Goal: Task Accomplishment & Management: Manage account settings

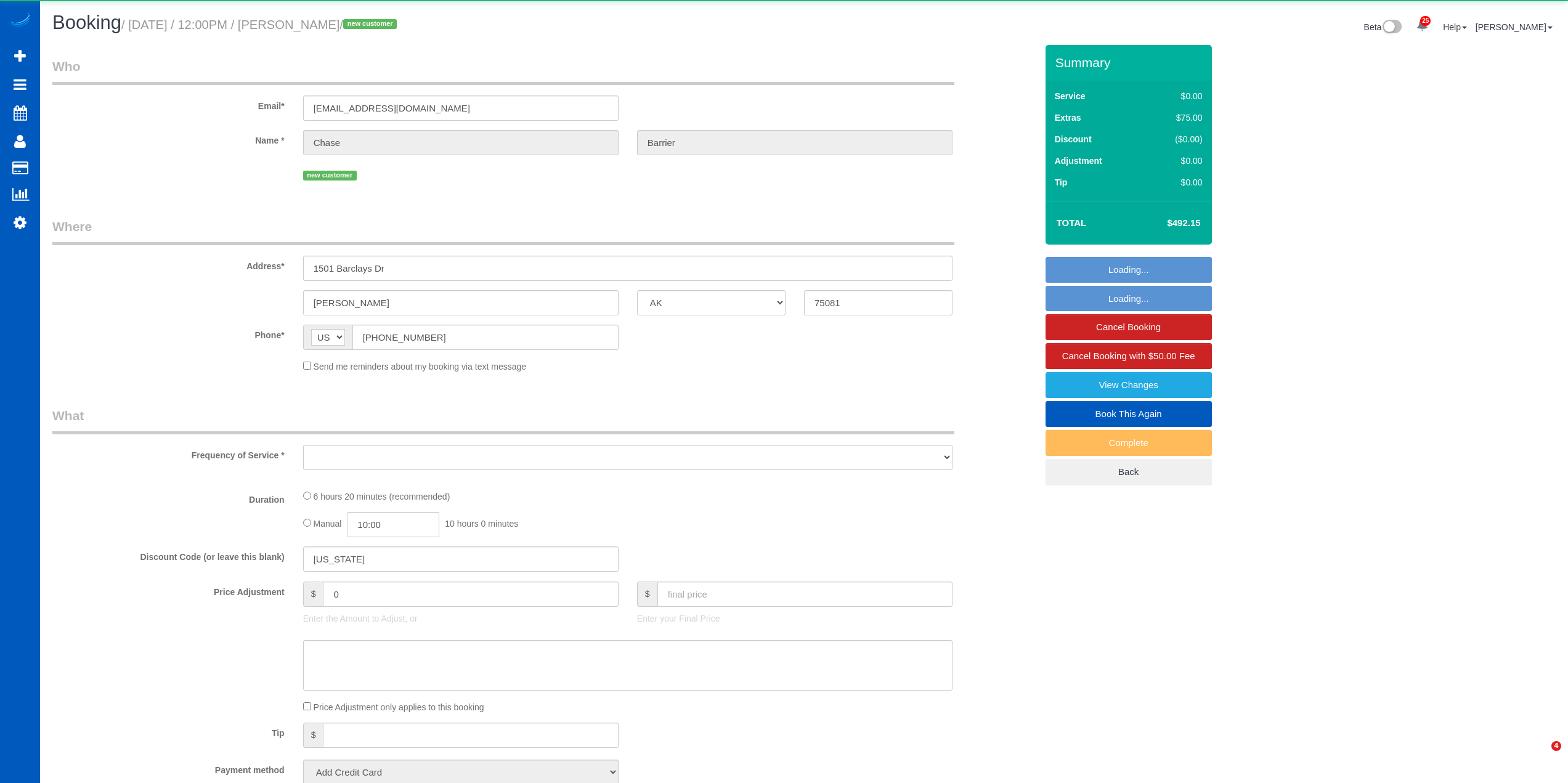
select select "[GEOGRAPHIC_DATA]"
select select "object:7929"
select select "string:fspay-c9c045f9-55e1-4983-941f-bea15095ccfd"
select select "spot7"
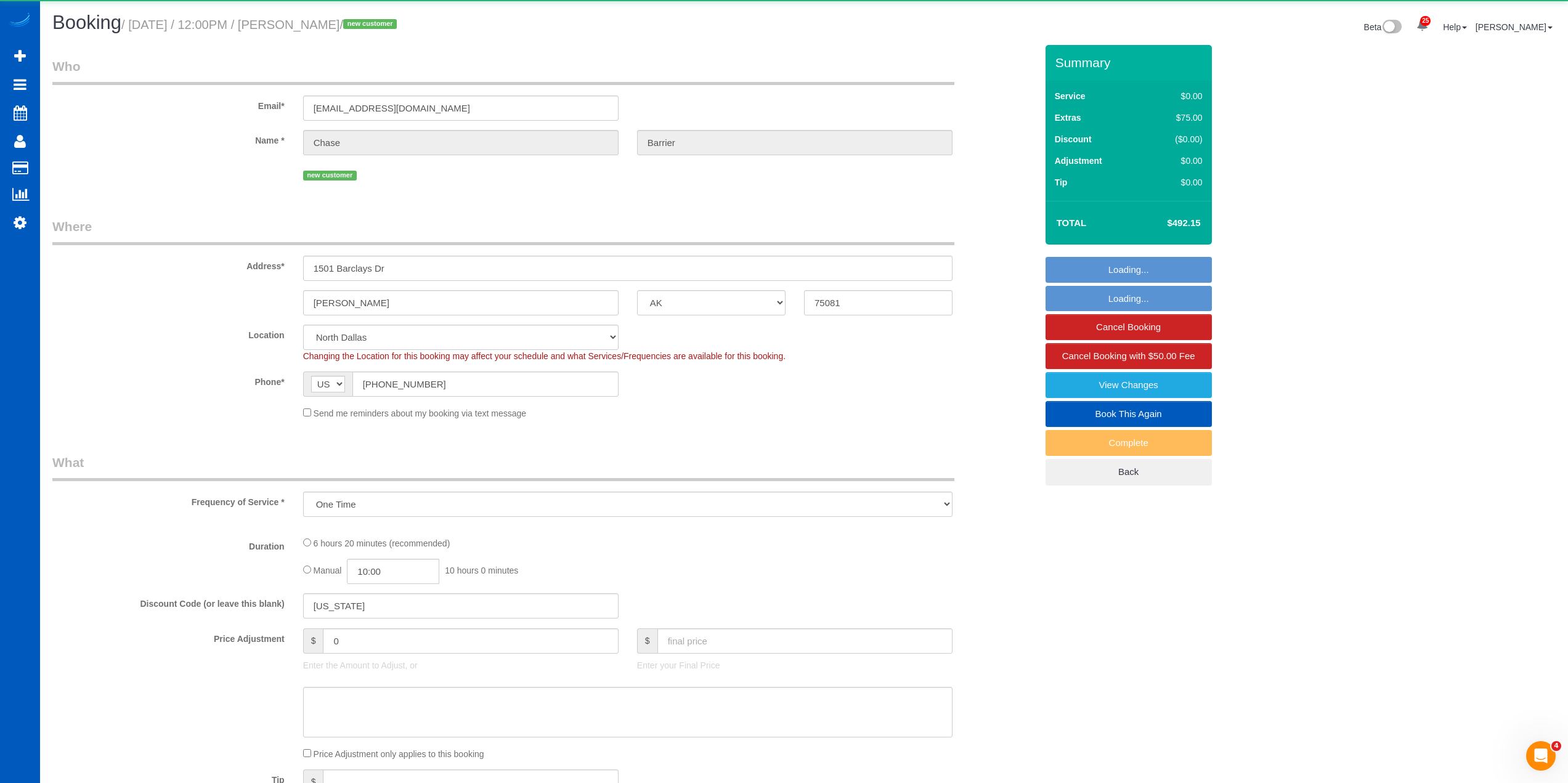
select select "object:8059"
select select "199"
select select "2001"
select select "4"
select select "3"
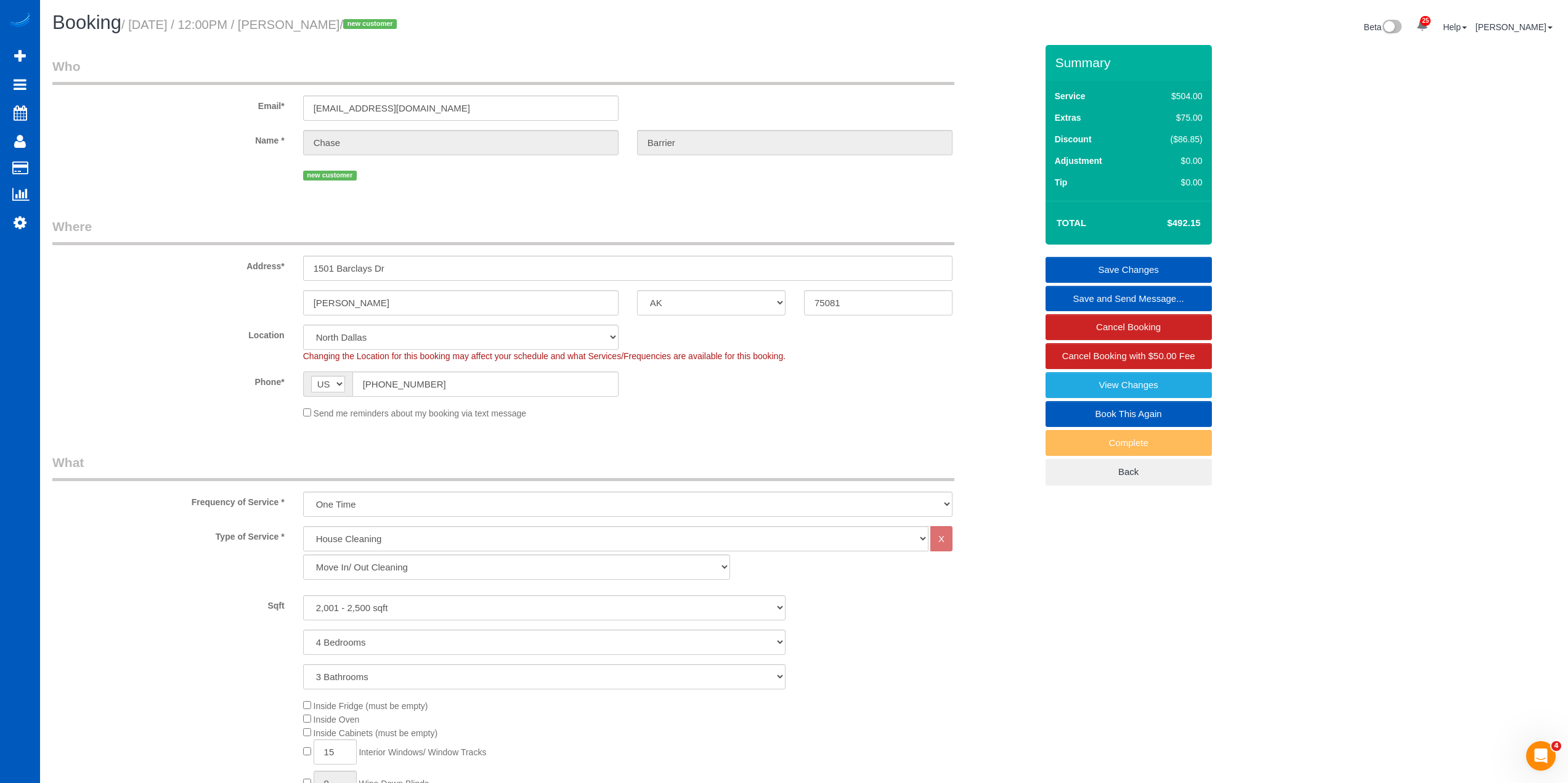
click at [740, 352] on span "Changing the Location for this booking may affect your schedule and what Servic…" at bounding box center [544, 356] width 482 height 10
click at [739, 352] on span "Changing the Location for this booking may affect your schedule and what Servic…" at bounding box center [544, 356] width 482 height 10
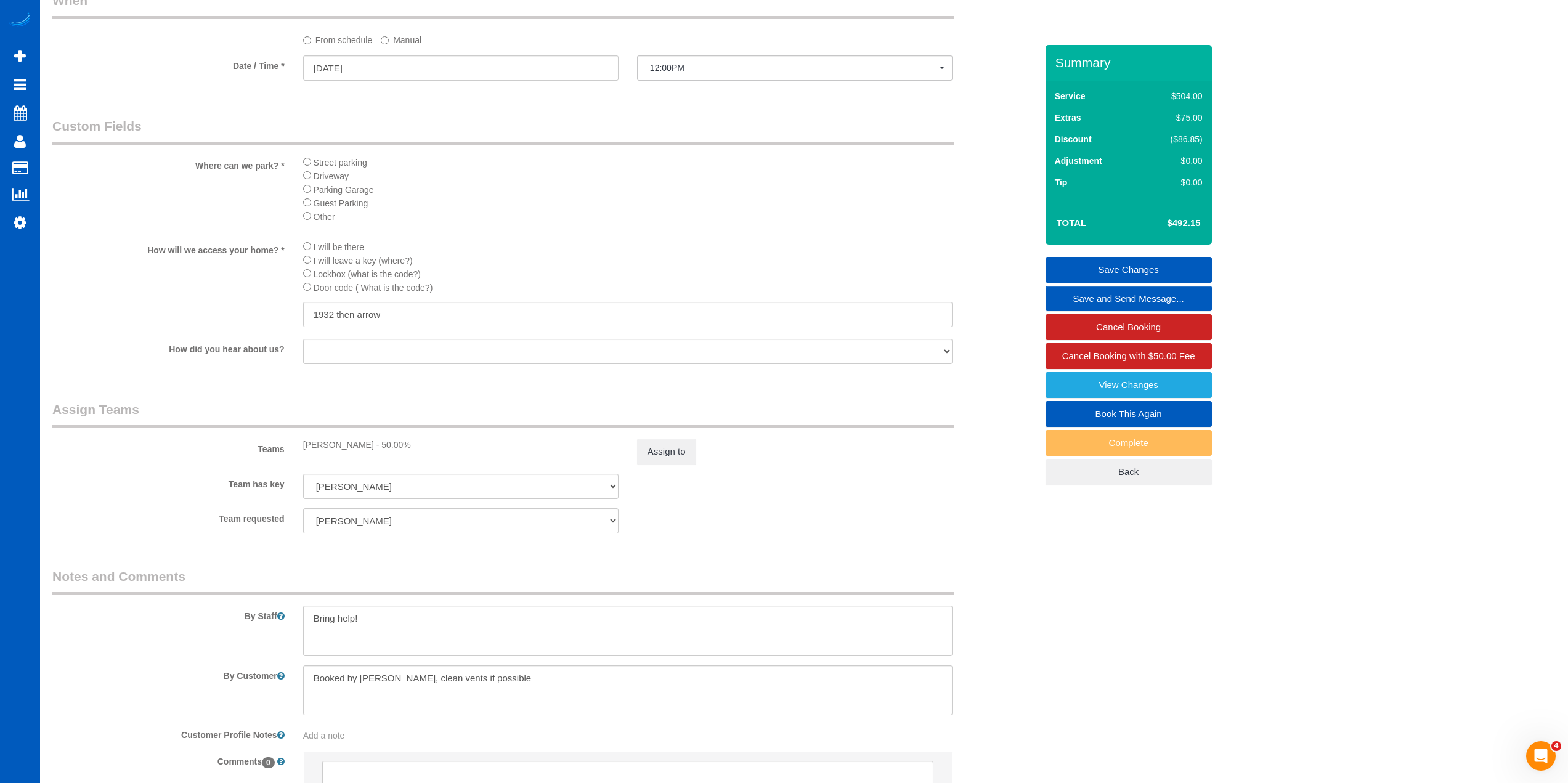
scroll to position [1232, 0]
click at [776, 499] on sui-booking-teams "Teams [PERSON_NAME] - 50.00% Assign to Team has key [PERSON_NAME] [PERSON_NAME]…" at bounding box center [544, 464] width 984 height 133
click at [772, 505] on div "Team requested [PERSON_NAME] [PERSON_NAME]" at bounding box center [544, 517] width 1002 height 25
click at [780, 503] on sui-booking-teams "Teams [PERSON_NAME] - 50.00% Assign to Team has key [PERSON_NAME] [PERSON_NAME]…" at bounding box center [544, 464] width 984 height 133
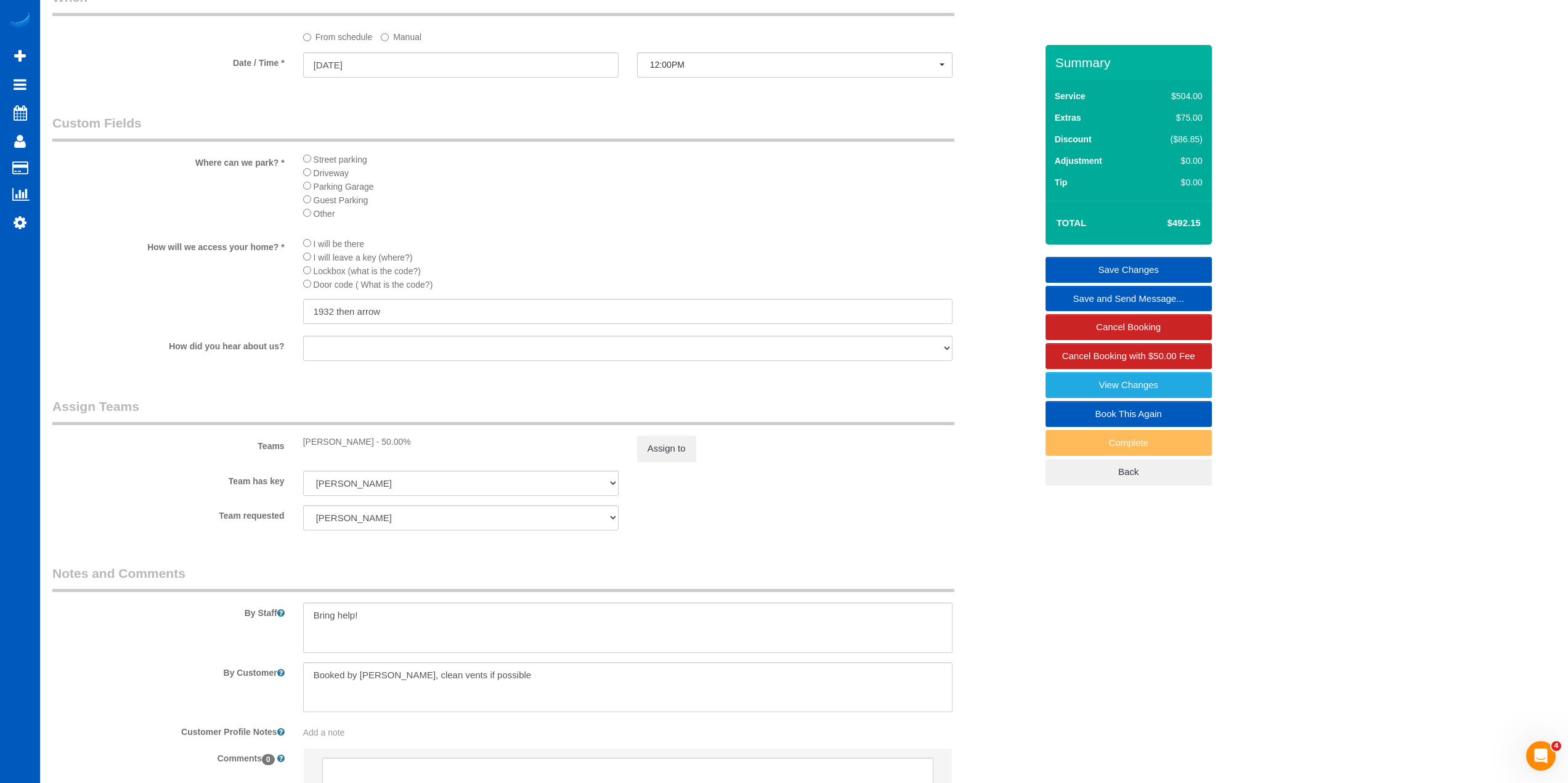
click at [244, 514] on label "Team requested" at bounding box center [169, 514] width 251 height 17
click at [264, 482] on label "Team has key" at bounding box center [169, 480] width 251 height 17
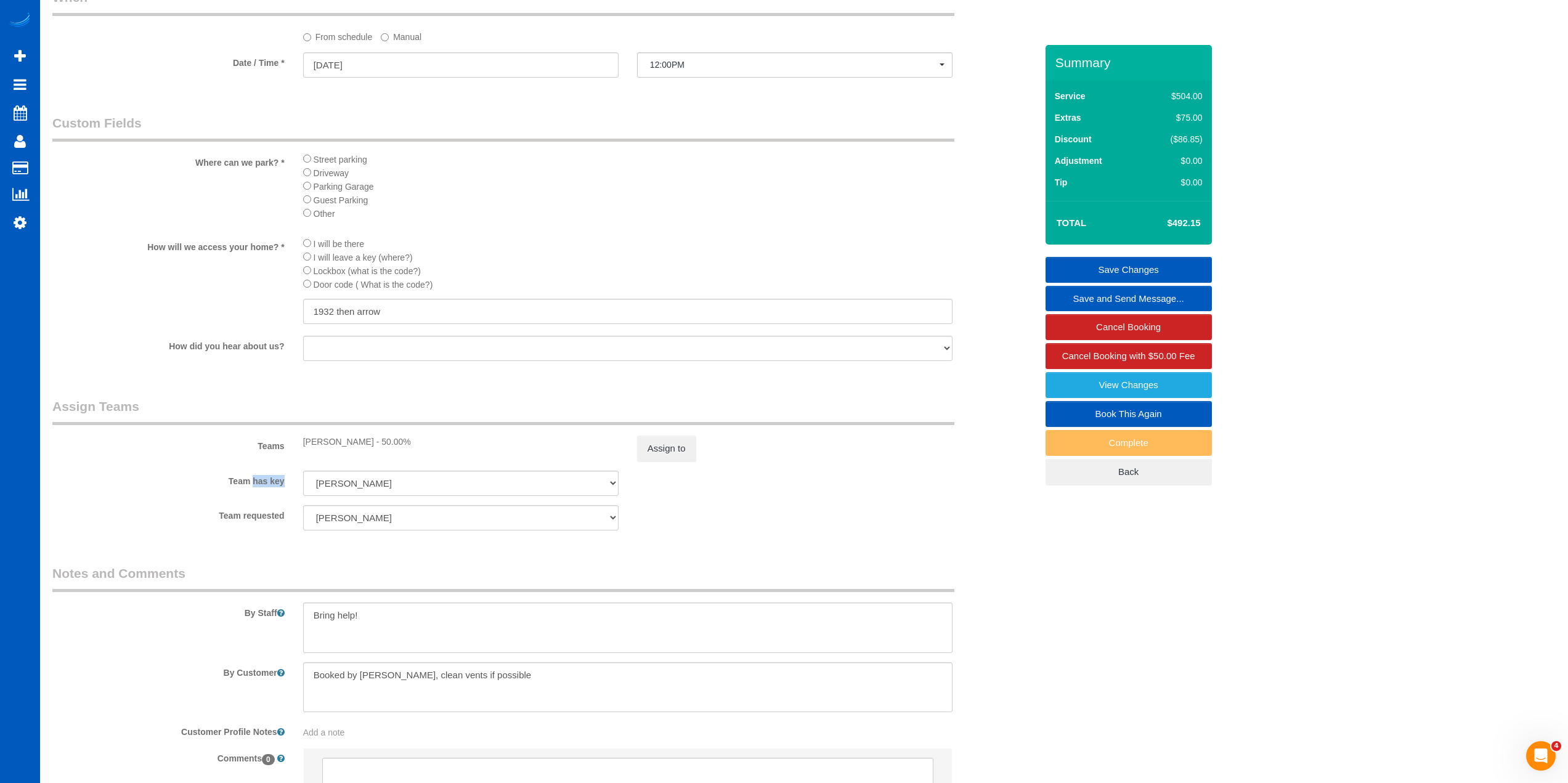
click at [264, 482] on label "Team has key" at bounding box center [169, 480] width 251 height 17
click at [270, 446] on label "Teams" at bounding box center [169, 444] width 251 height 17
click at [251, 614] on label "By Staff" at bounding box center [169, 611] width 251 height 17
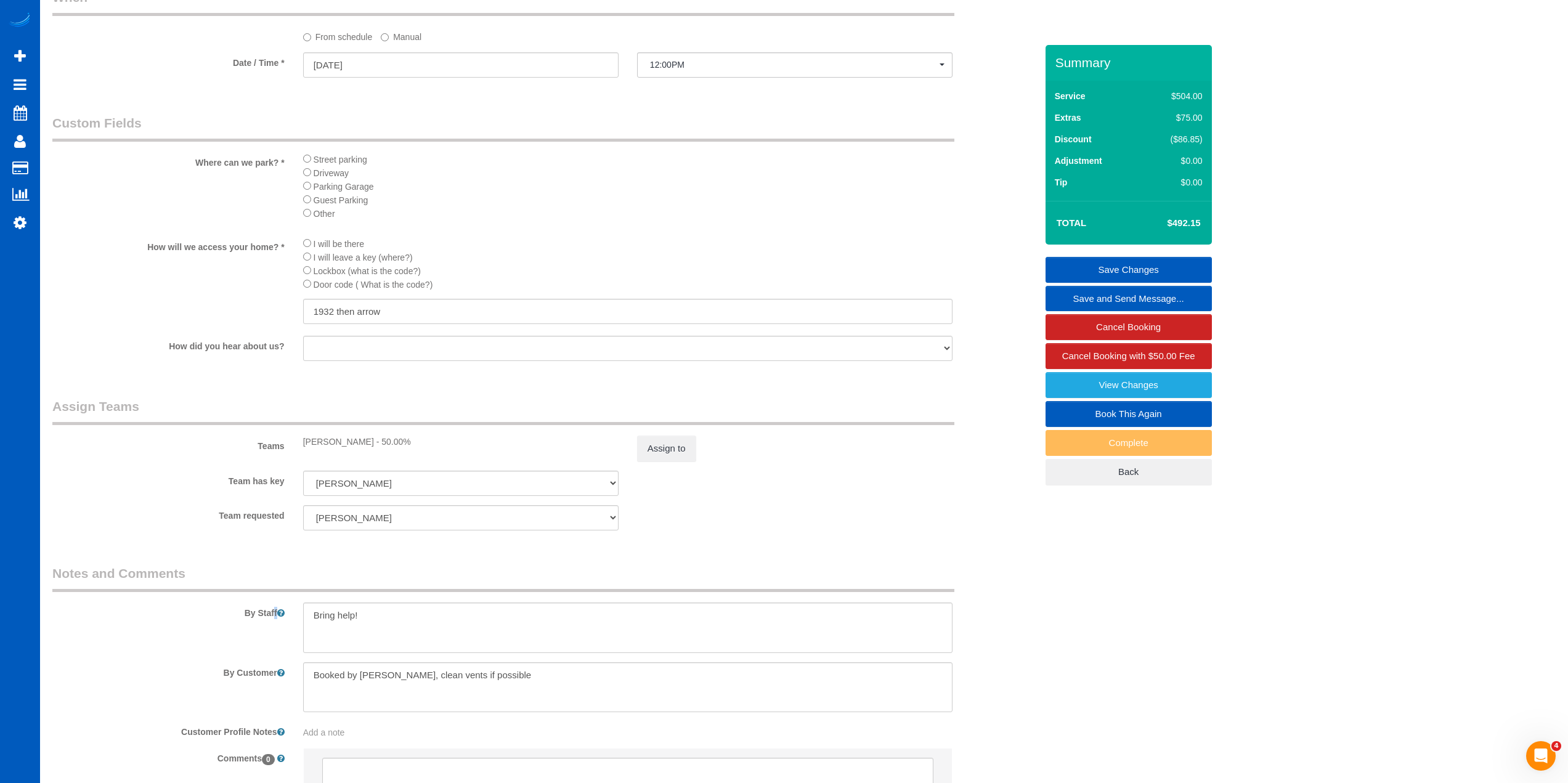
click at [251, 614] on label "By Staff" at bounding box center [169, 611] width 251 height 17
click at [252, 673] on label "By Customer" at bounding box center [169, 670] width 251 height 17
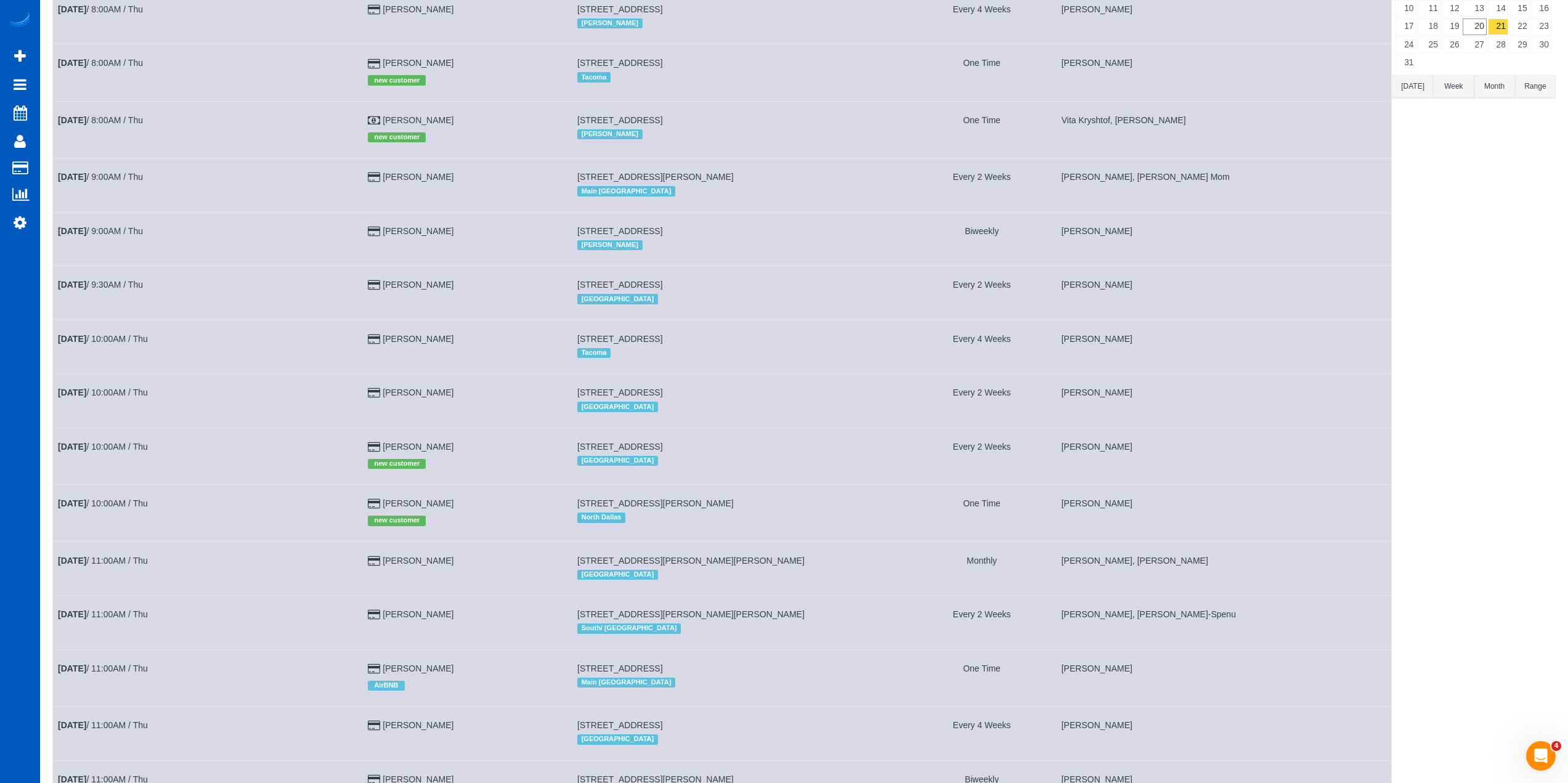
scroll to position [246, 0]
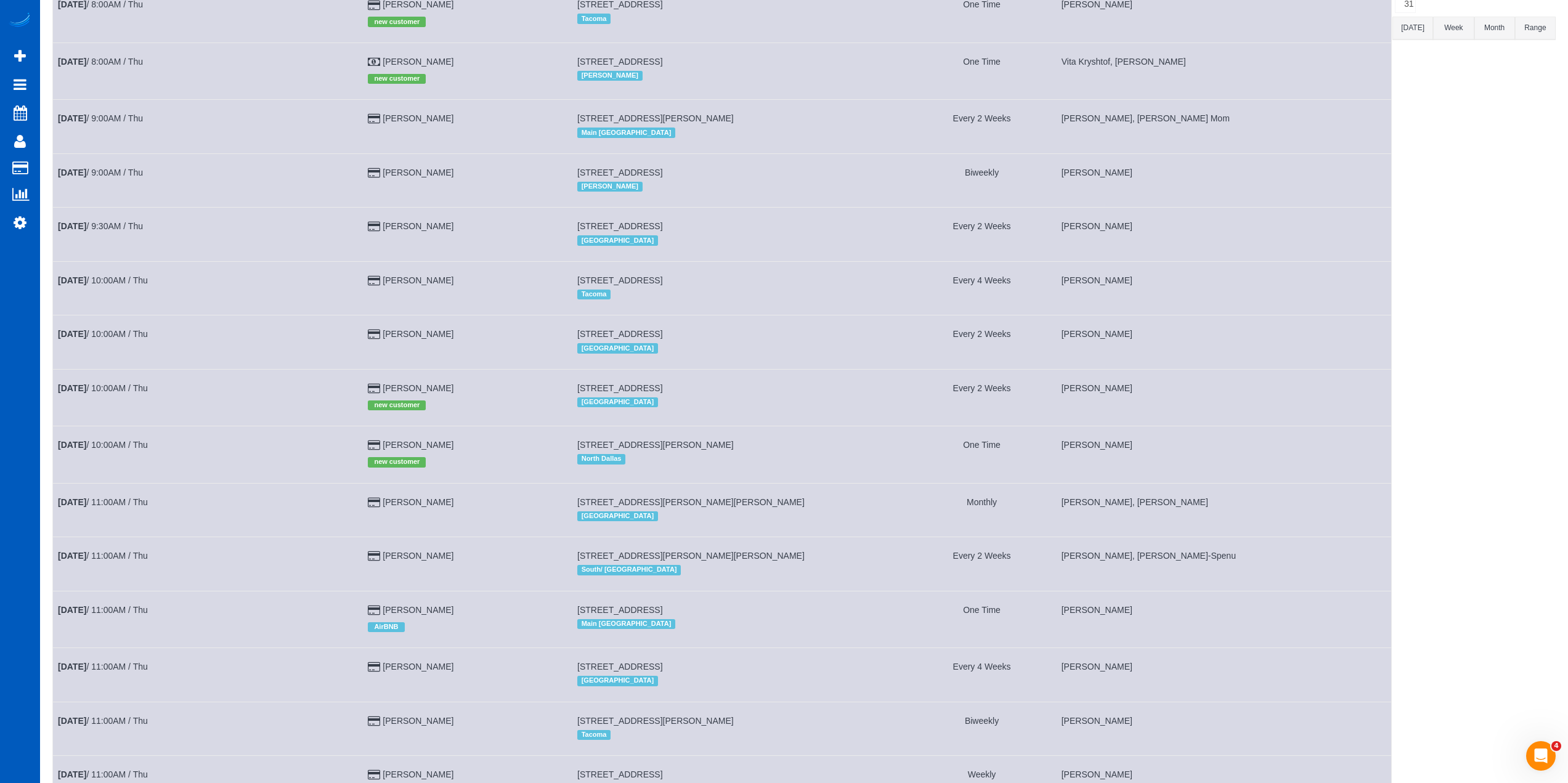
drag, startPoint x: 834, startPoint y: 452, endPoint x: 781, endPoint y: 452, distance: 53.0
click at [829, 452] on div "North Dallas" at bounding box center [739, 458] width 324 height 16
click at [134, 447] on link "[DATE] 10:00AM / Thu" at bounding box center [103, 445] width 90 height 10
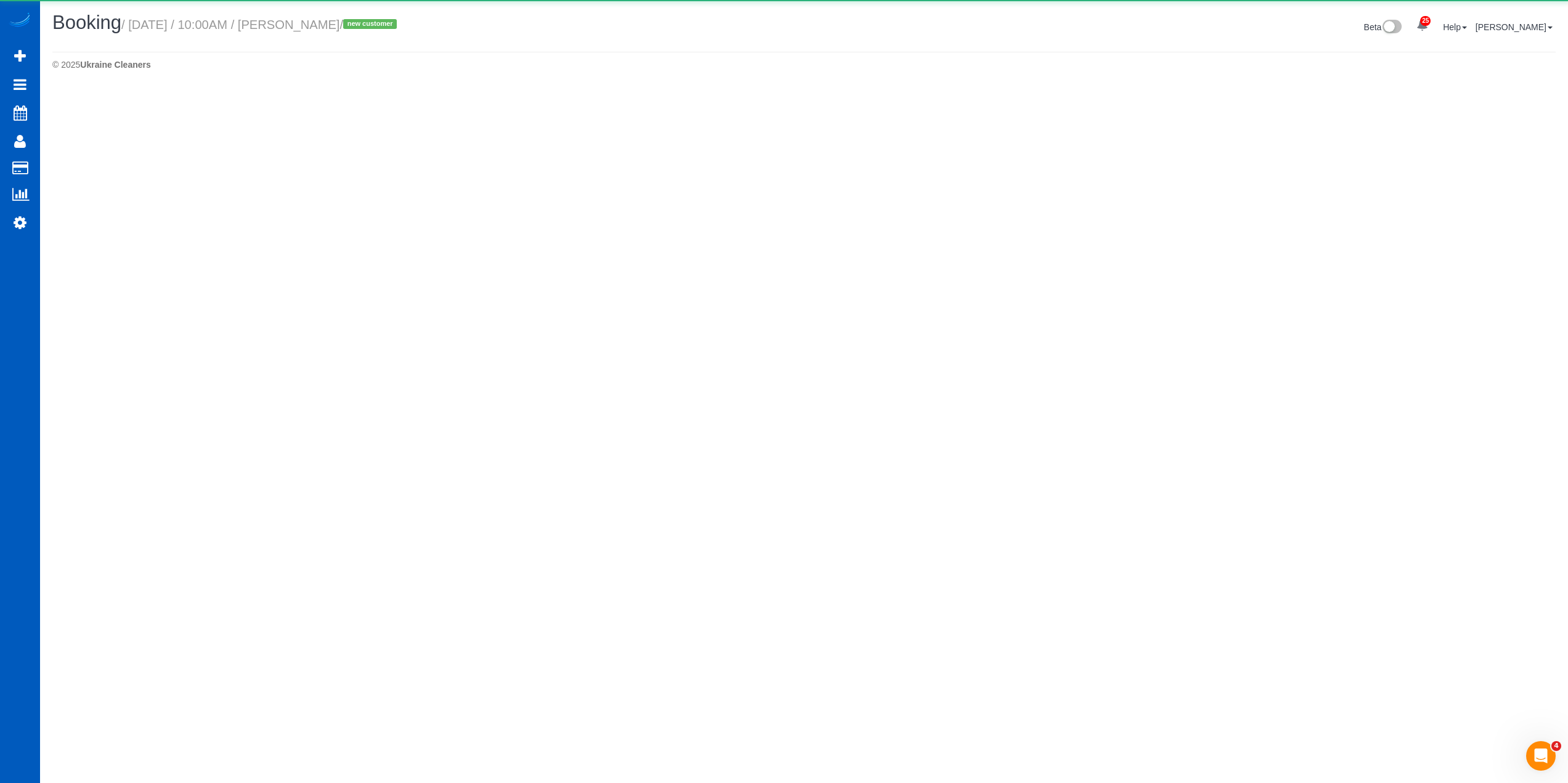
select select "[GEOGRAPHIC_DATA]"
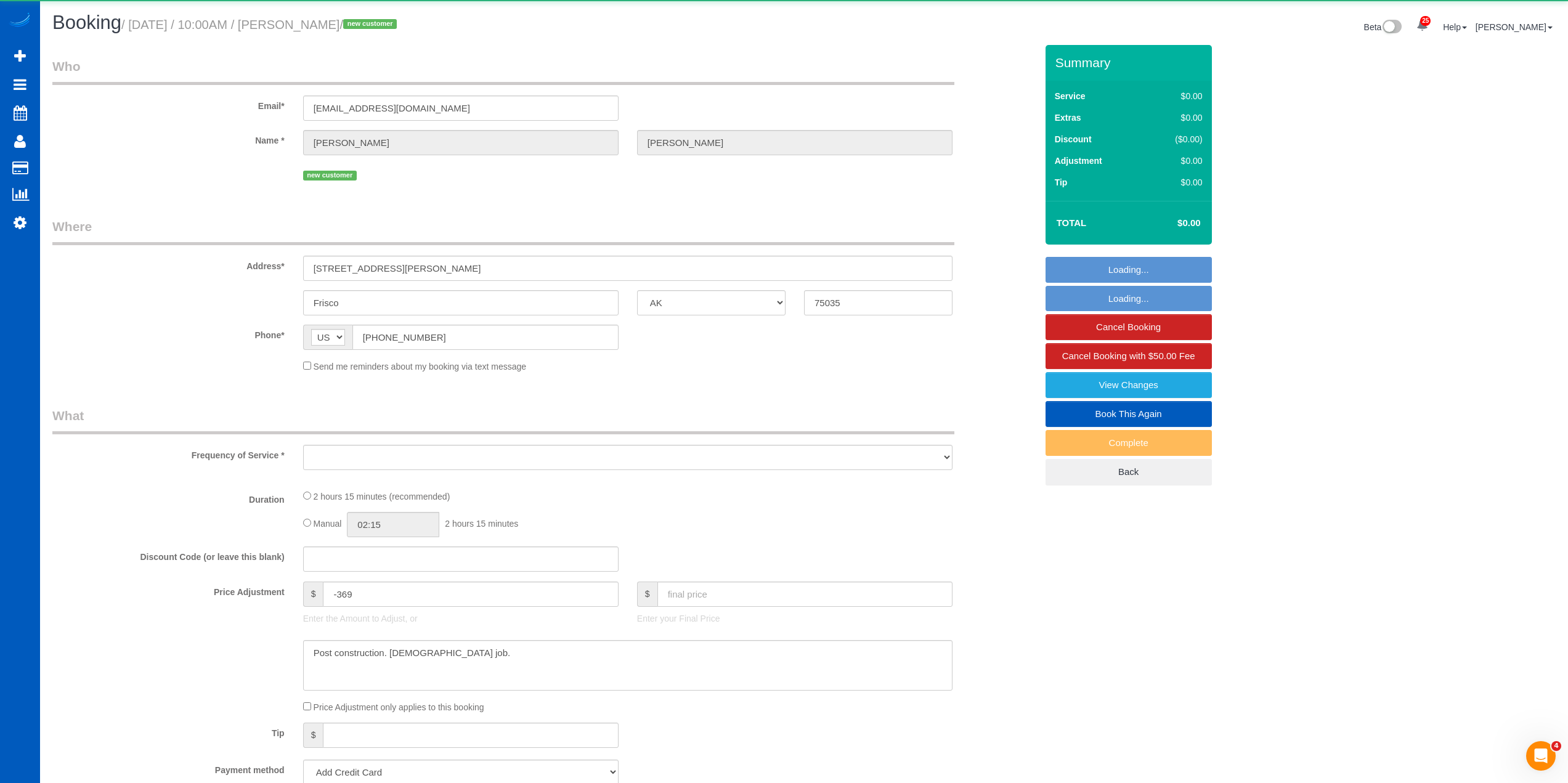
select select "object:9286"
select select "string:fspay-3dda0970-49a6-4494-9f0e-7b5bec17e9d9"
select select "spot13"
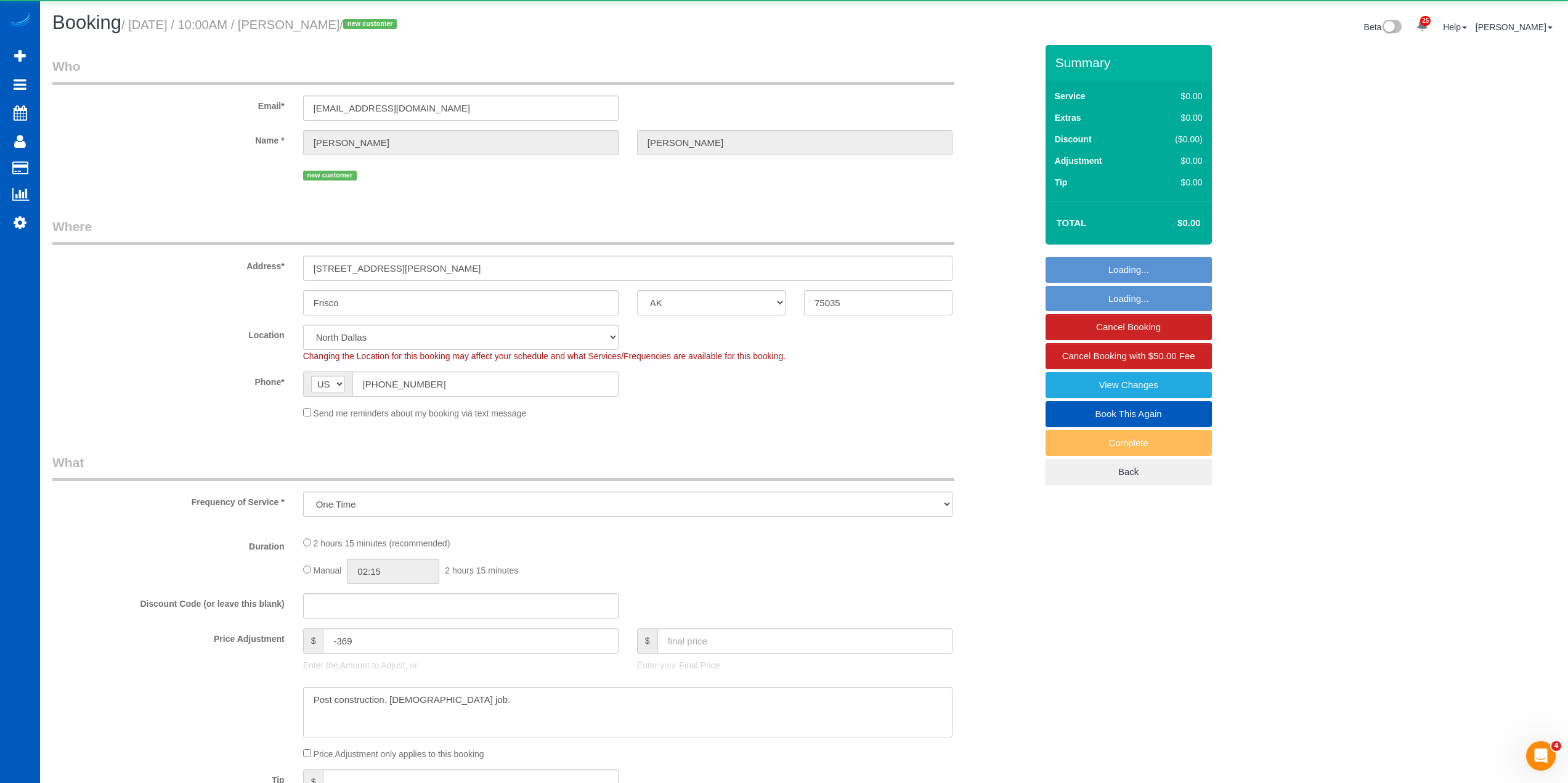
select select "object:9451"
select select "199"
select select "2001"
select select "3"
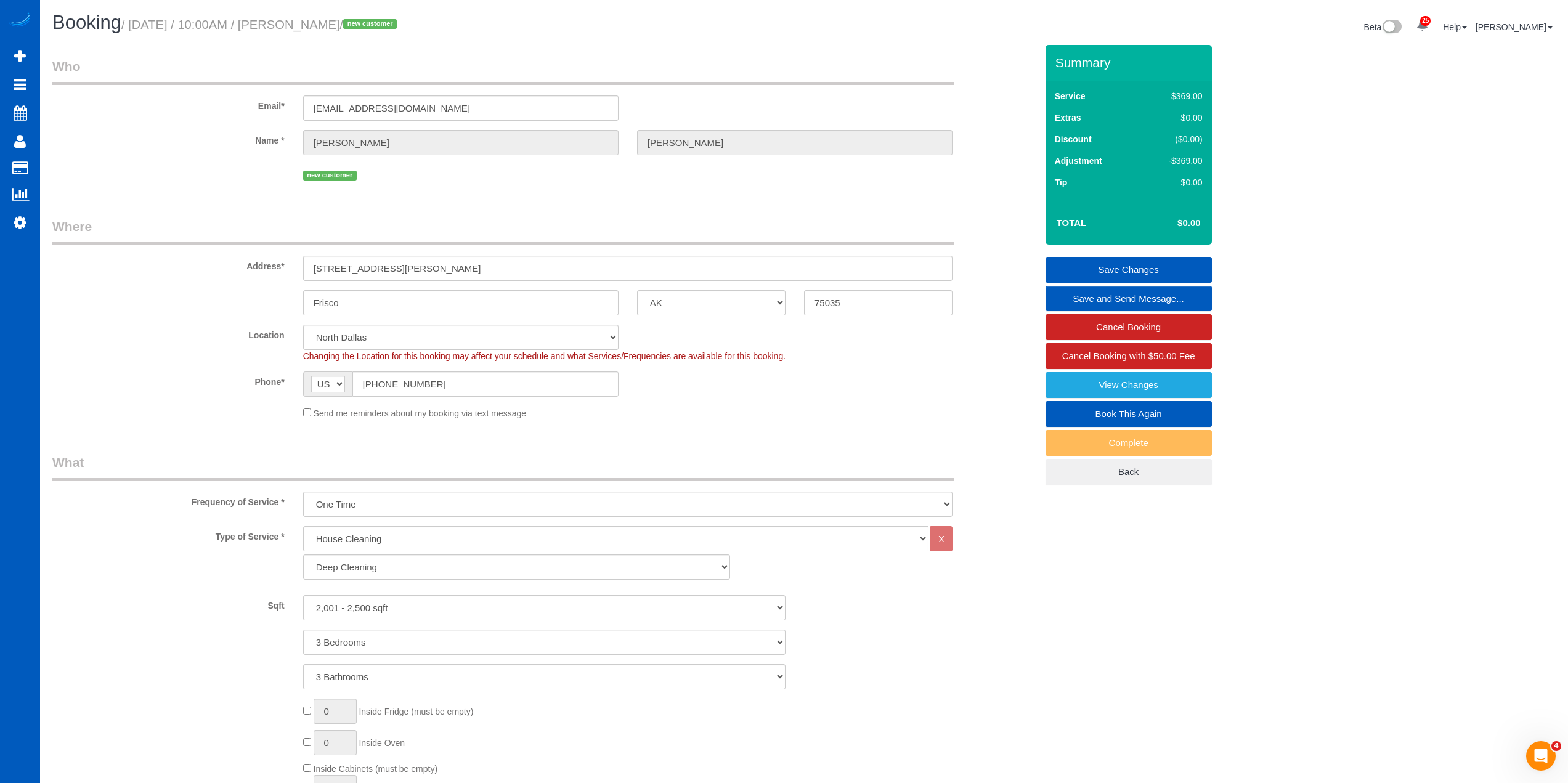
click at [661, 355] on span "Changing the Location for this booking may affect your schedule and what Servic…" at bounding box center [544, 356] width 482 height 10
click at [580, 357] on span "Changing the Location for this booking may affect your schedule and what Servic…" at bounding box center [544, 356] width 482 height 10
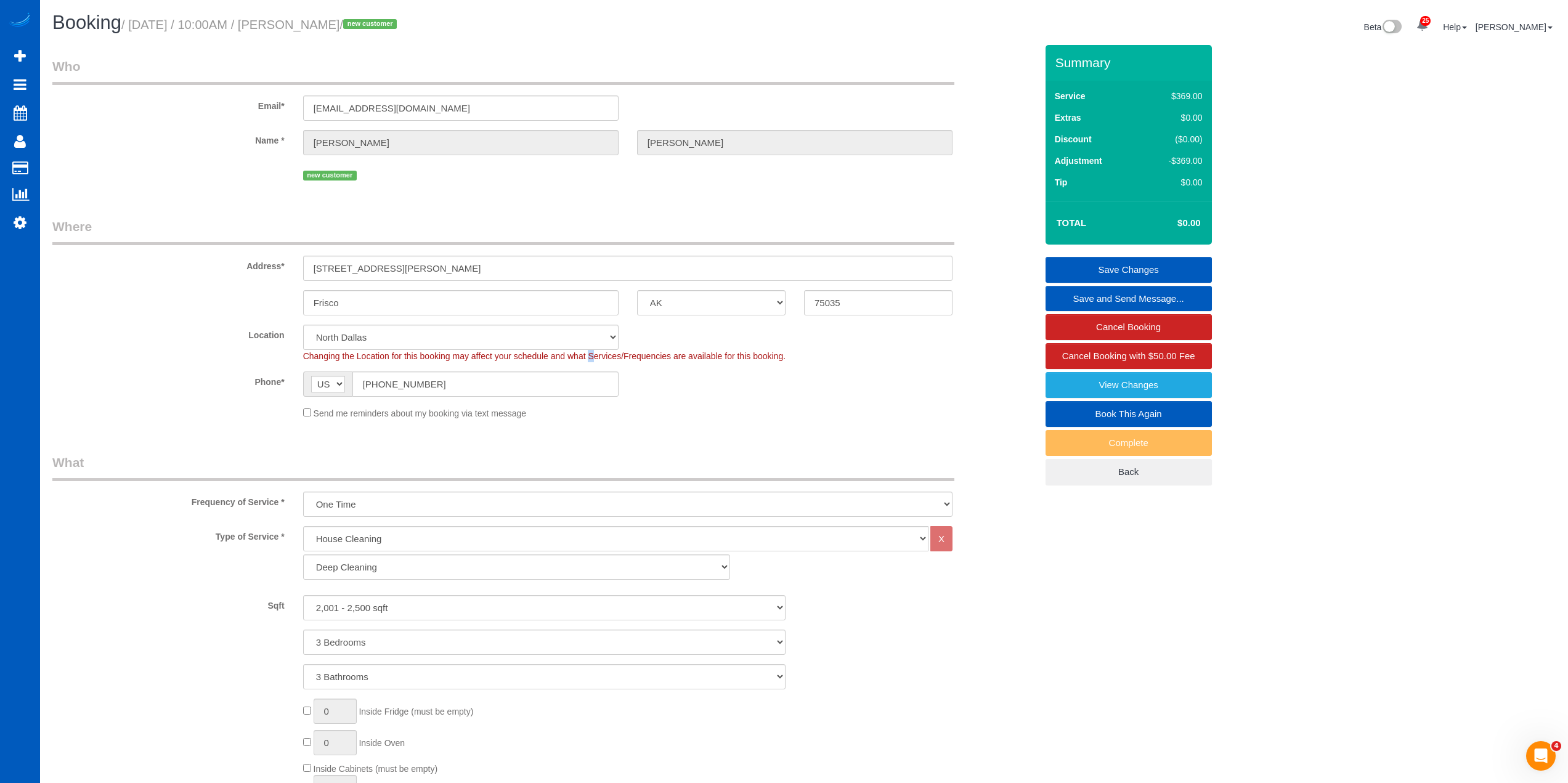
click at [580, 357] on span "Changing the Location for this booking may affect your schedule and what Servic…" at bounding box center [544, 356] width 482 height 10
click at [556, 358] on span "Changing the Location for this booking may affect your schedule and what Servic…" at bounding box center [544, 356] width 482 height 10
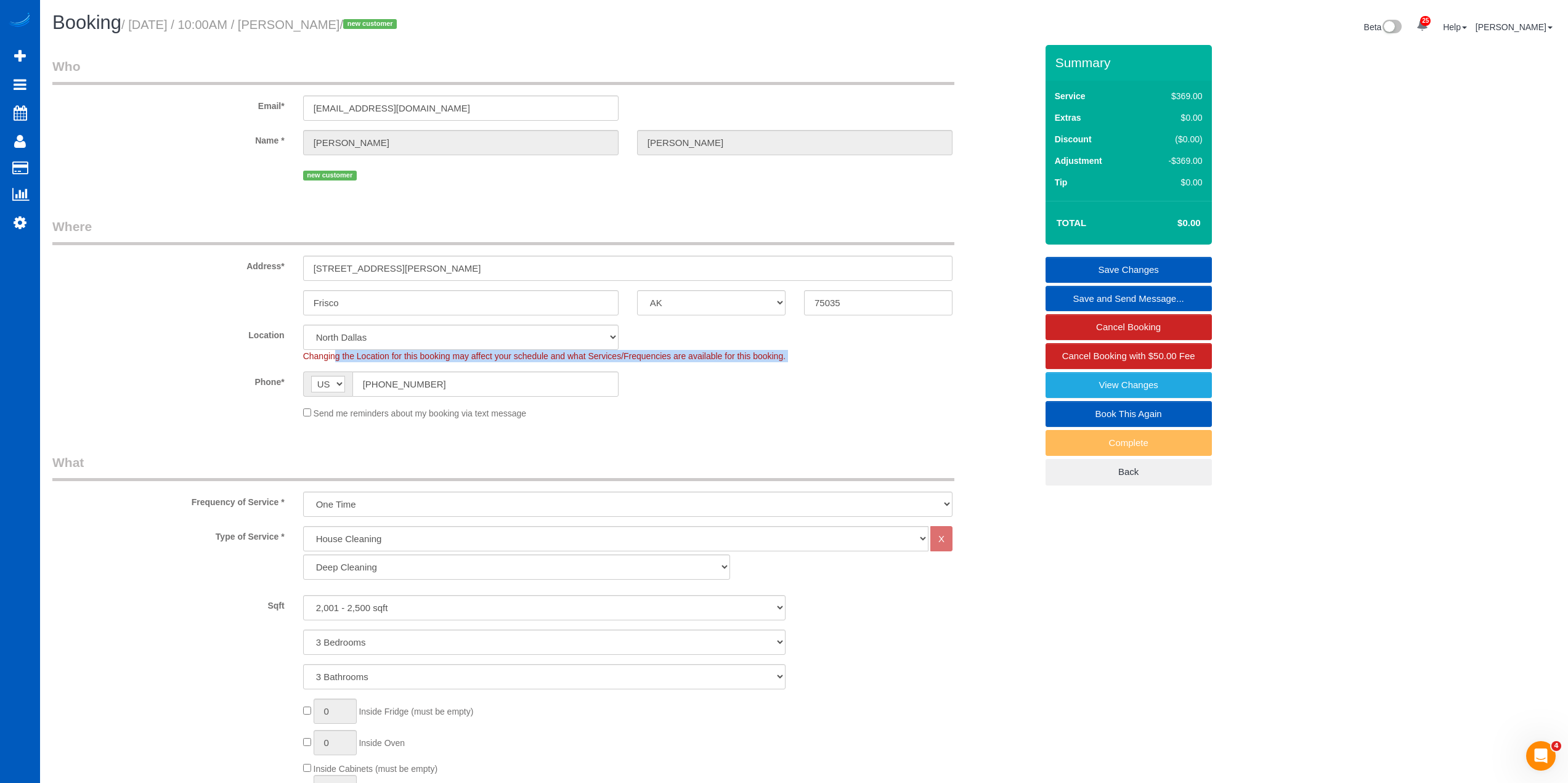
click at [556, 358] on span "Changing the Location for this booking may affect your schedule and what Servic…" at bounding box center [544, 356] width 482 height 10
click at [551, 356] on span "Changing the Location for this booking may affect your schedule and what Servic…" at bounding box center [544, 356] width 482 height 10
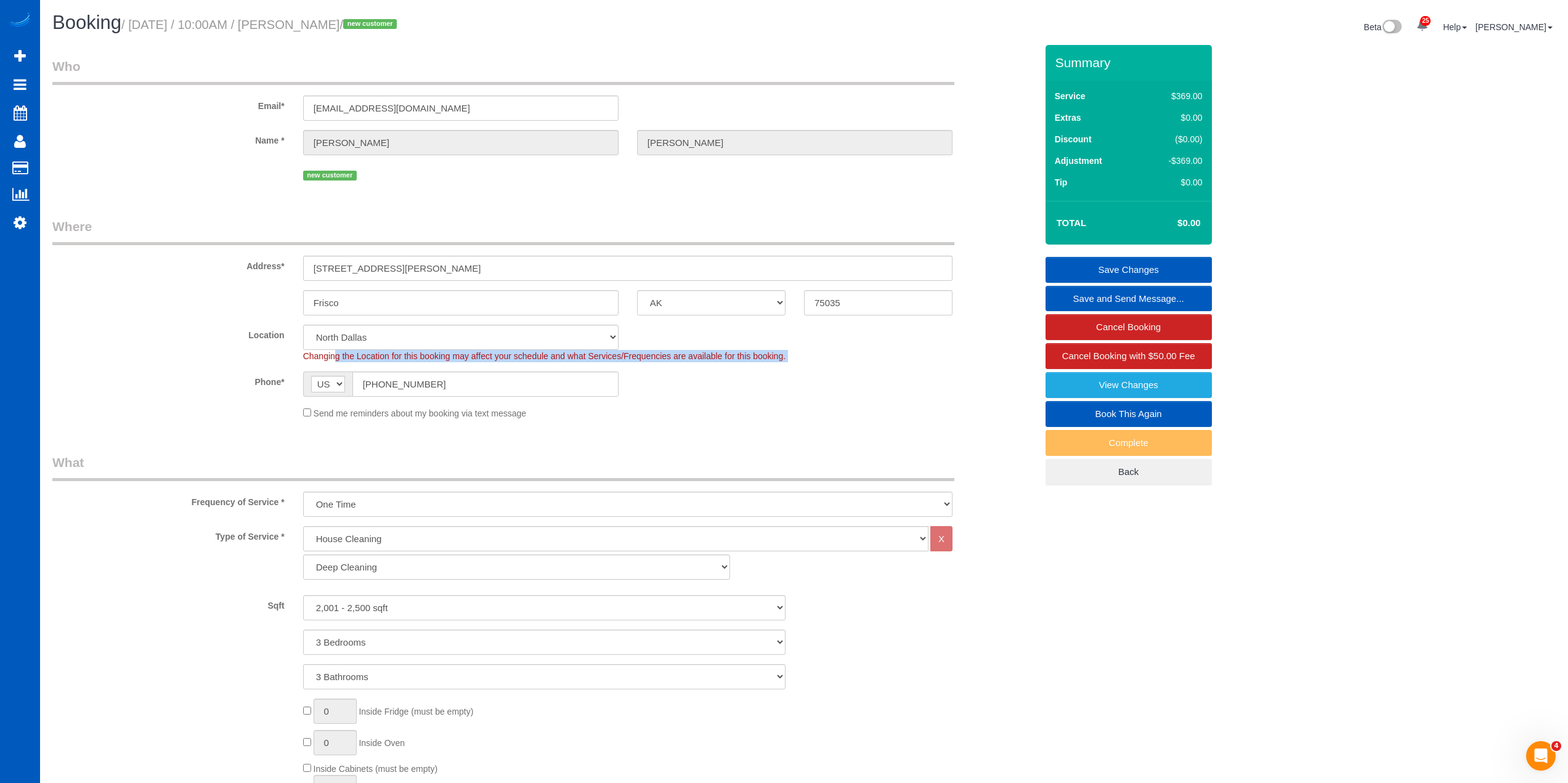
click at [551, 356] on span "Changing the Location for this booking may affect your schedule and what Servic…" at bounding box center [544, 356] width 482 height 10
click at [592, 356] on span "Changing the Location for this booking may affect your schedule and what Servic…" at bounding box center [544, 356] width 482 height 10
click at [633, 413] on div "Send me reminders about my booking via text message" at bounding box center [628, 412] width 667 height 14
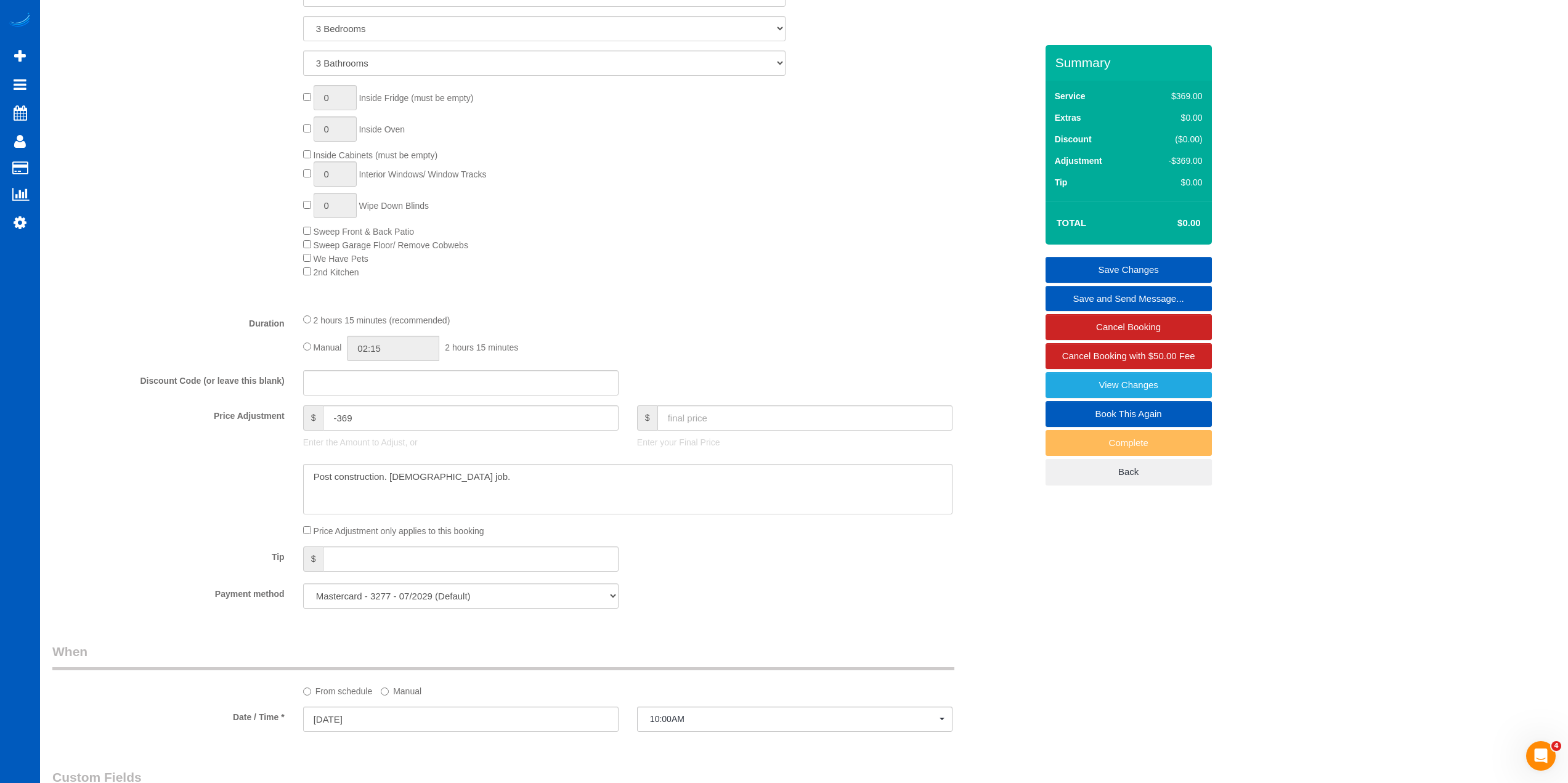
scroll to position [678, 0]
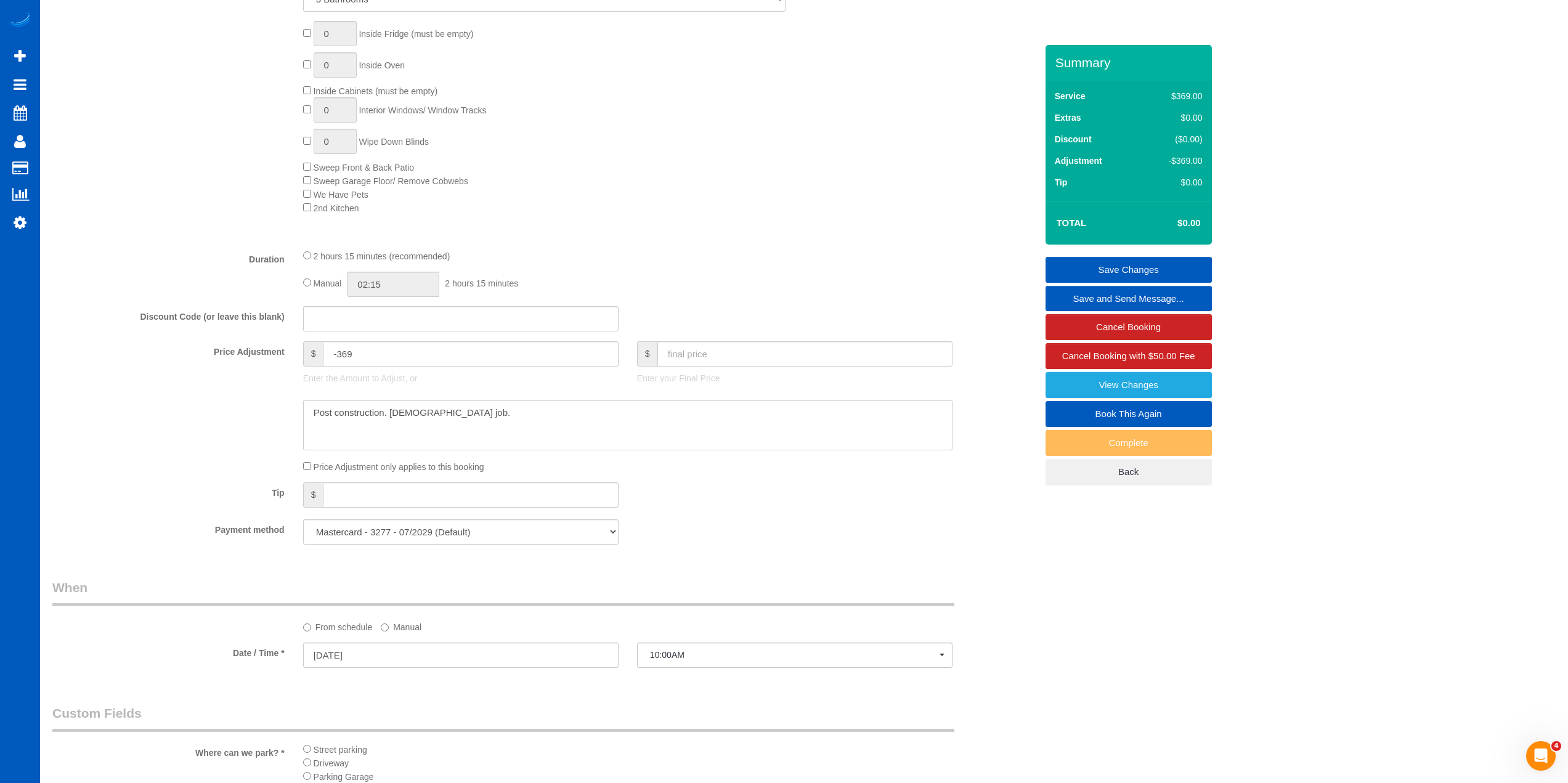
click at [730, 222] on div "Type of Service * House Cleaning X Standard Cleaning Deep Cleaning Move In/ Out…" at bounding box center [544, 44] width 984 height 391
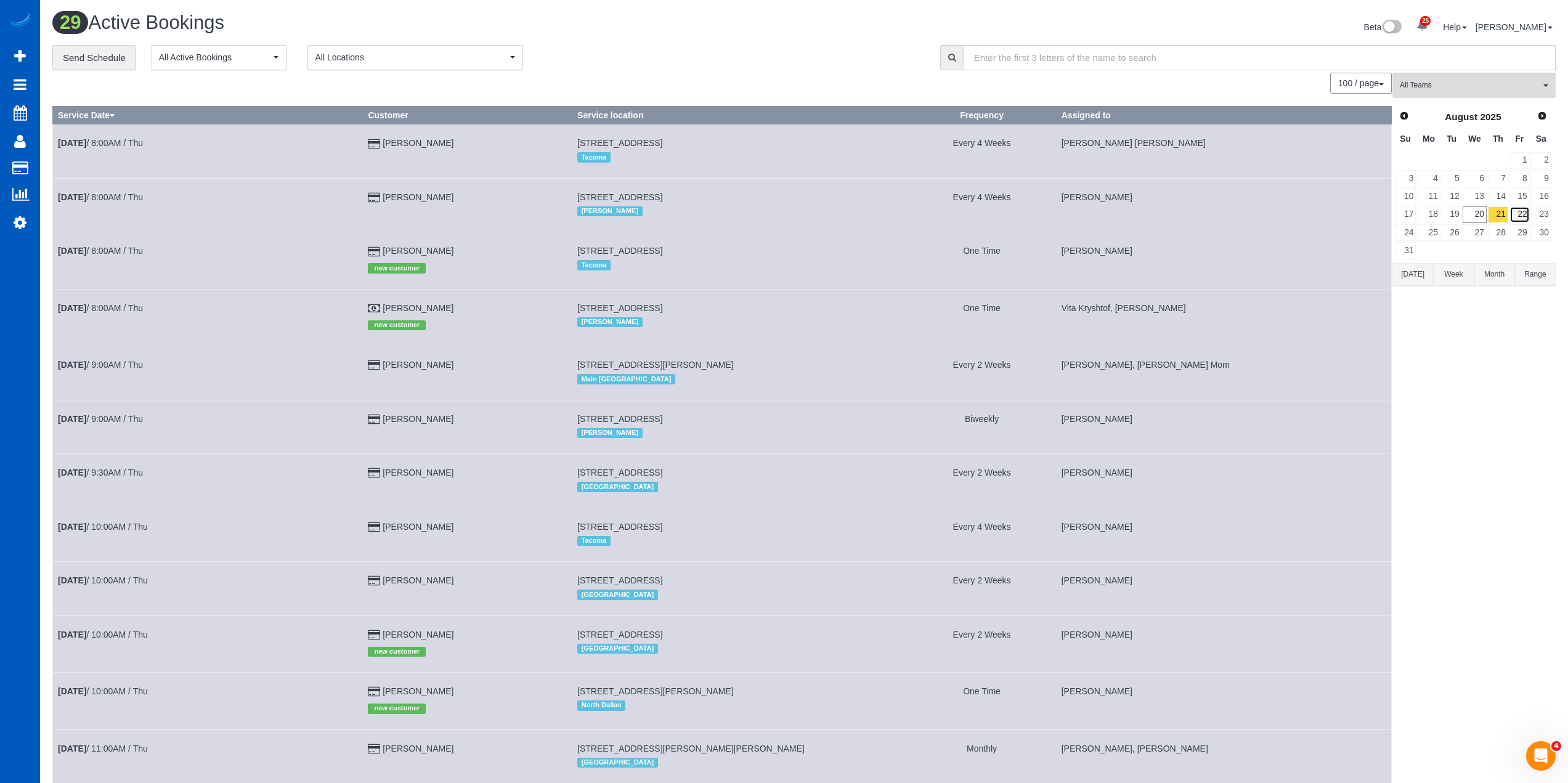
click at [1521, 211] on link "22" at bounding box center [1519, 215] width 20 height 17
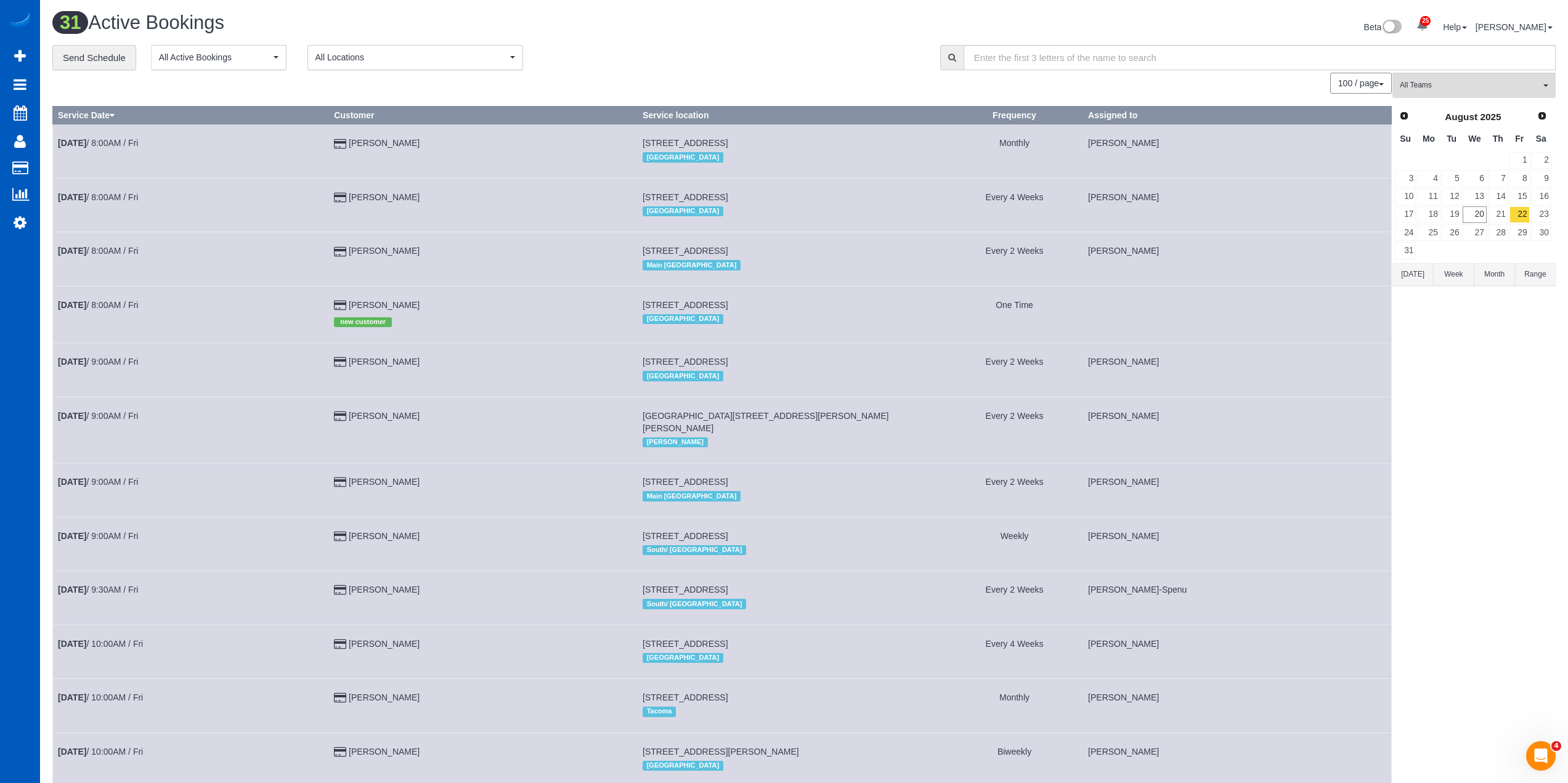
click at [946, 411] on td "[GEOGRAPHIC_DATA][STREET_ADDRESS][PERSON_NAME][PERSON_NAME] [GEOGRAPHIC_DATA]" at bounding box center [792, 429] width 309 height 65
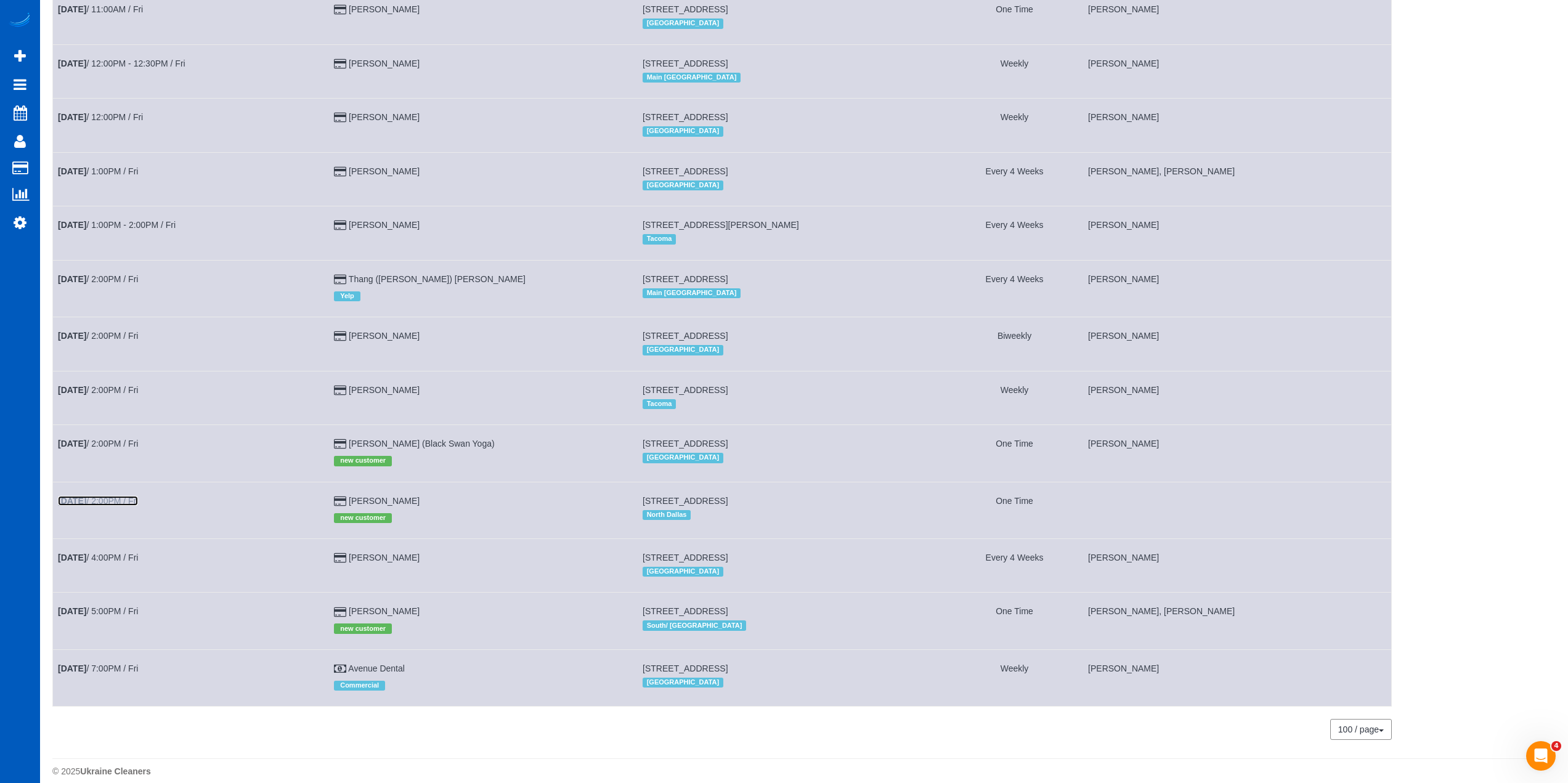
click at [118, 496] on link "[DATE] 2:00PM / Fri" at bounding box center [98, 501] width 80 height 10
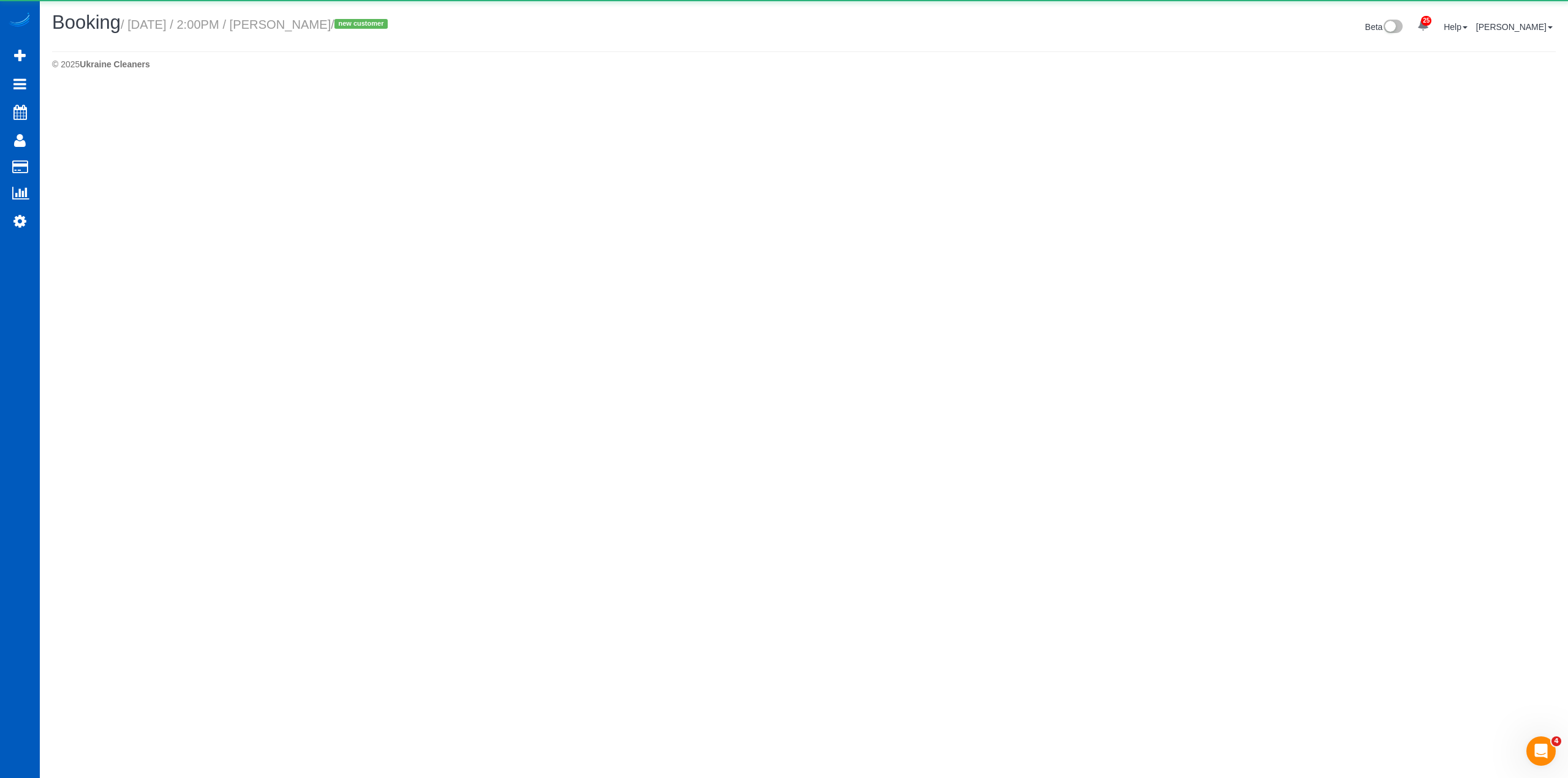
select select "[GEOGRAPHIC_DATA]"
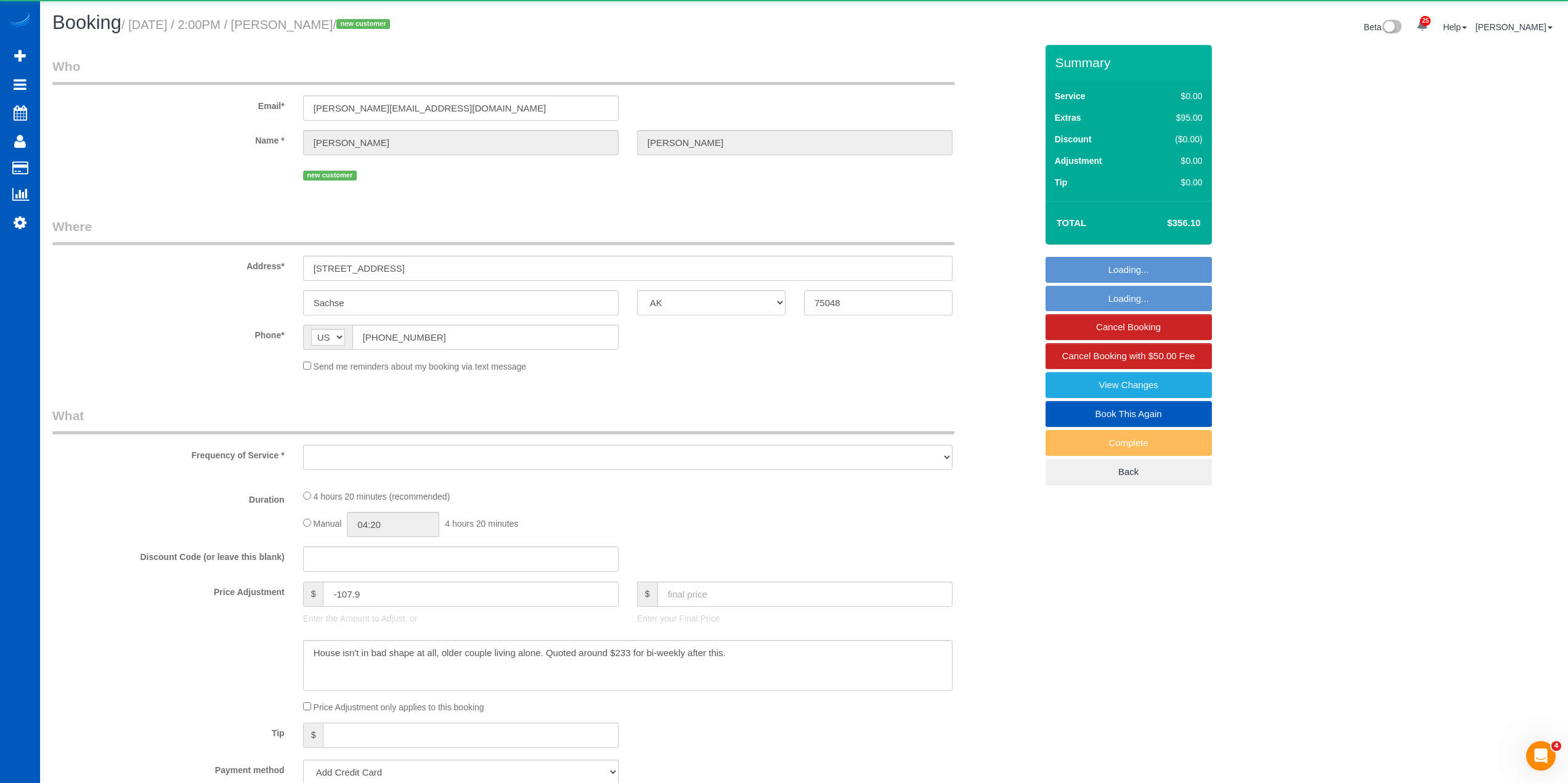
select select "object:10979"
select select "string:fspay-09b7c8c8-a55a-4e4c-96a2-a67b73745f88"
select select "199"
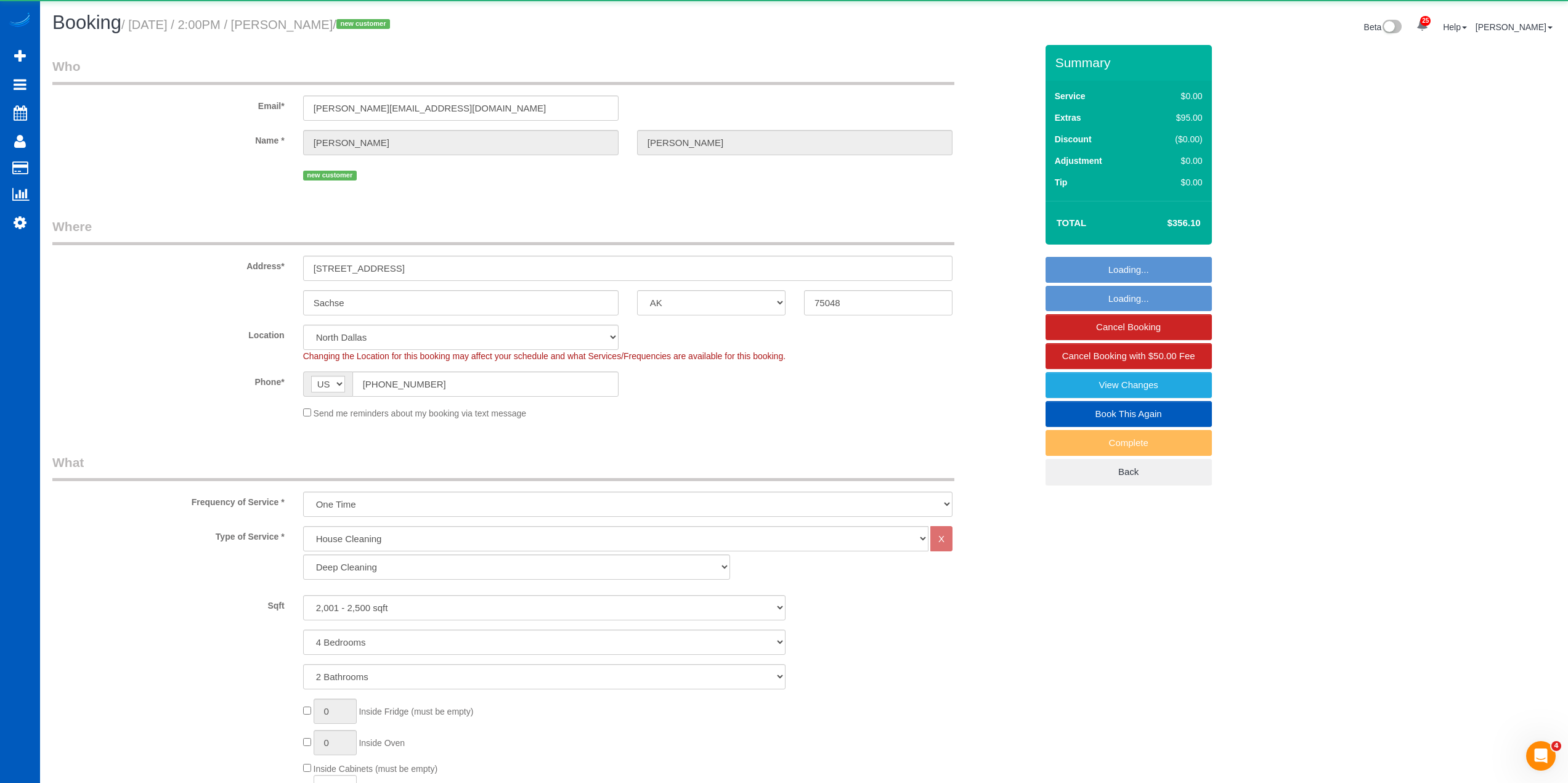
select select "2001"
select select "4"
select select "2"
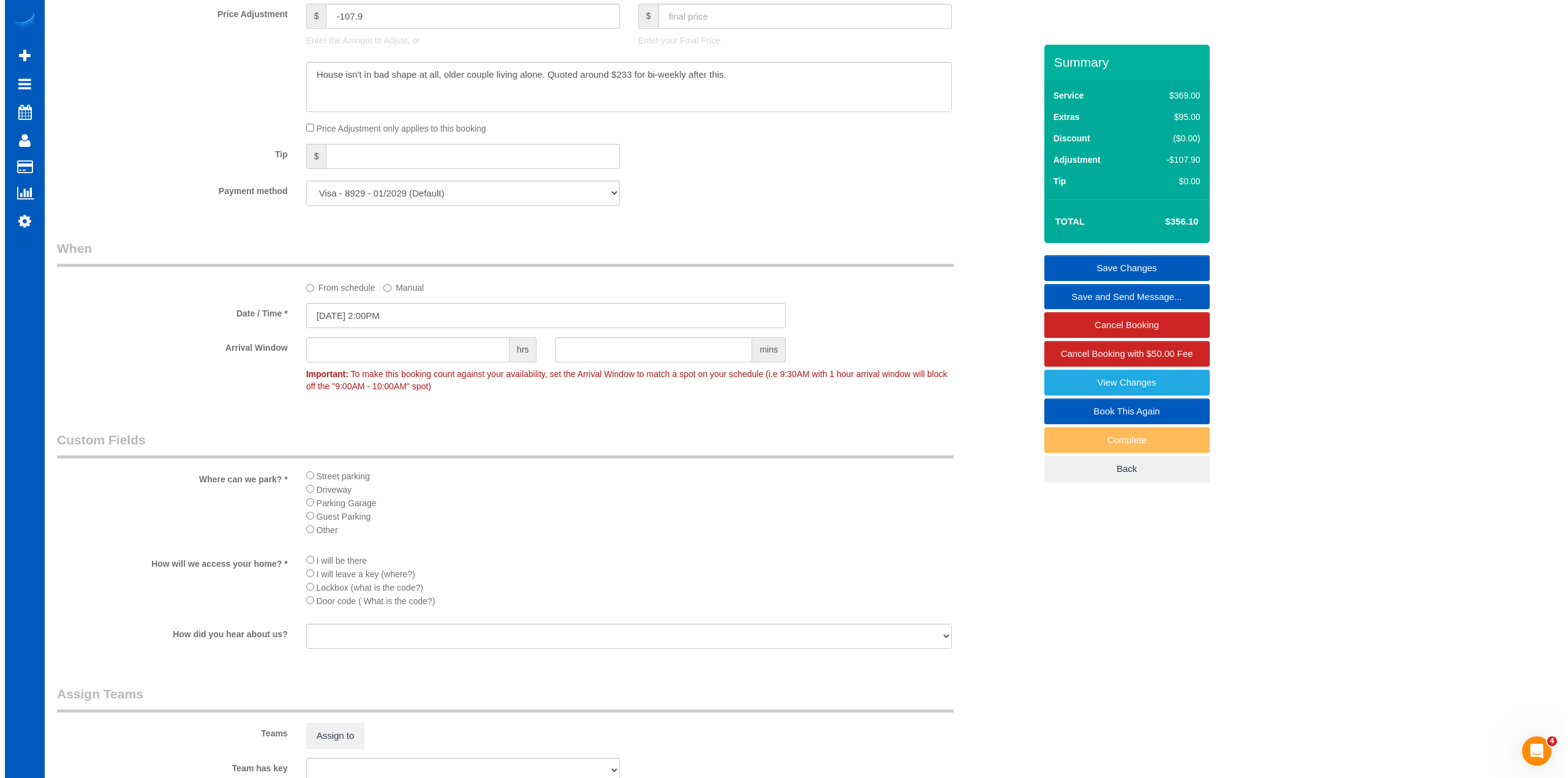
scroll to position [1041, 0]
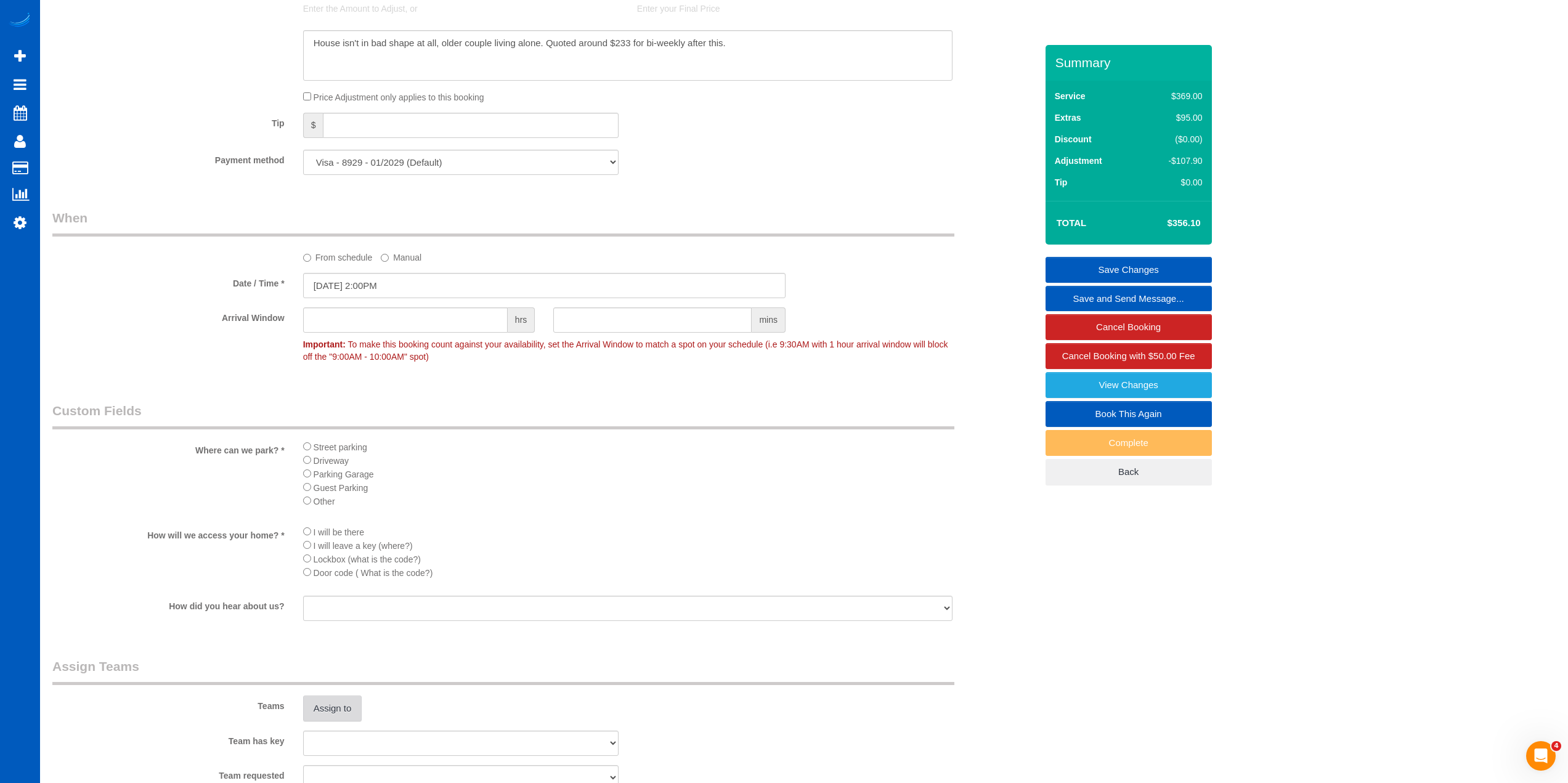
click at [350, 699] on button "Assign to" at bounding box center [333, 708] width 59 height 26
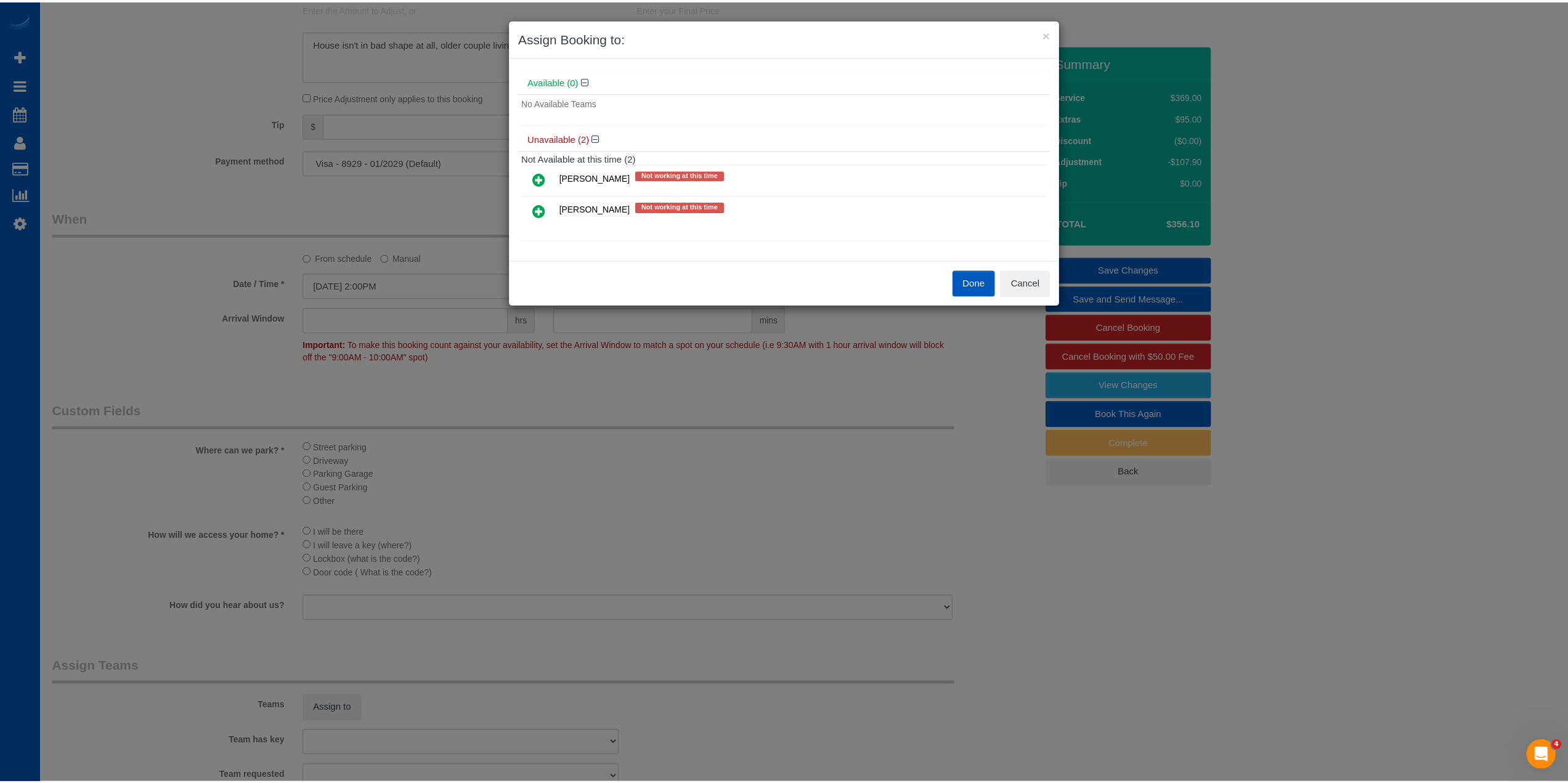
scroll to position [39, 0]
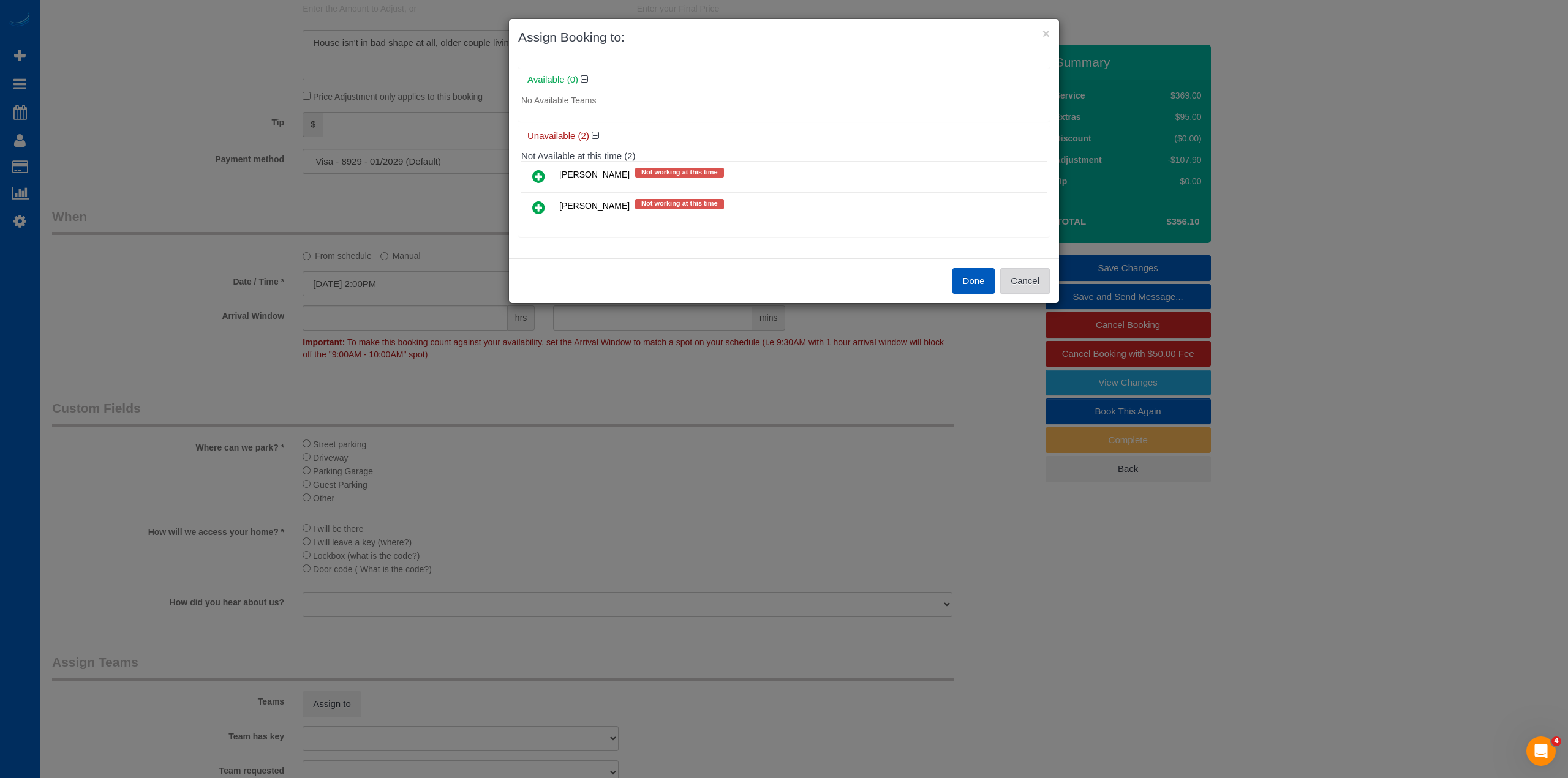
click at [1022, 277] on button "Cancel" at bounding box center [1025, 281] width 49 height 26
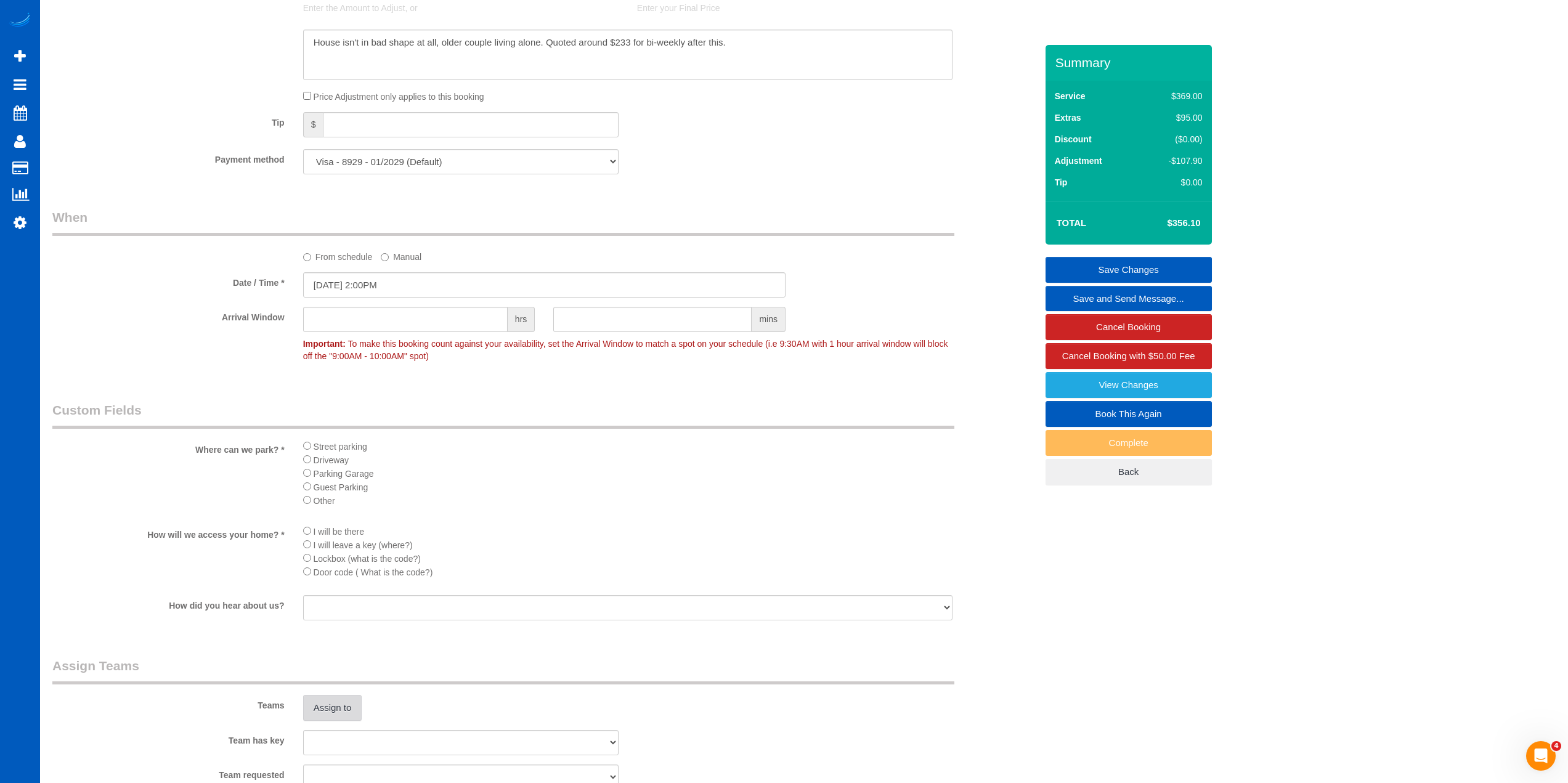
scroll to position [1418, 0]
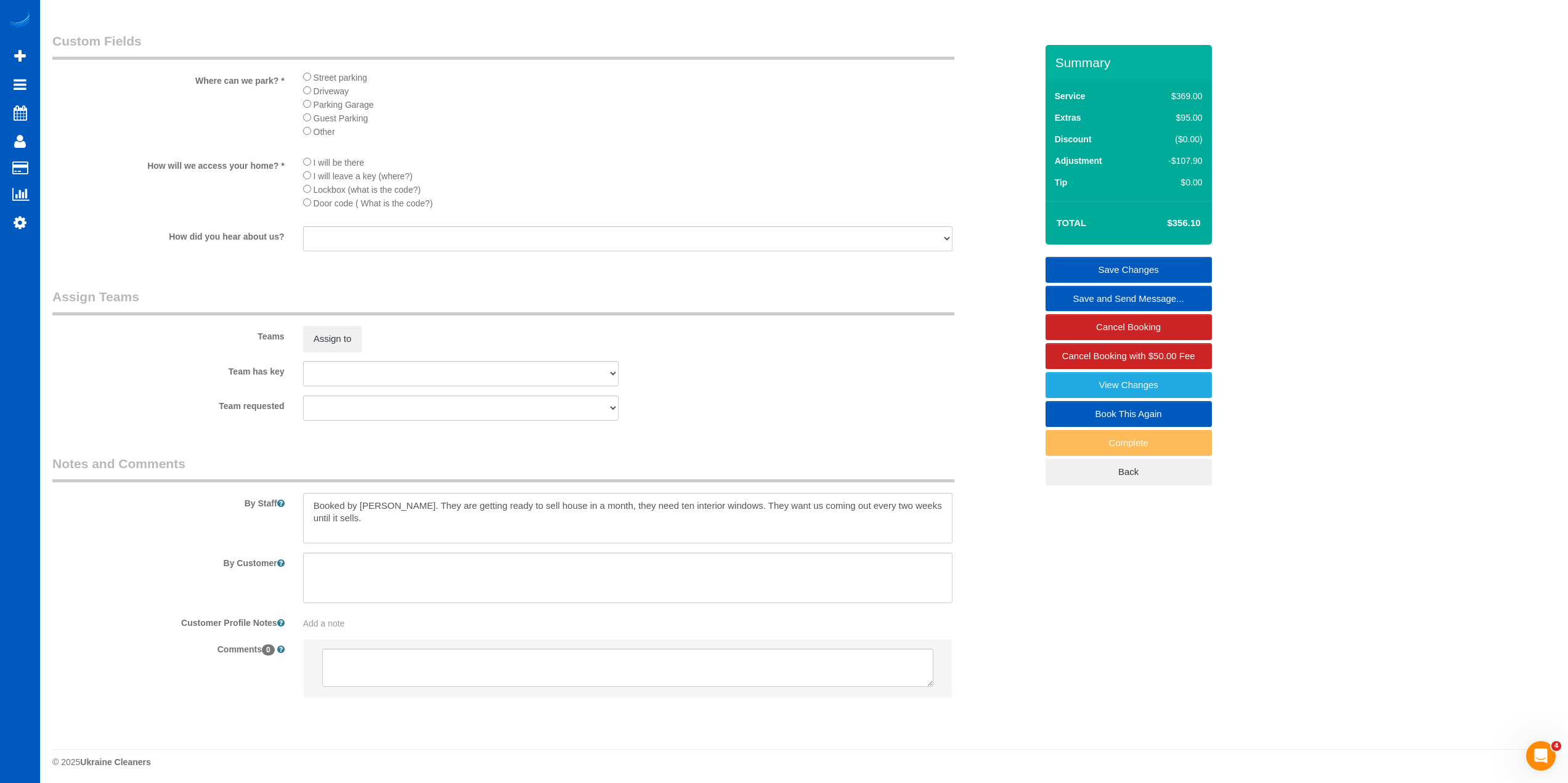
click at [782, 386] on div "Team has key [PERSON_NAME] [PERSON_NAME]" at bounding box center [544, 374] width 1002 height 25
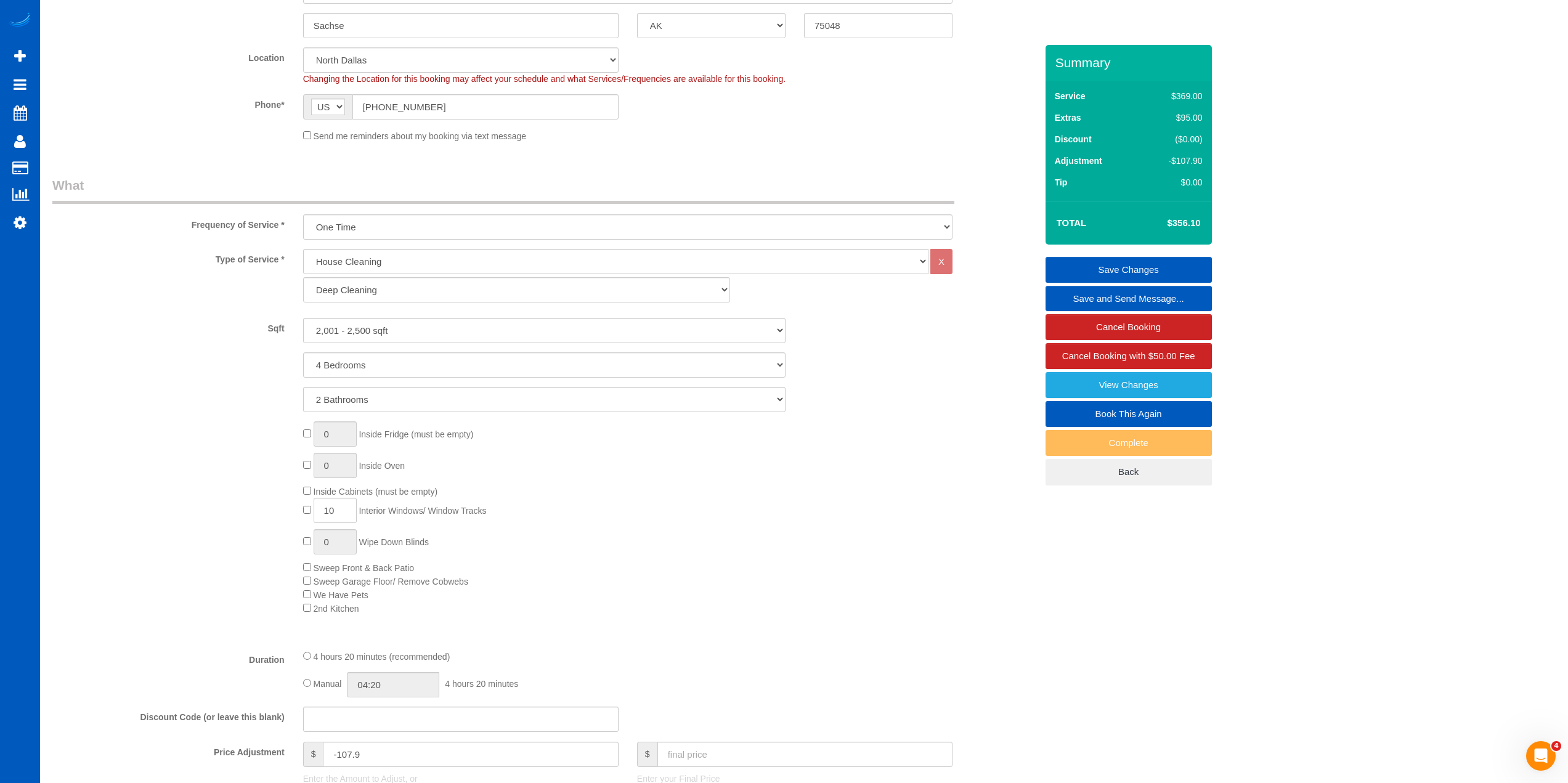
scroll to position [246, 0]
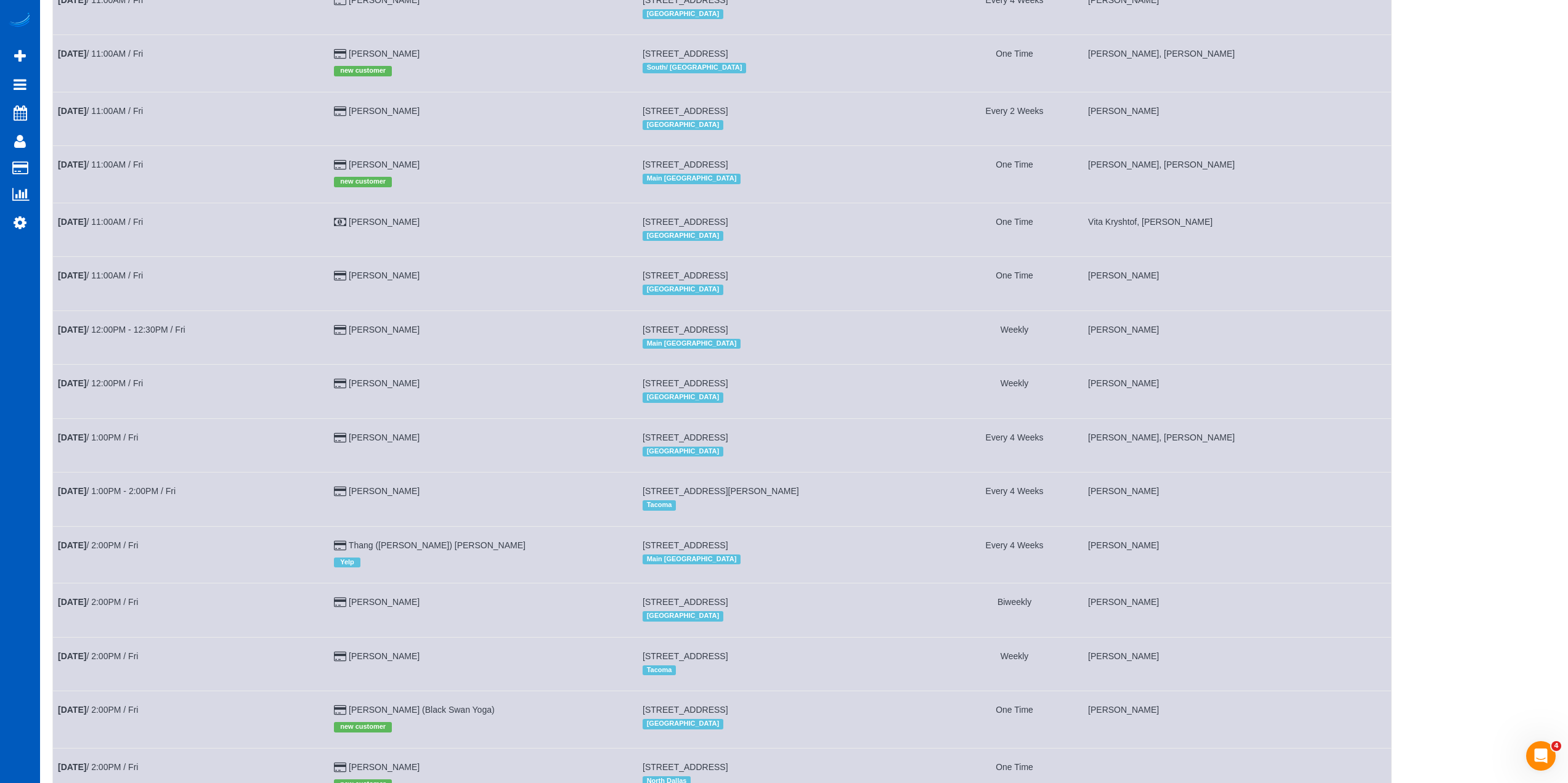
scroll to position [1129, 0]
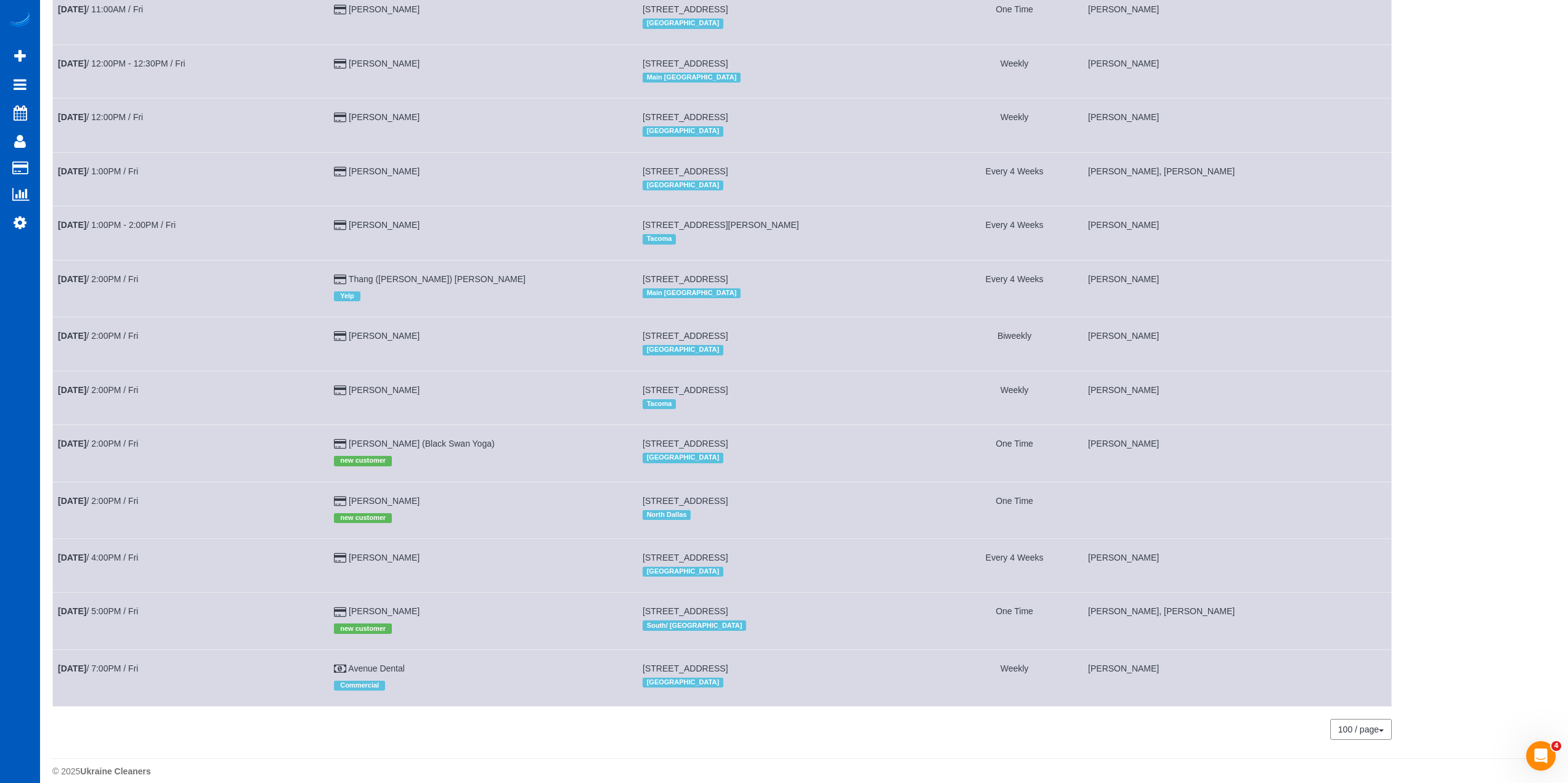
click at [1152, 497] on td at bounding box center [1237, 510] width 309 height 56
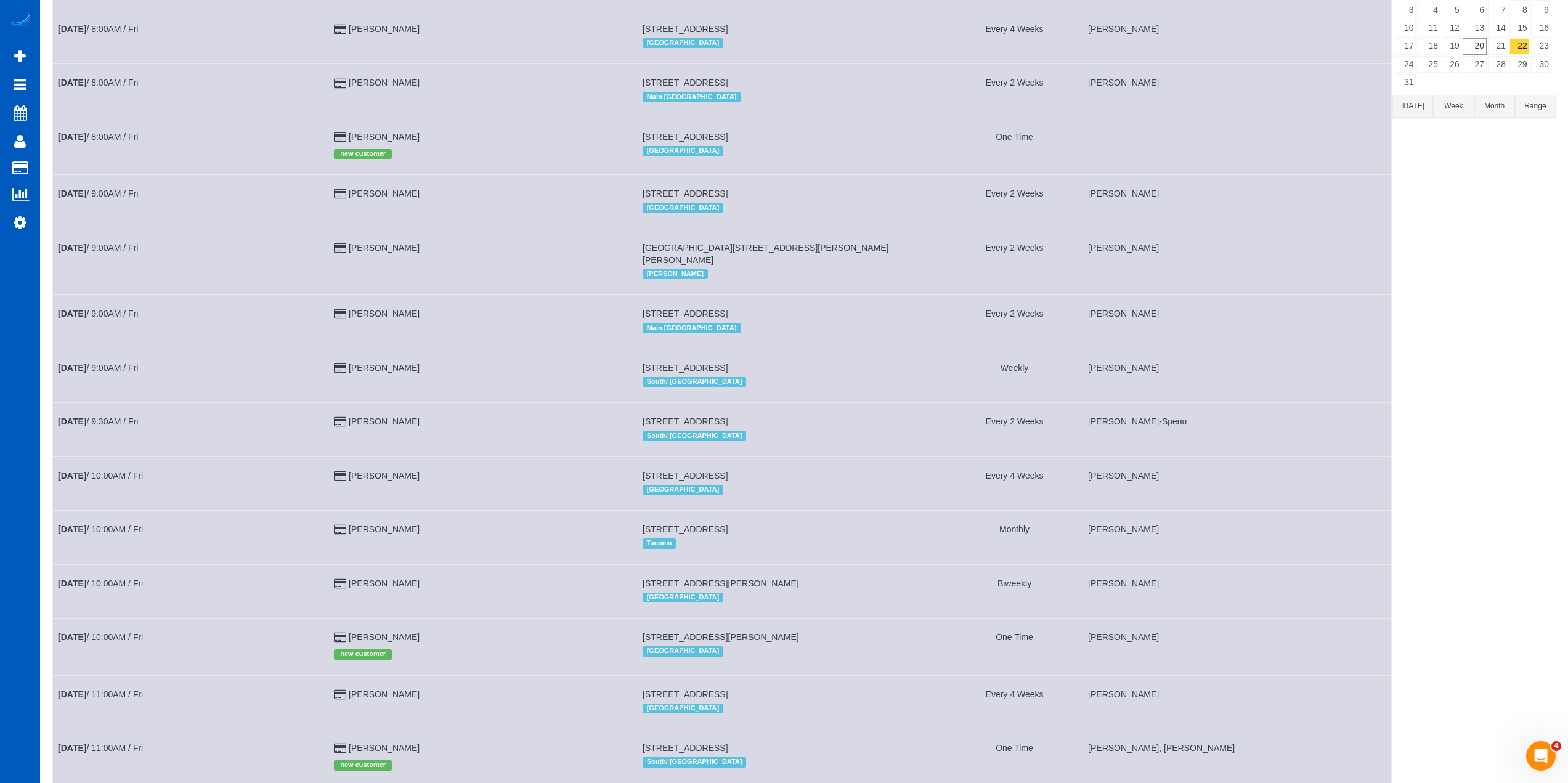
scroll to position [0, 0]
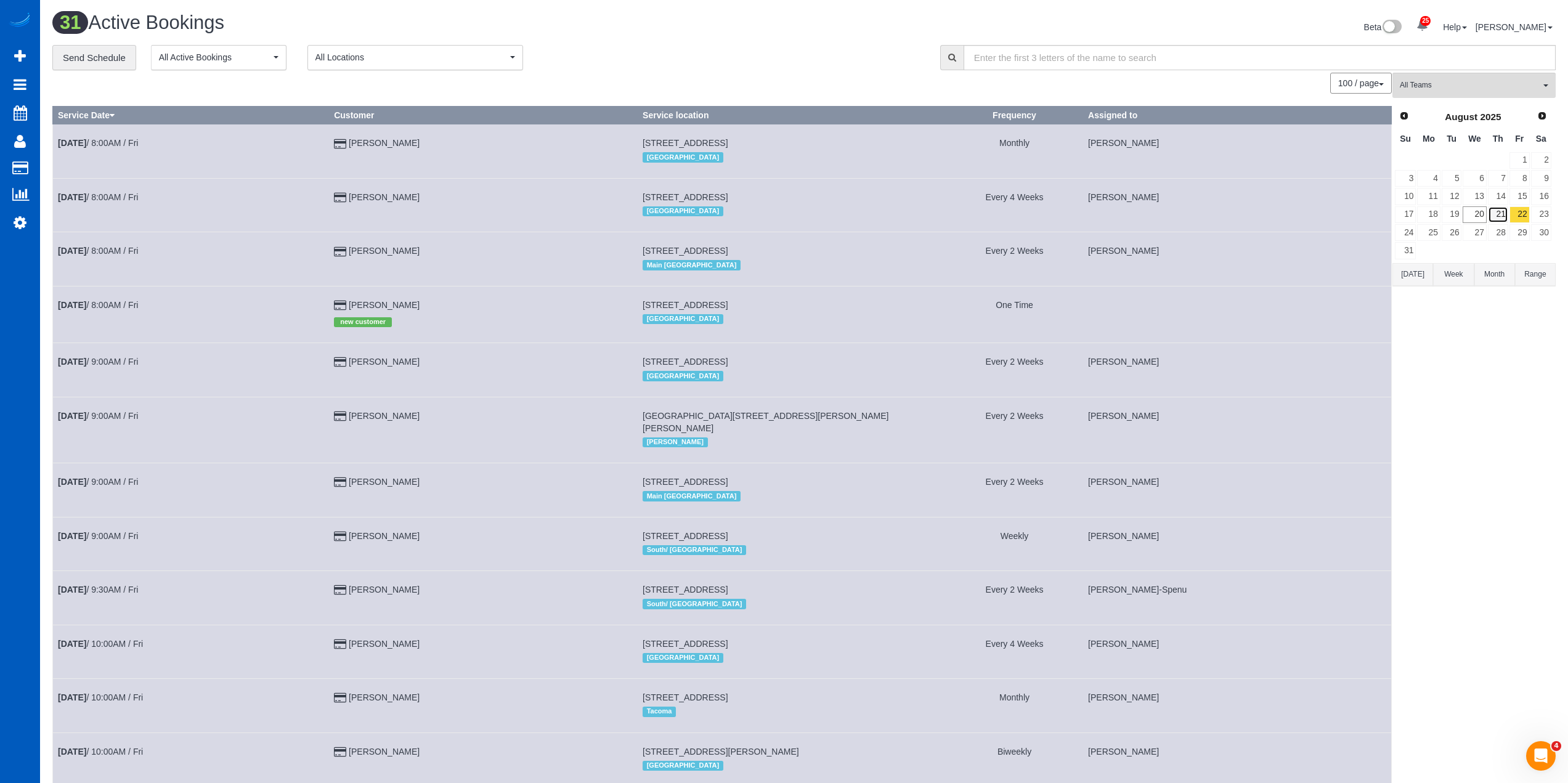
click at [1503, 218] on link "21" at bounding box center [1498, 215] width 20 height 17
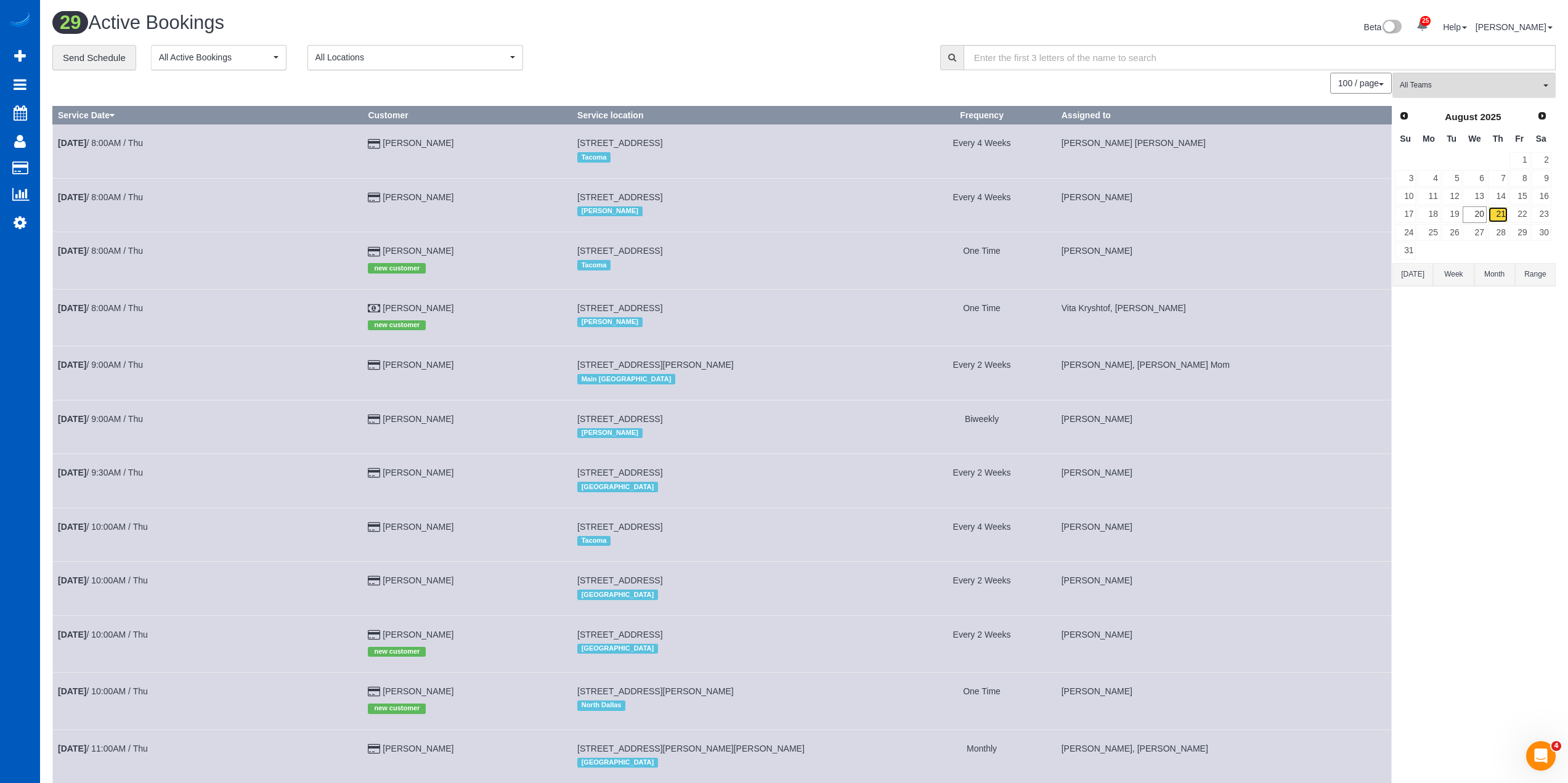
click at [1501, 216] on link "21" at bounding box center [1498, 215] width 20 height 17
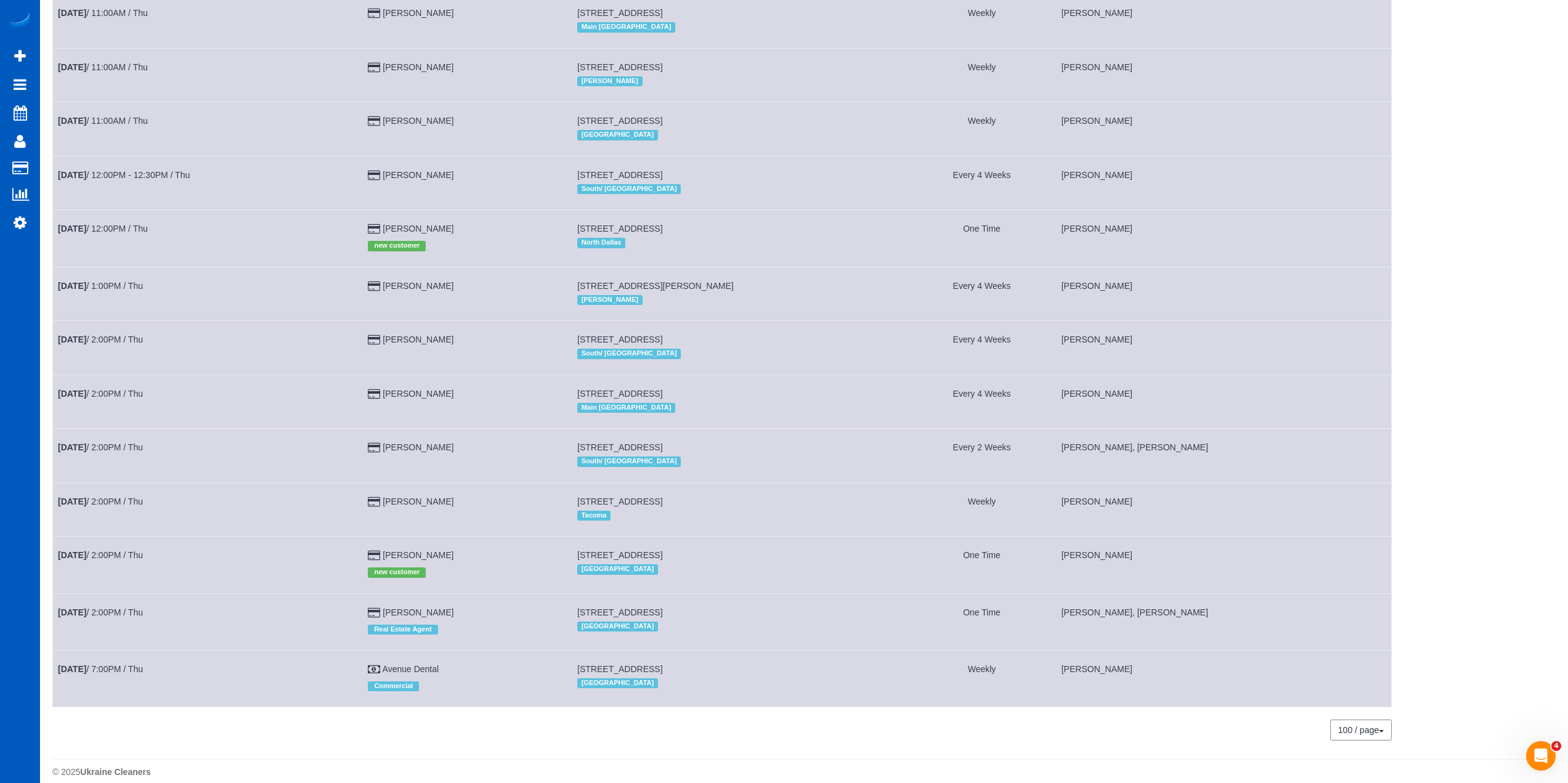
scroll to position [1021, 0]
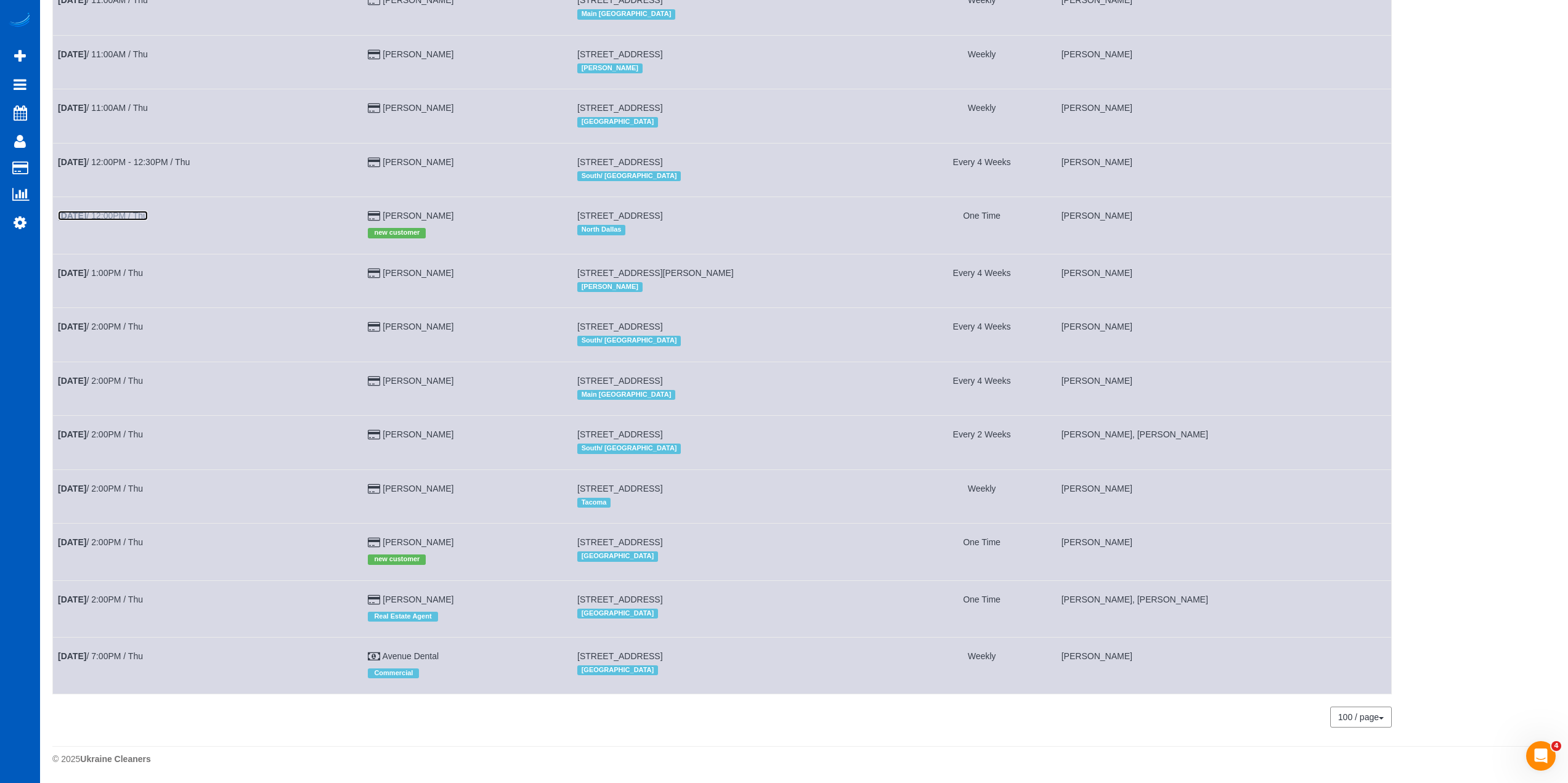
click at [111, 213] on link "[DATE] 12:00PM / Thu" at bounding box center [103, 216] width 90 height 10
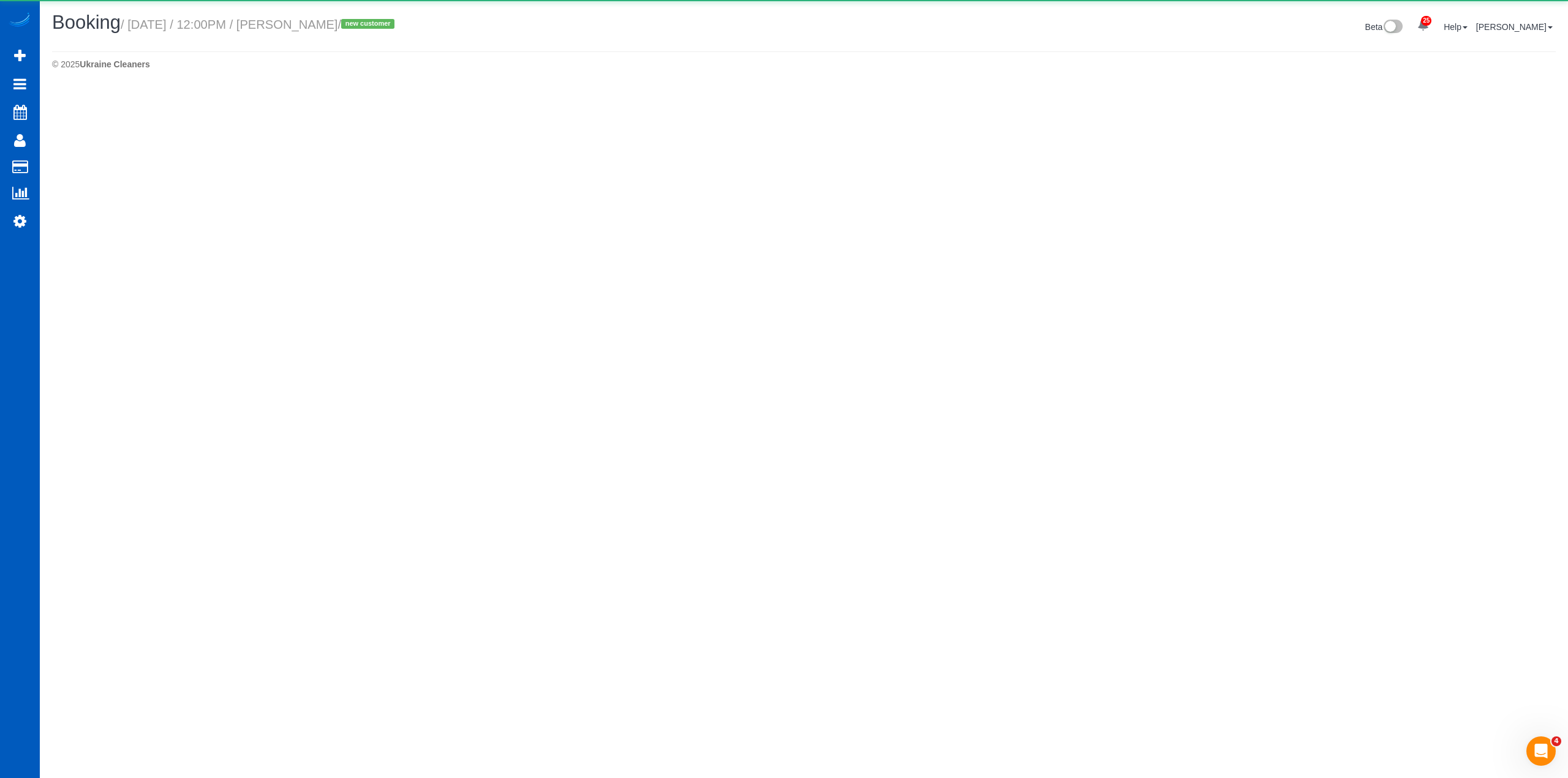
select select "[GEOGRAPHIC_DATA]"
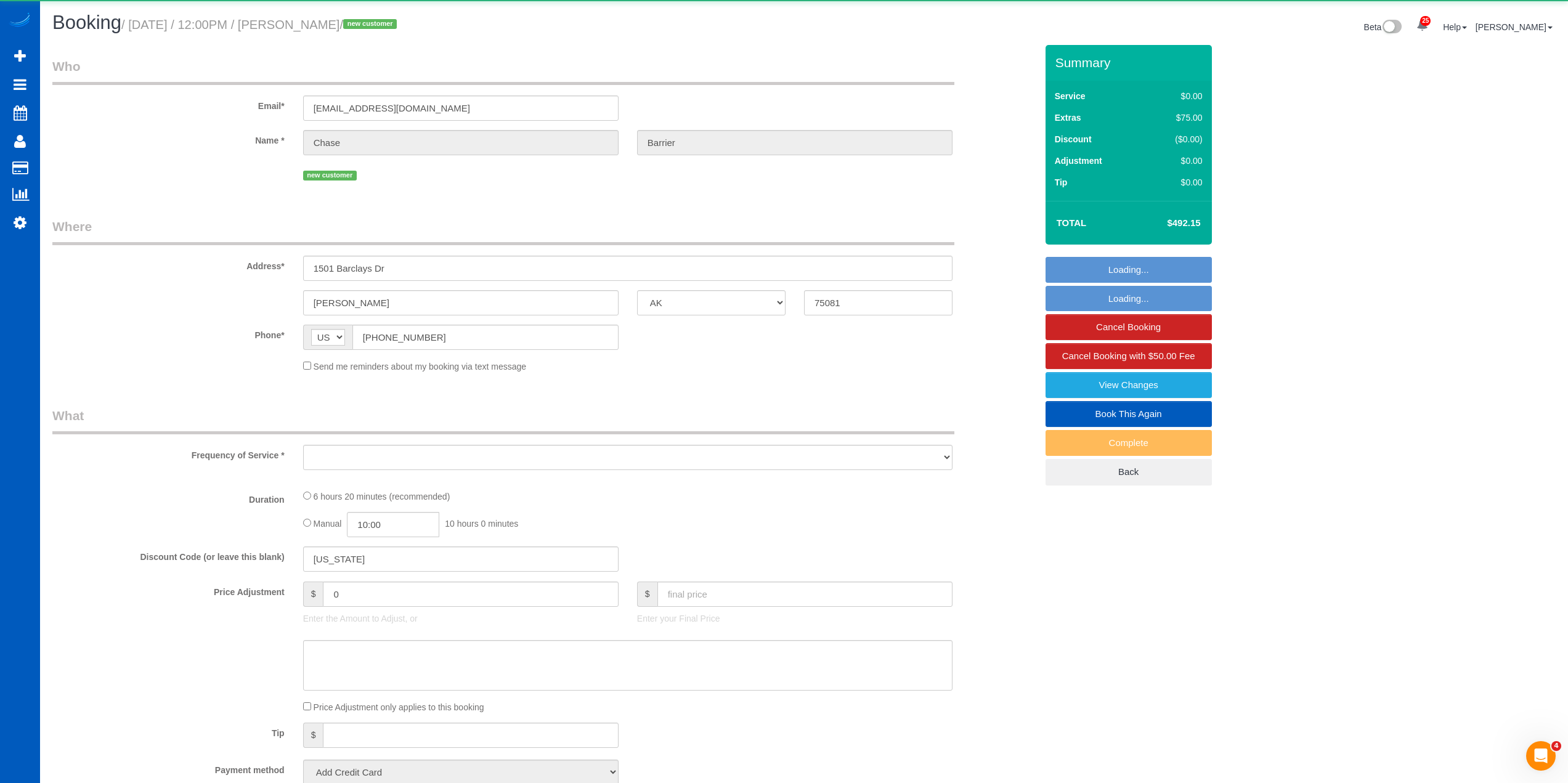
select select "object:12986"
select select "string:fspay-c9c045f9-55e1-4983-941f-bea15095ccfd"
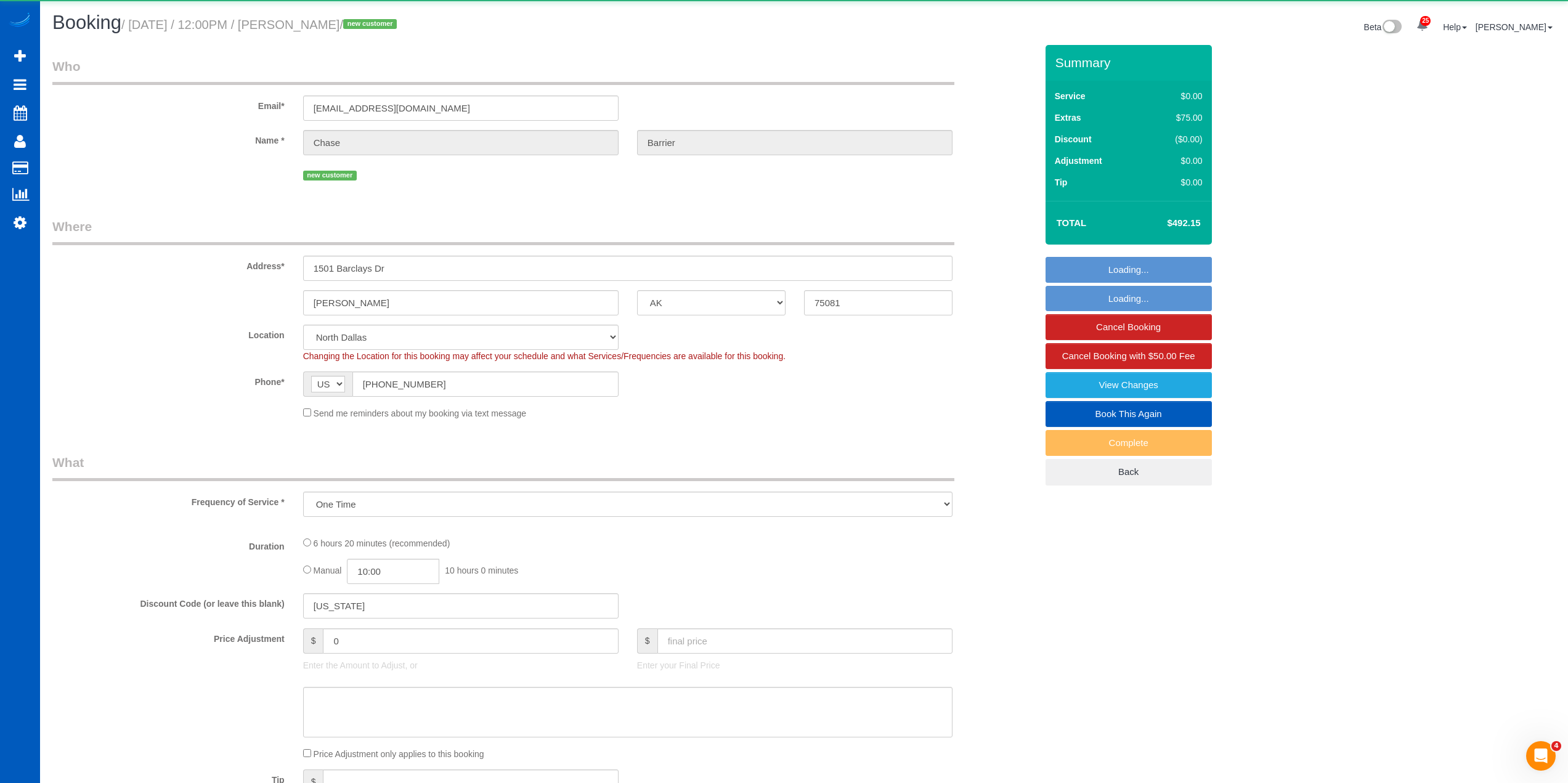
select select "object:13109"
select select "199"
select select "2001"
select select "4"
select select "3"
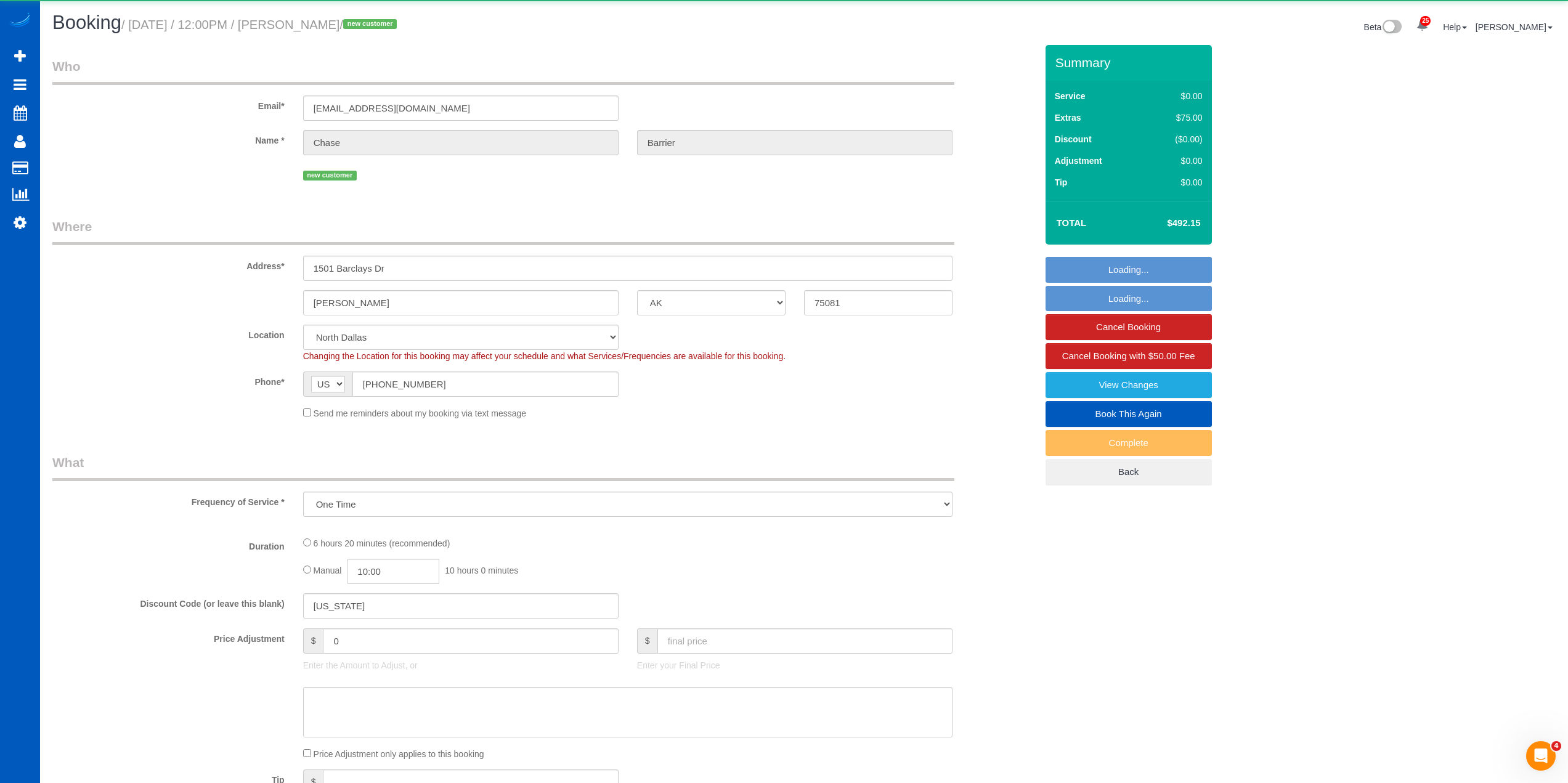
select select "spot25"
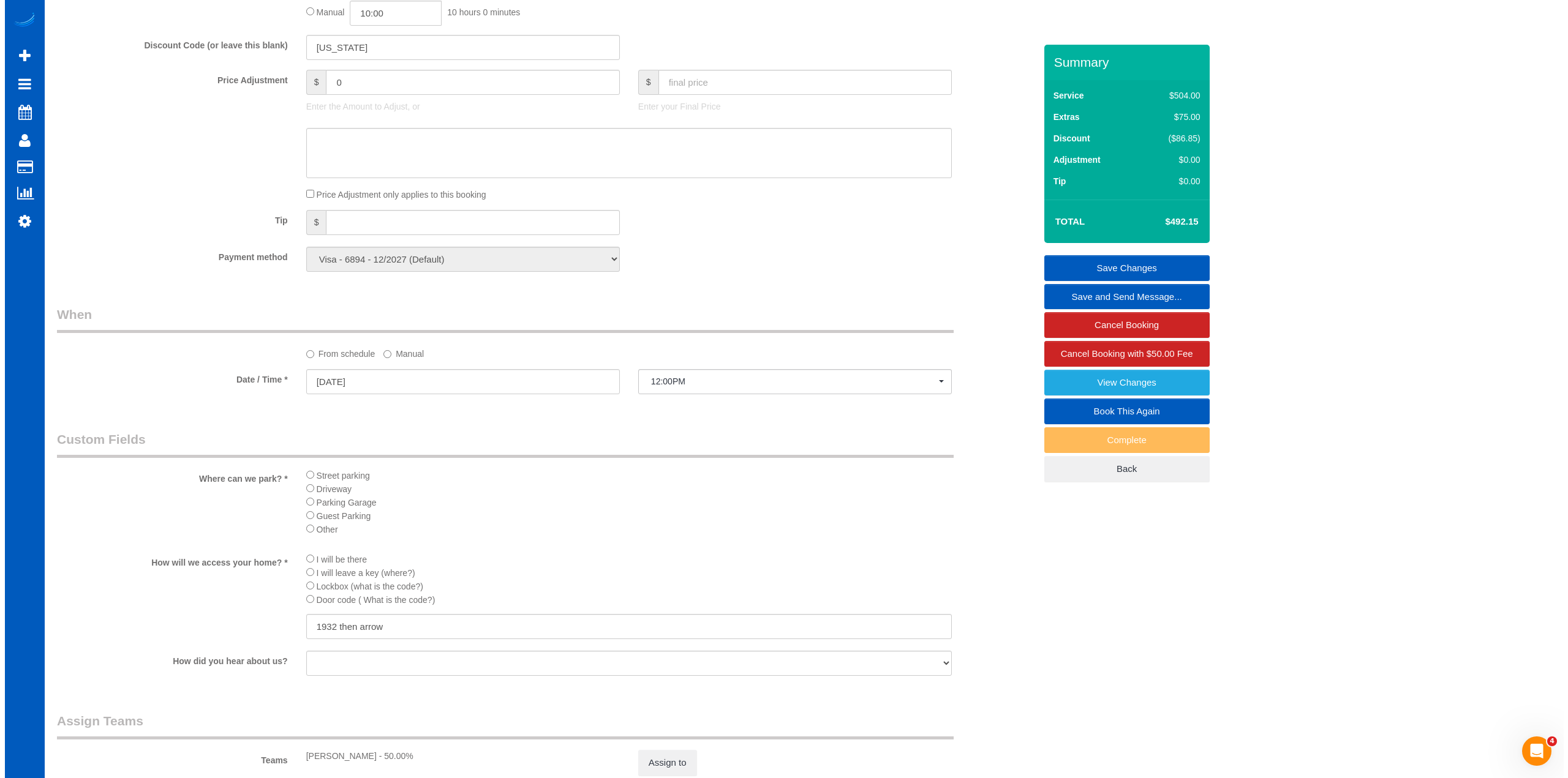
scroll to position [1041, 0]
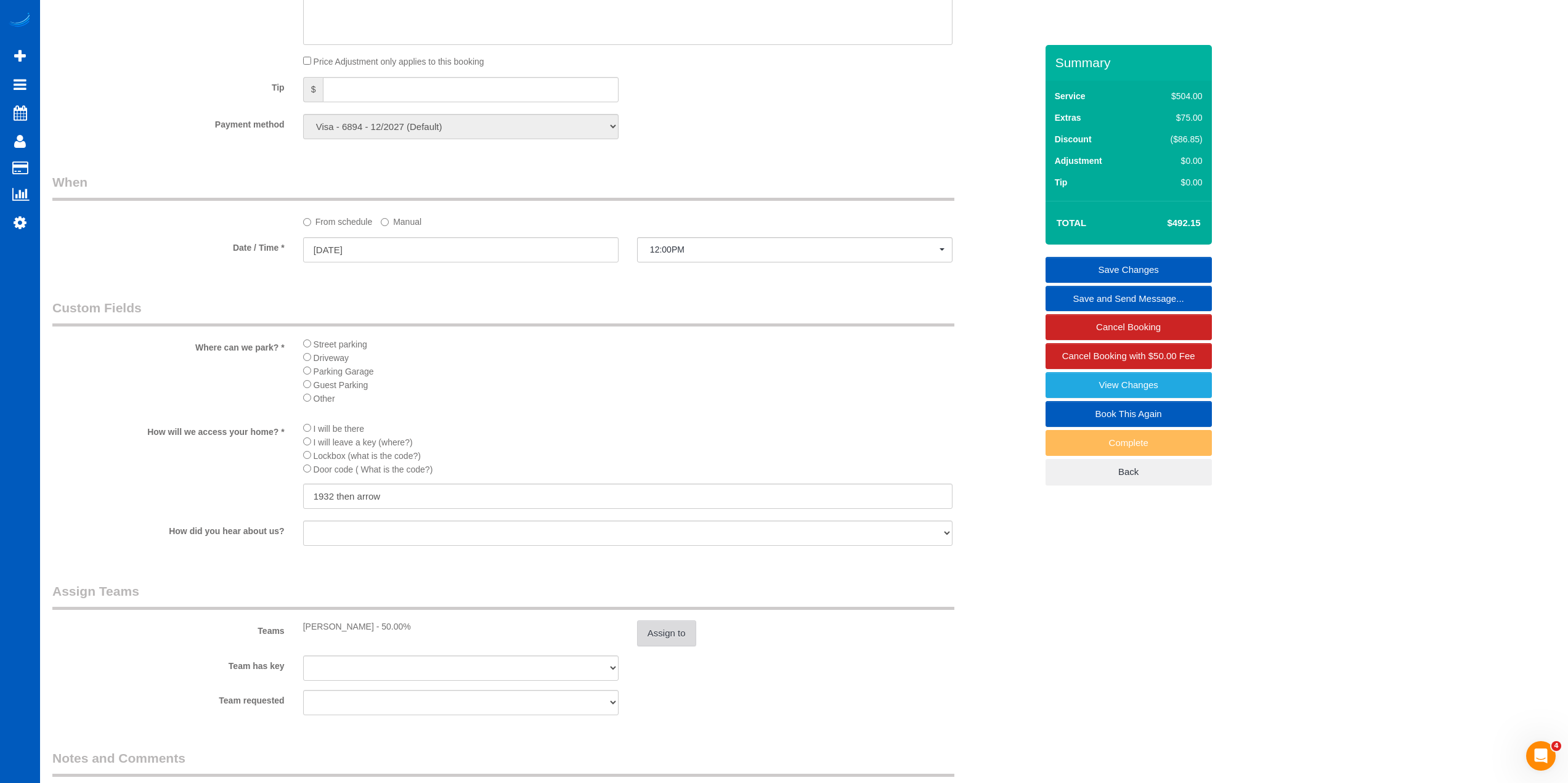
click at [679, 633] on button "Assign to" at bounding box center [666, 634] width 59 height 26
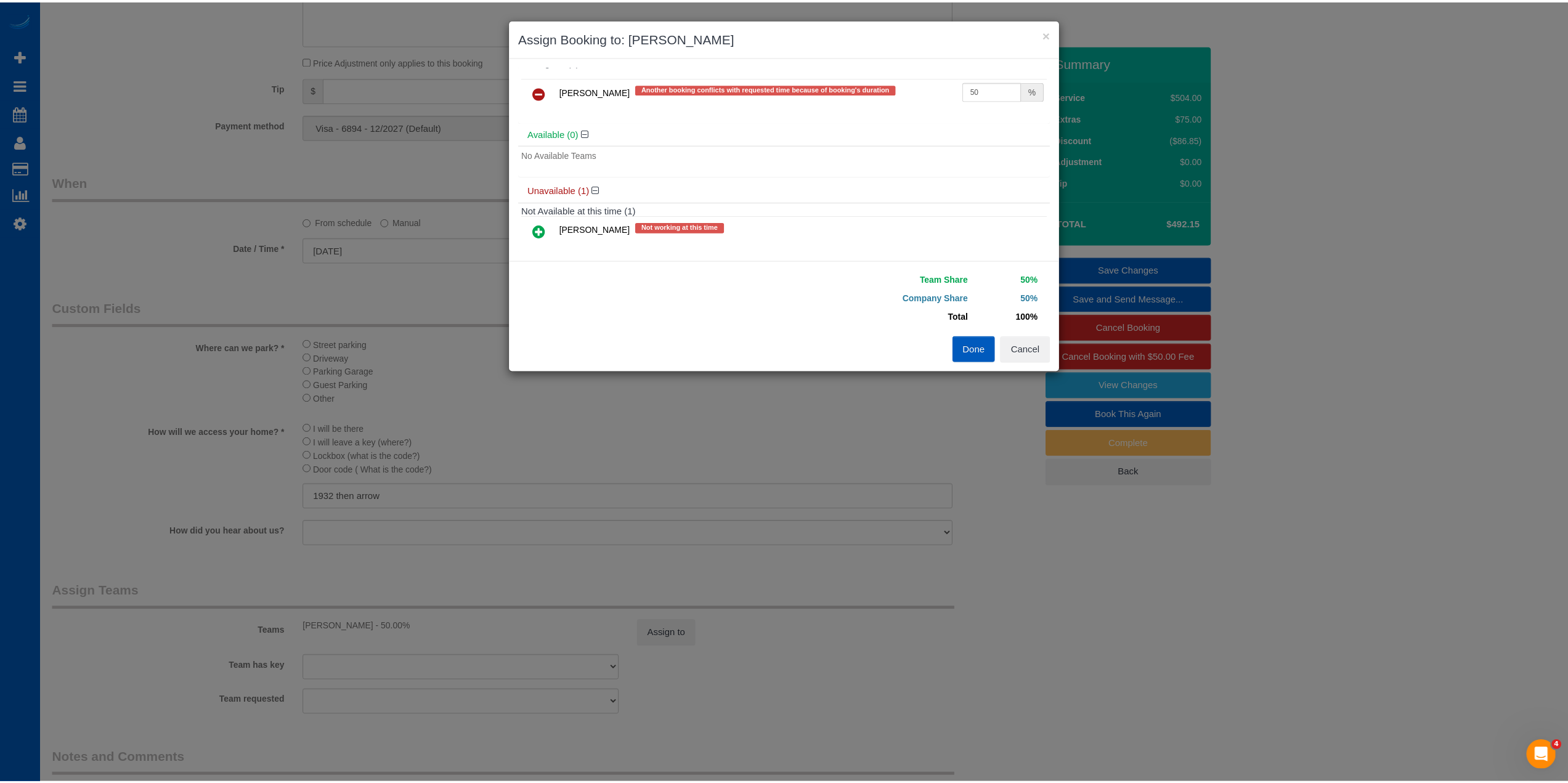
scroll to position [37, 0]
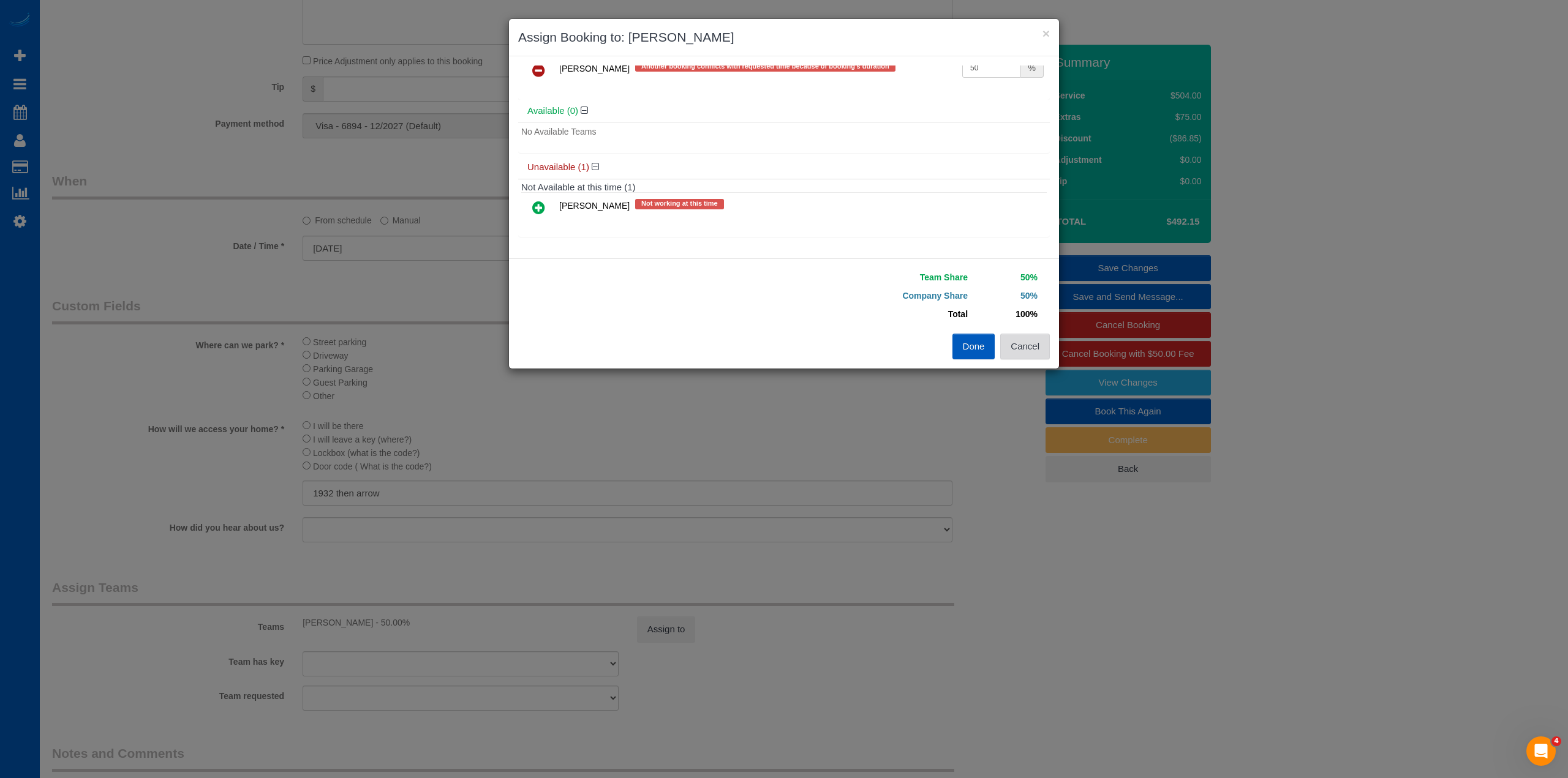
click at [1035, 352] on button "Cancel" at bounding box center [1025, 346] width 49 height 26
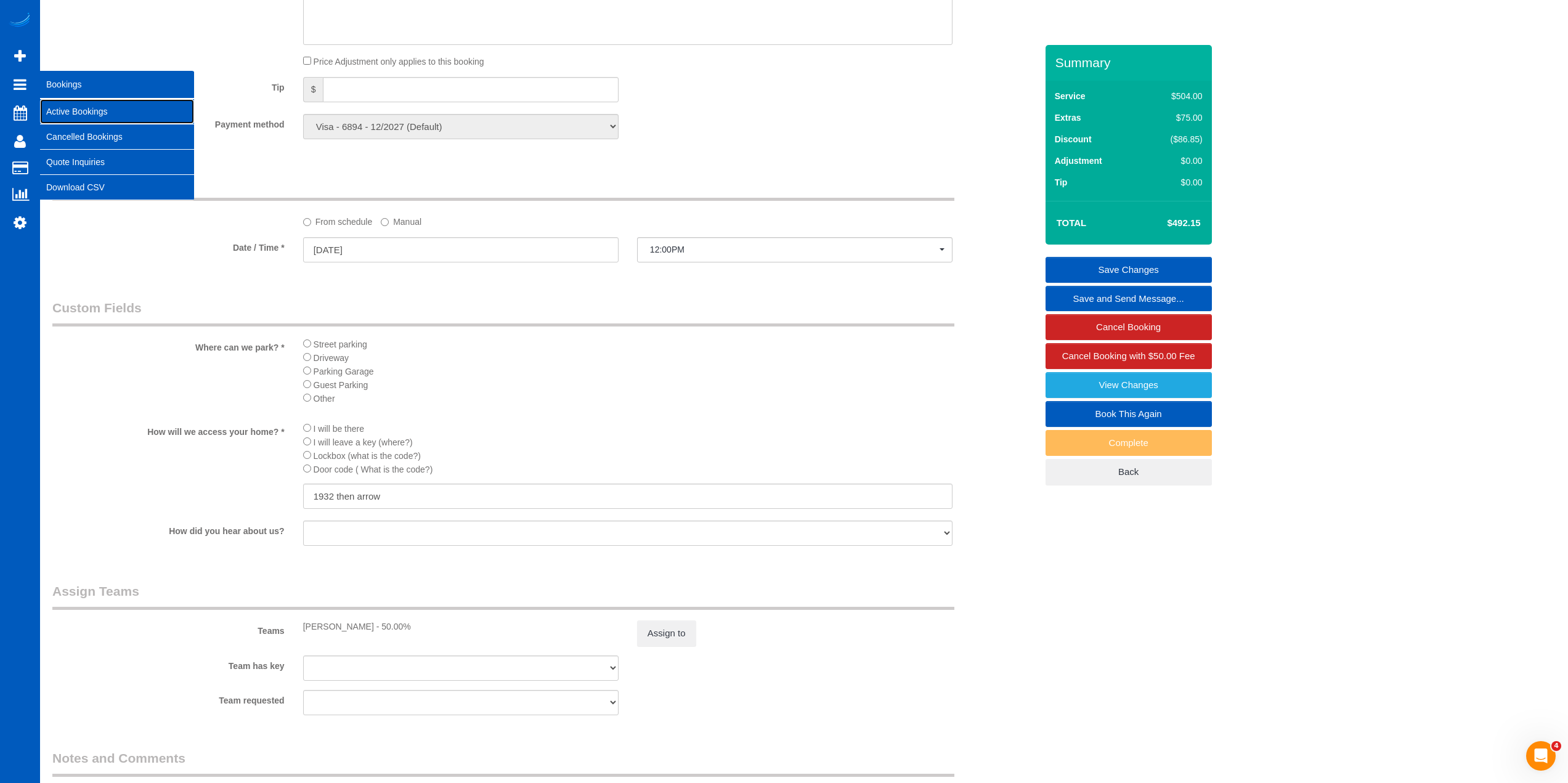
click at [77, 109] on link "Active Bookings" at bounding box center [116, 112] width 154 height 25
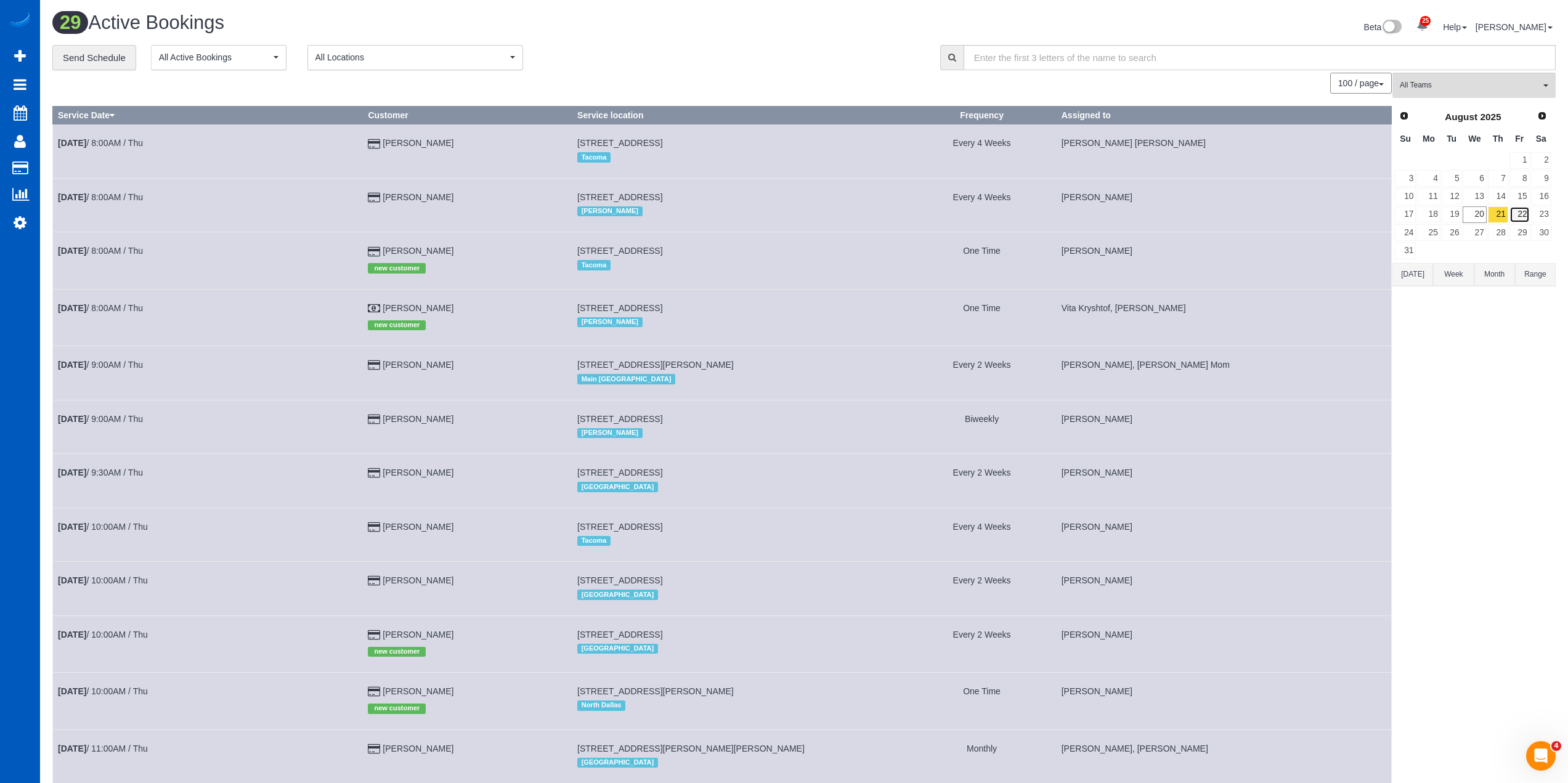
click at [1516, 217] on link "22" at bounding box center [1519, 215] width 20 height 17
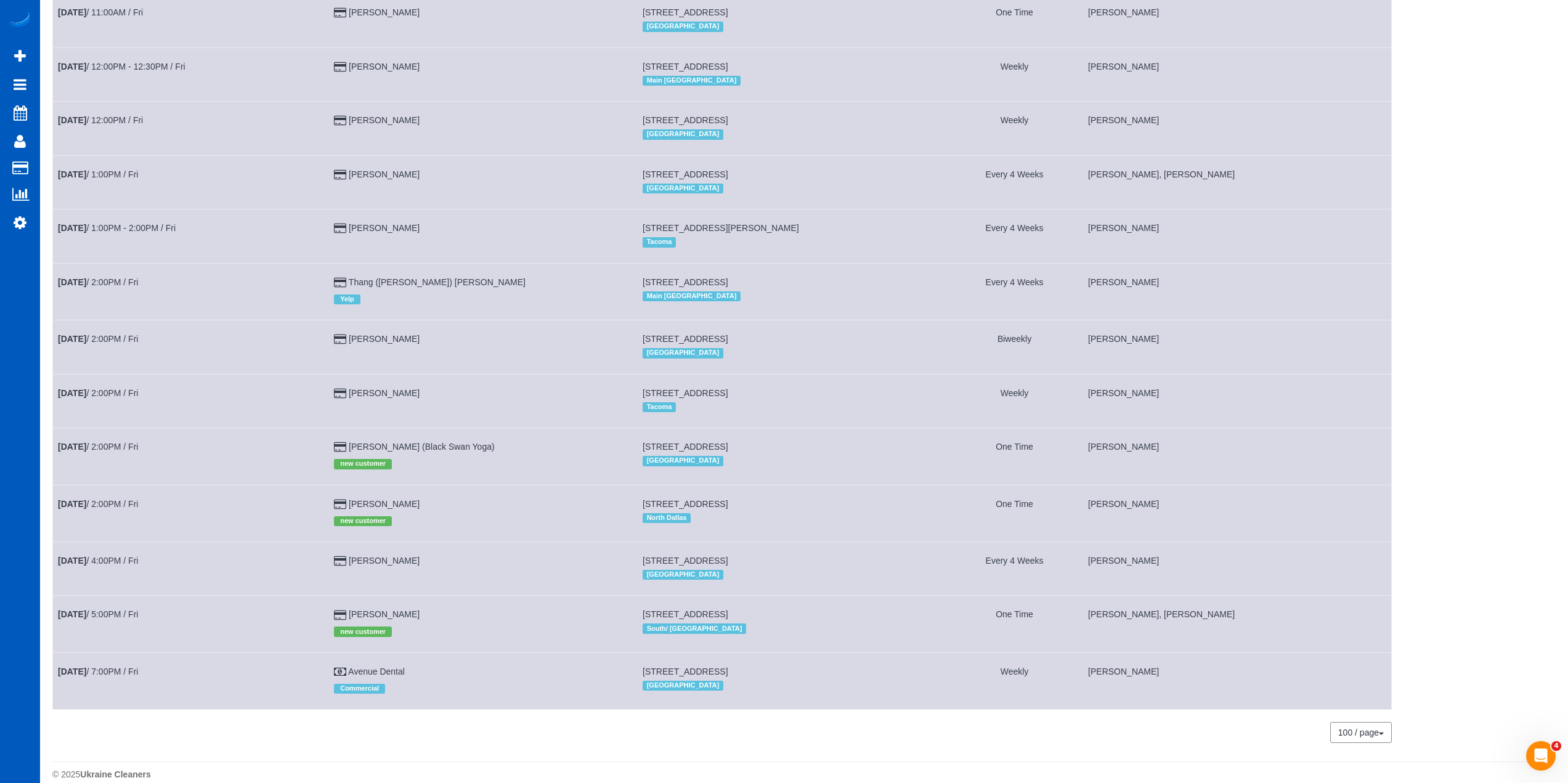
scroll to position [1129, 0]
click at [127, 496] on link "[DATE] 2:00PM / Fri" at bounding box center [98, 501] width 80 height 10
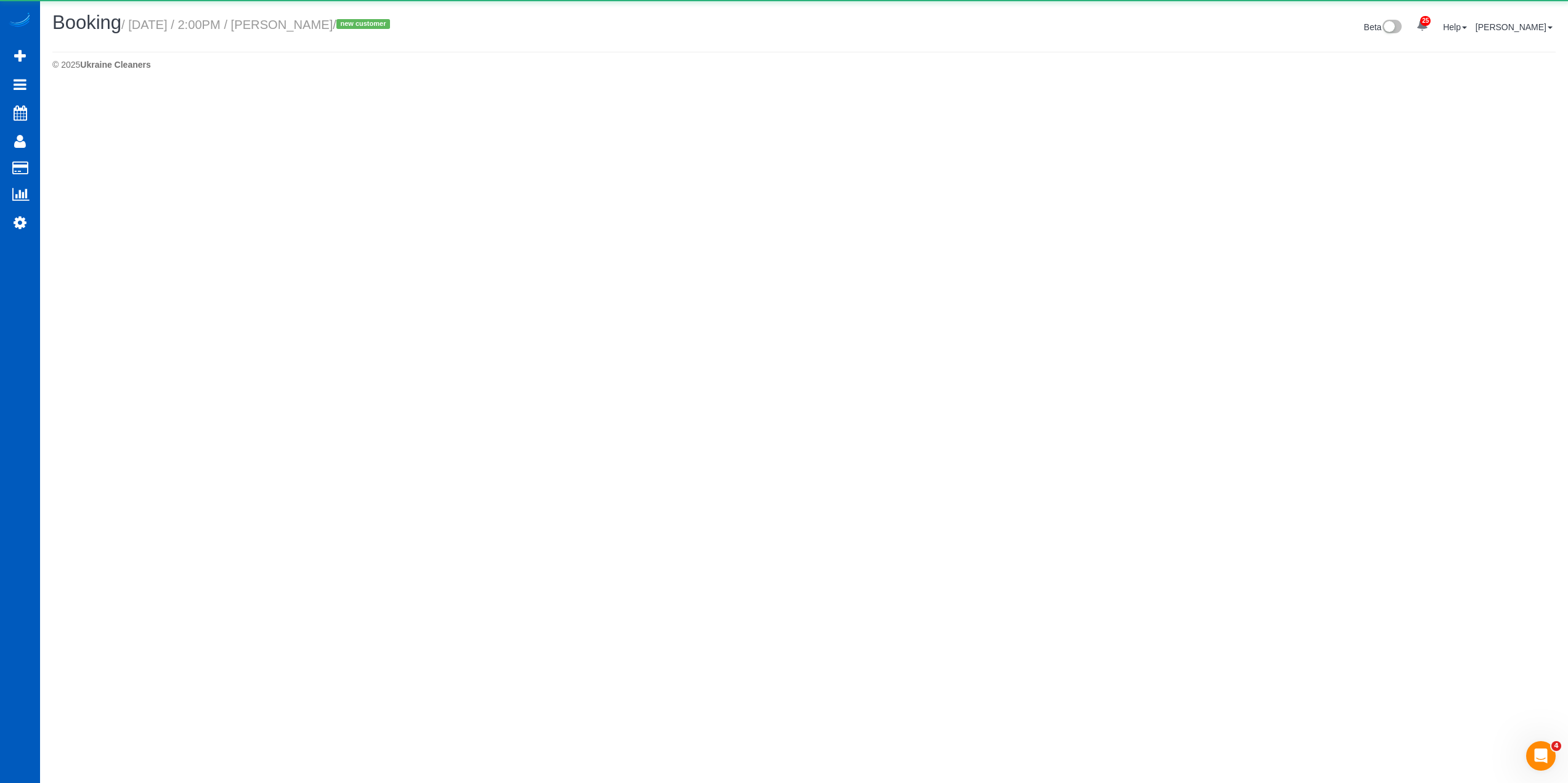
select select "[GEOGRAPHIC_DATA]"
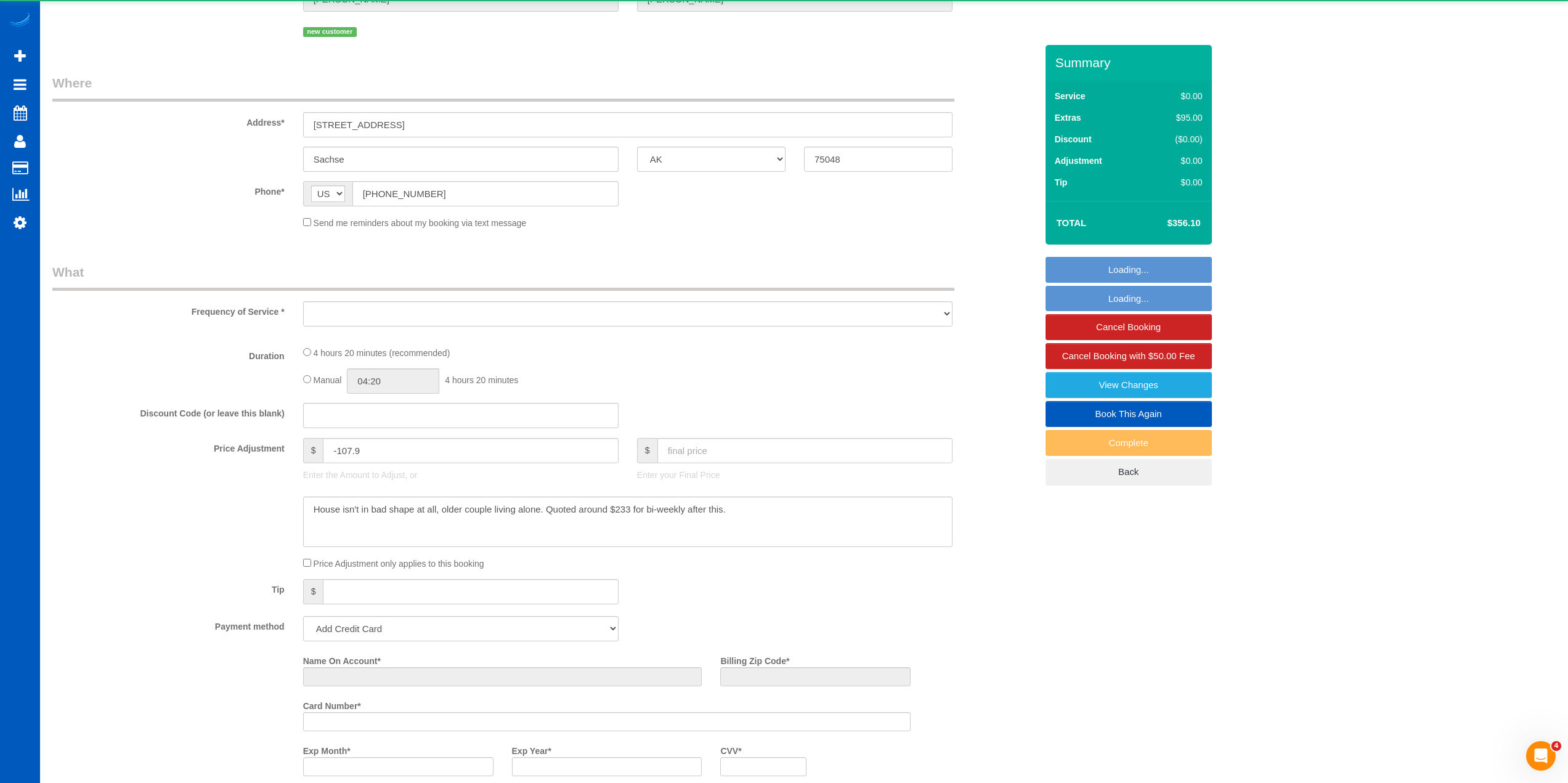
select select "object:15284"
select select "string:fspay-09b7c8c8-a55a-4e4c-96a2-a67b73745f88"
select select "199"
select select "2001"
select select "4"
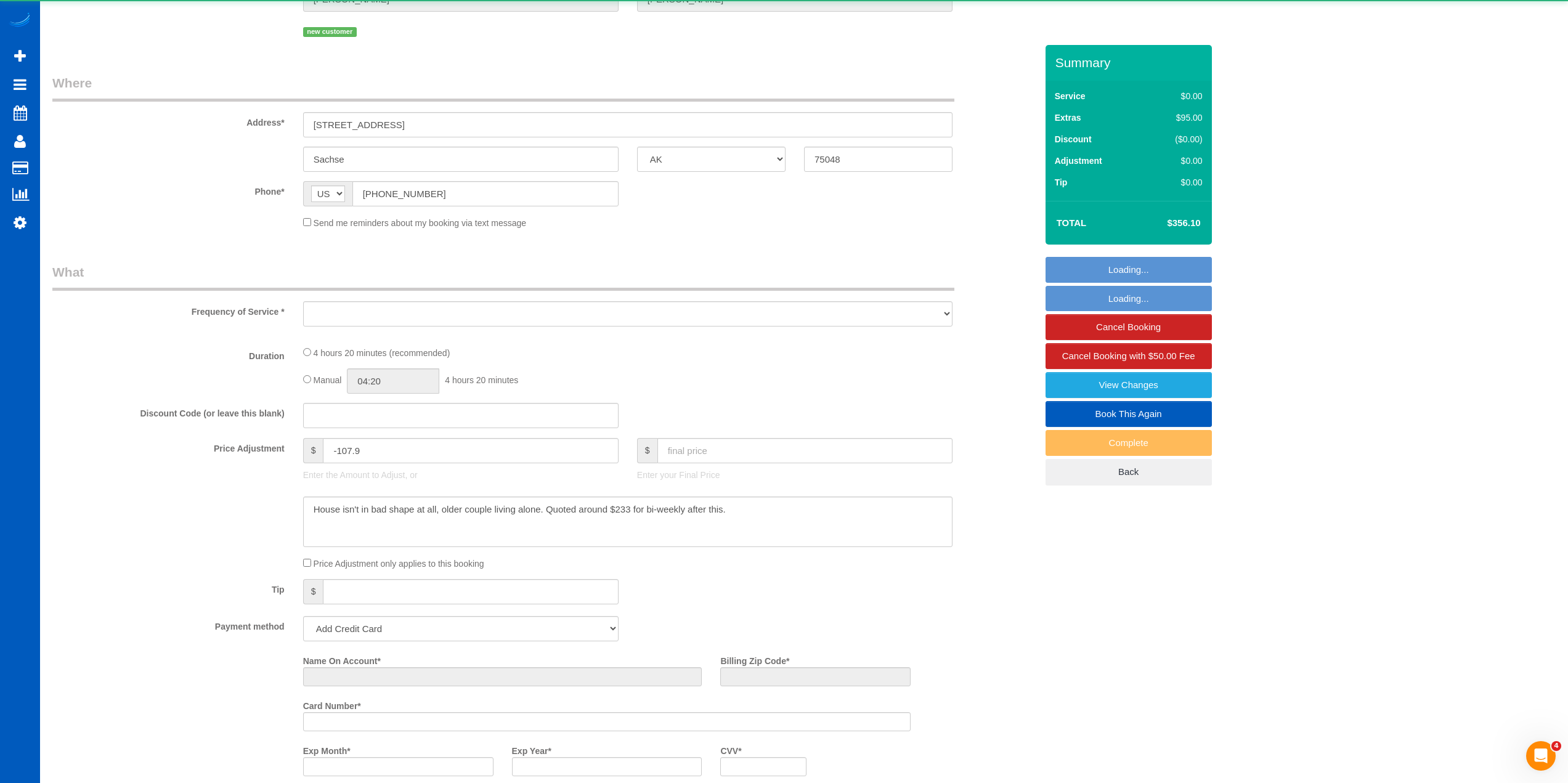
select select "2"
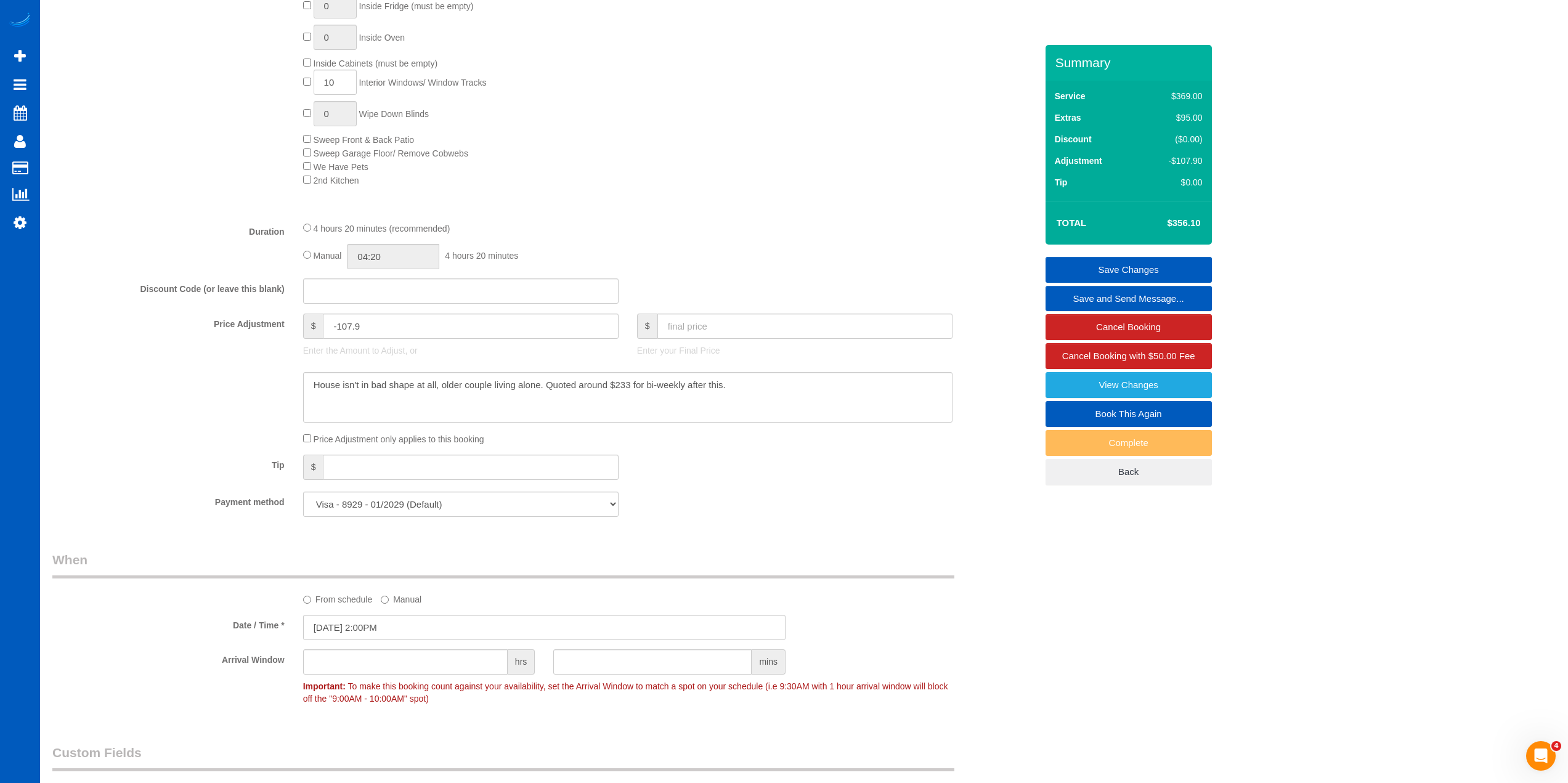
scroll to position [740, 0]
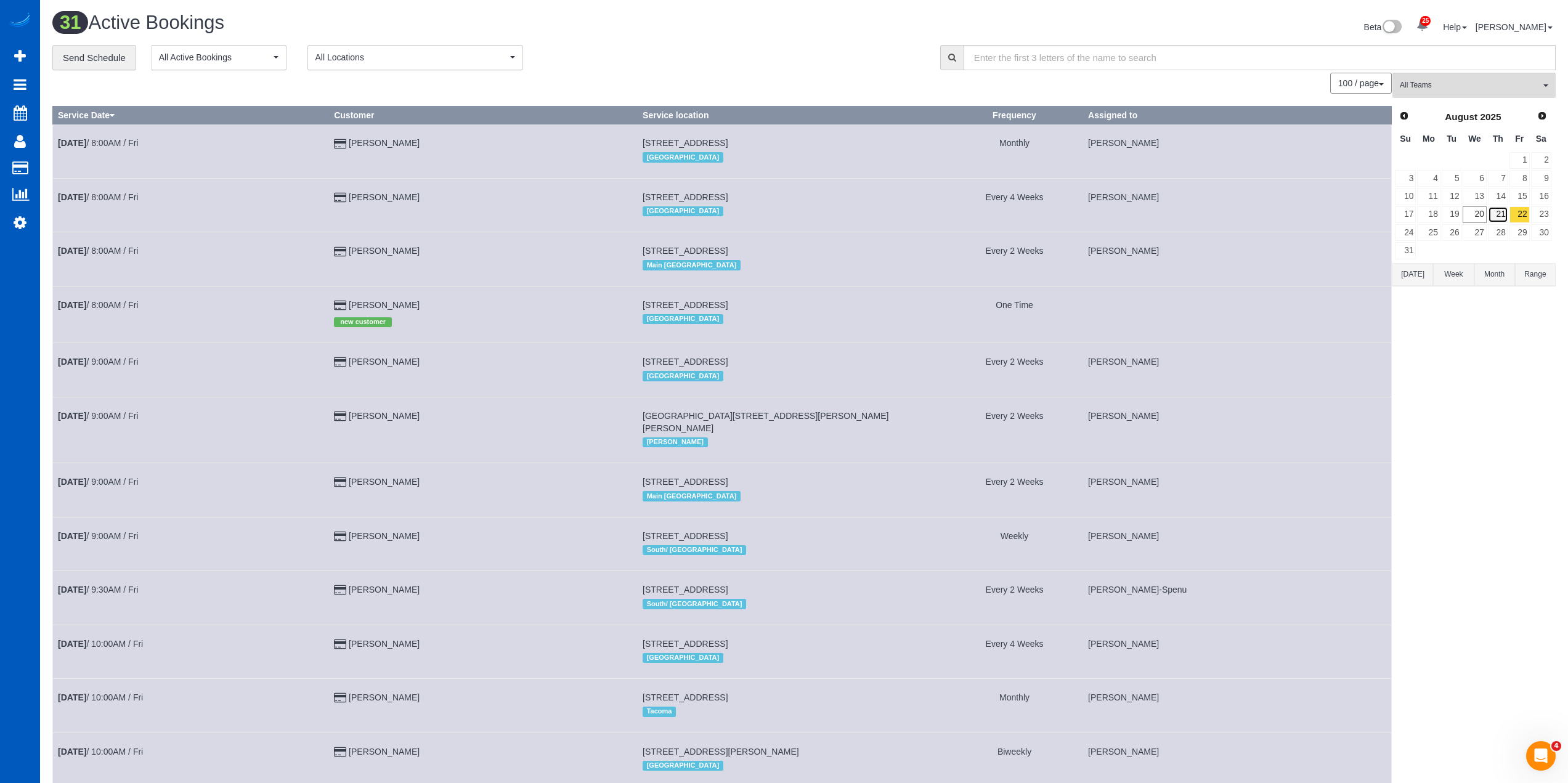
click at [1493, 215] on link "21" at bounding box center [1498, 215] width 20 height 17
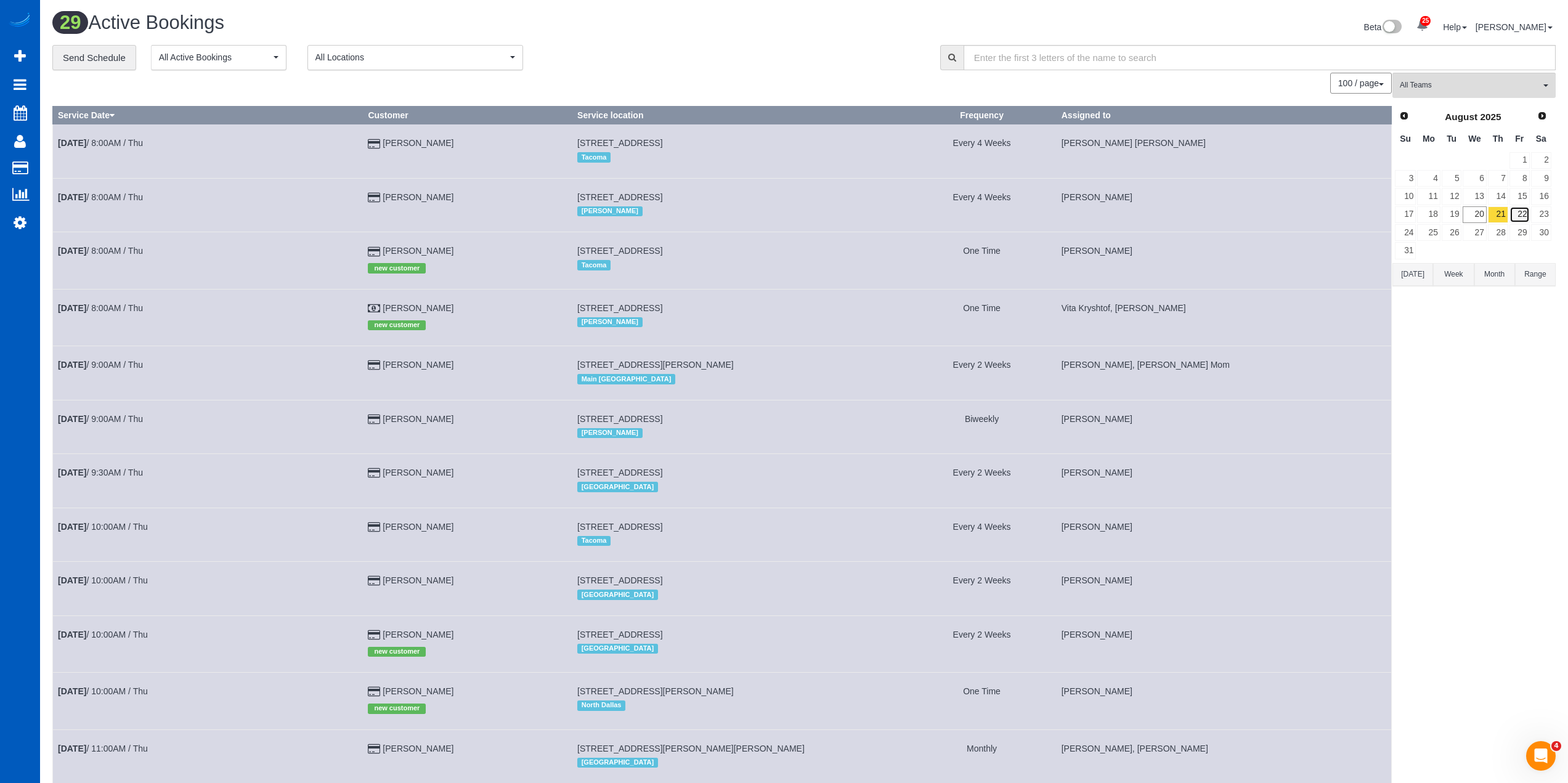
click at [1521, 218] on link "22" at bounding box center [1519, 215] width 20 height 17
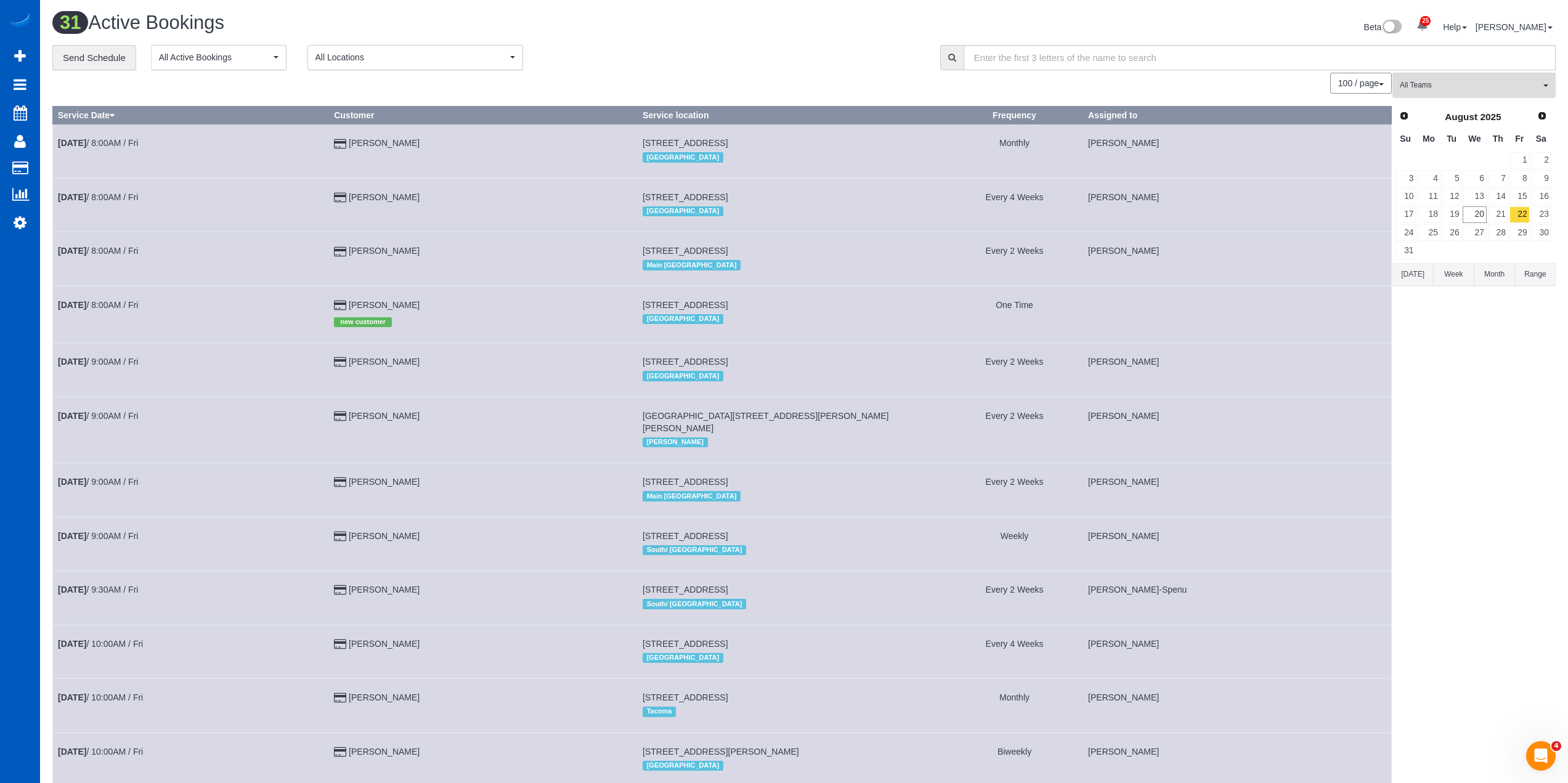
click at [766, 52] on div "**********" at bounding box center [487, 58] width 869 height 26
click at [1501, 213] on link "21" at bounding box center [1498, 215] width 20 height 17
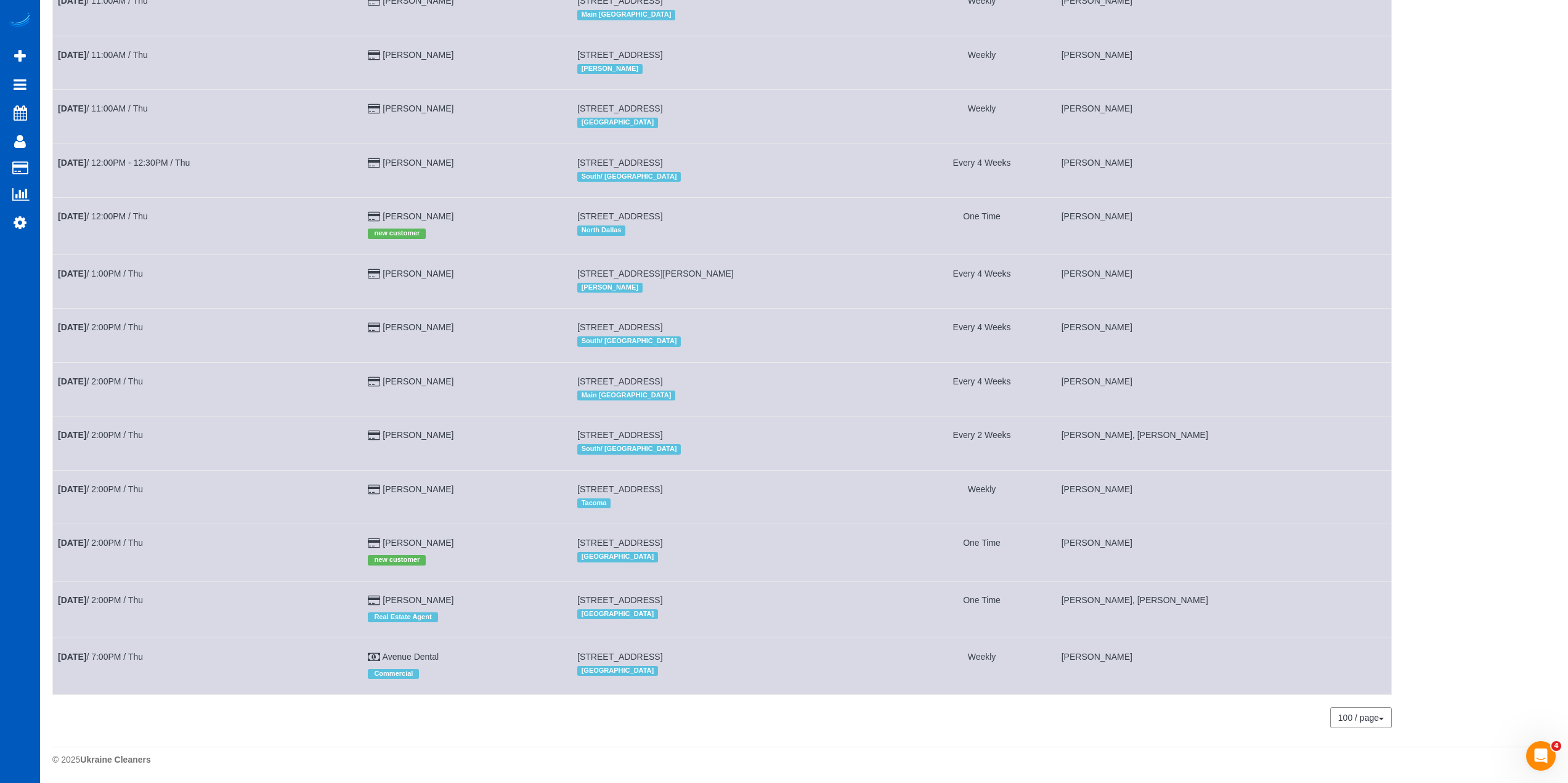
scroll to position [1021, 0]
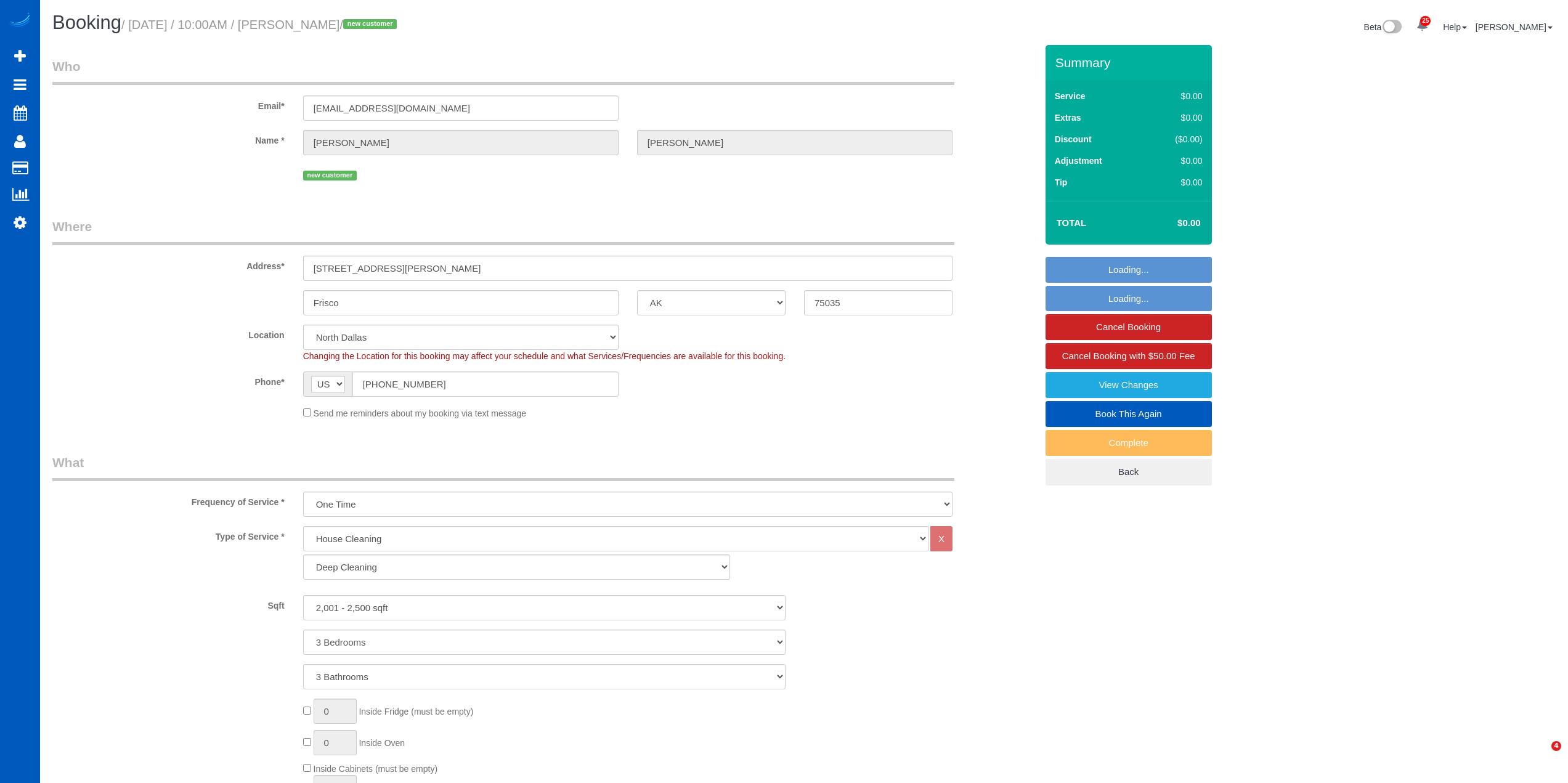
select select "[GEOGRAPHIC_DATA]"
select select "199"
select select "2001"
select select "3"
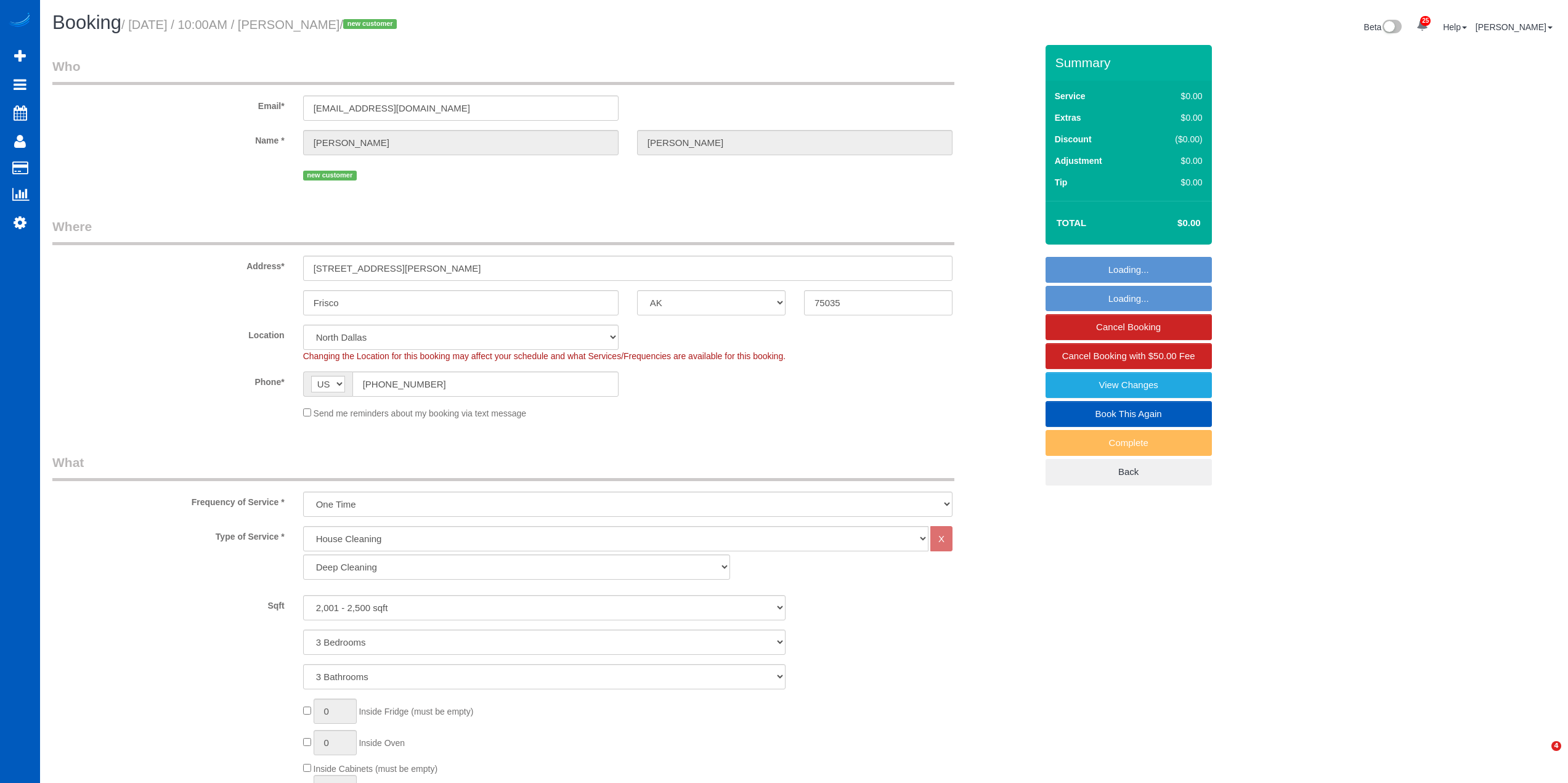
select select "spot1"
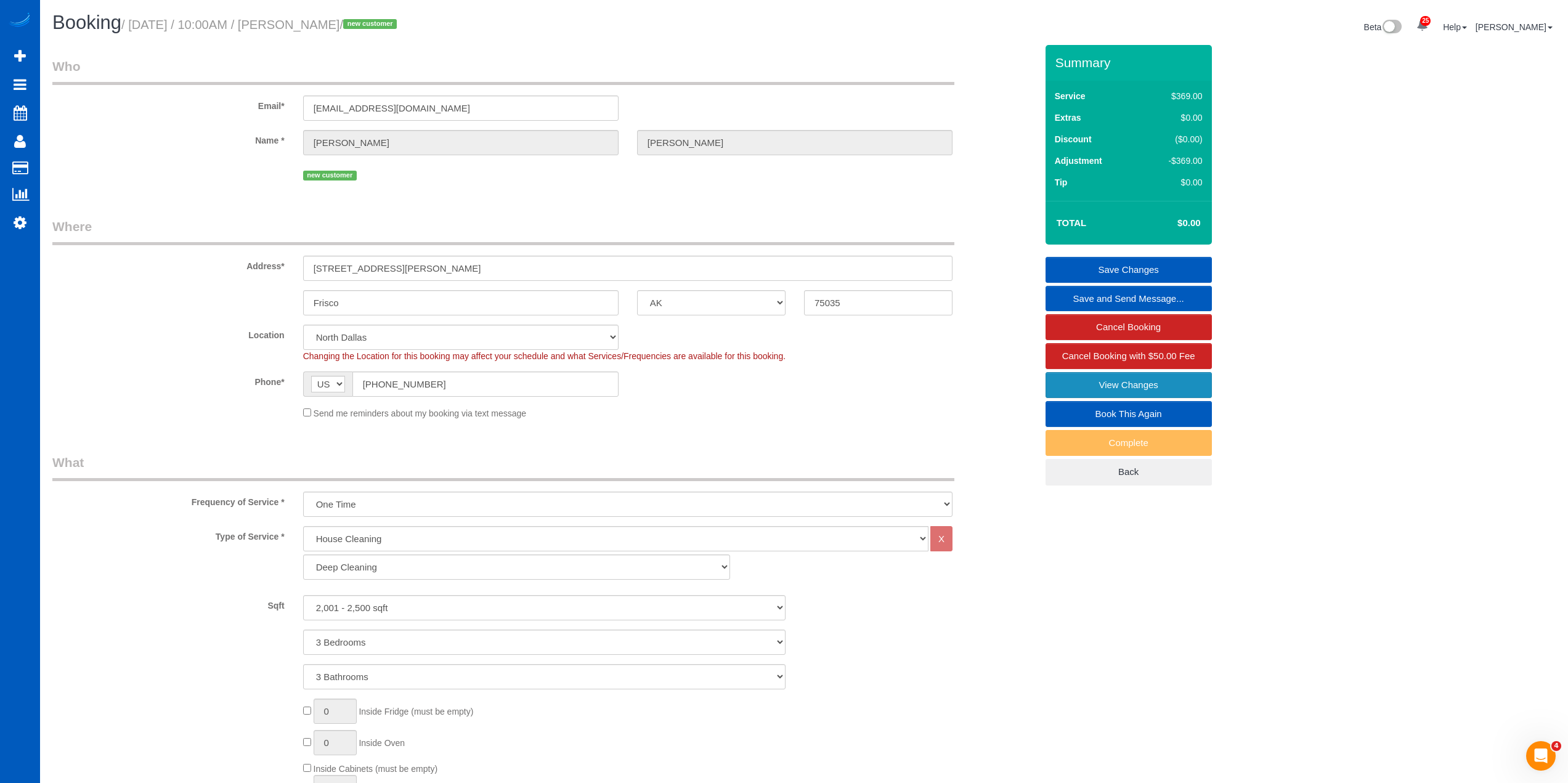
click at [1147, 382] on link "View Changes" at bounding box center [1128, 386] width 166 height 26
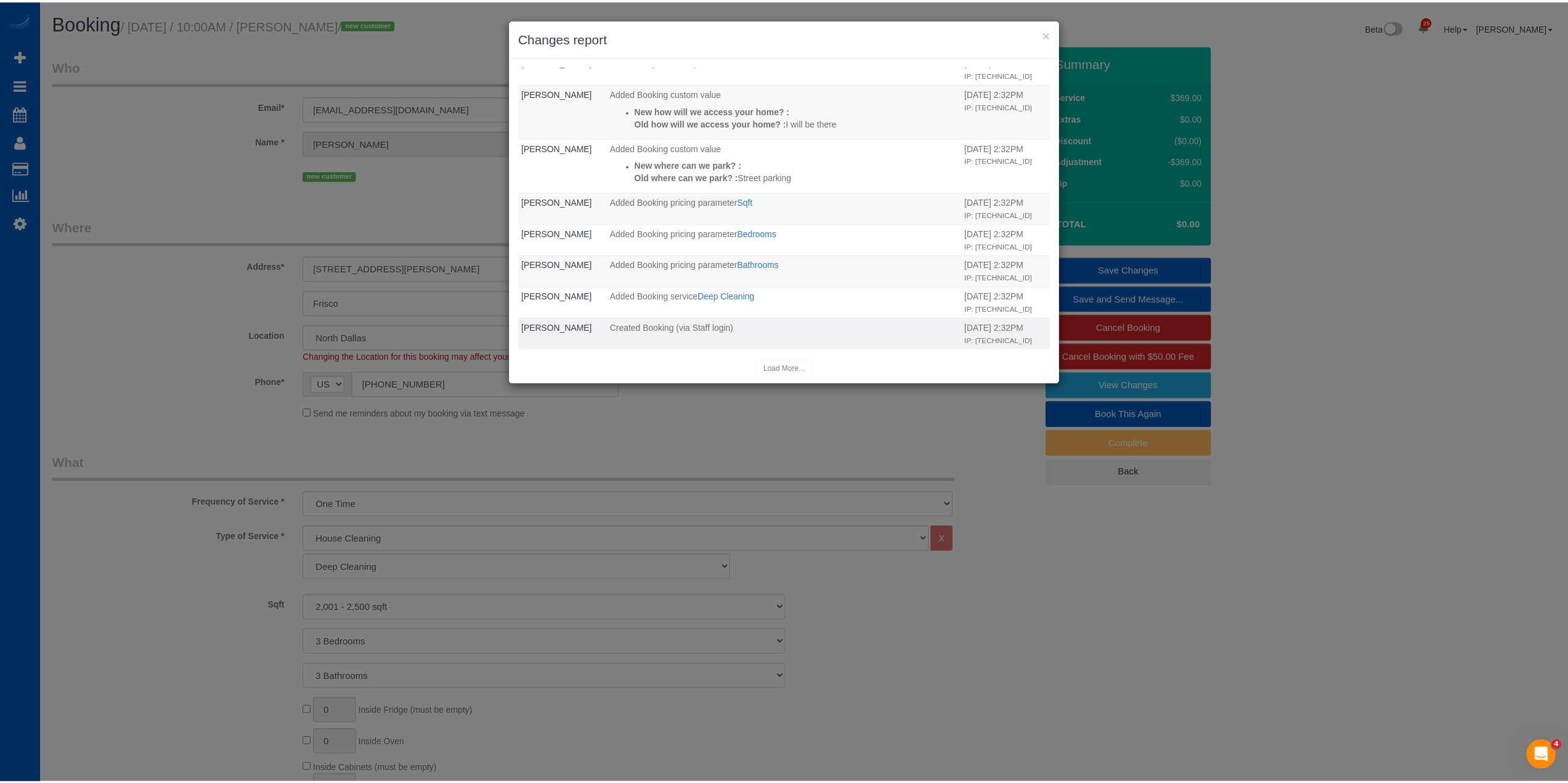
scroll to position [221, 0]
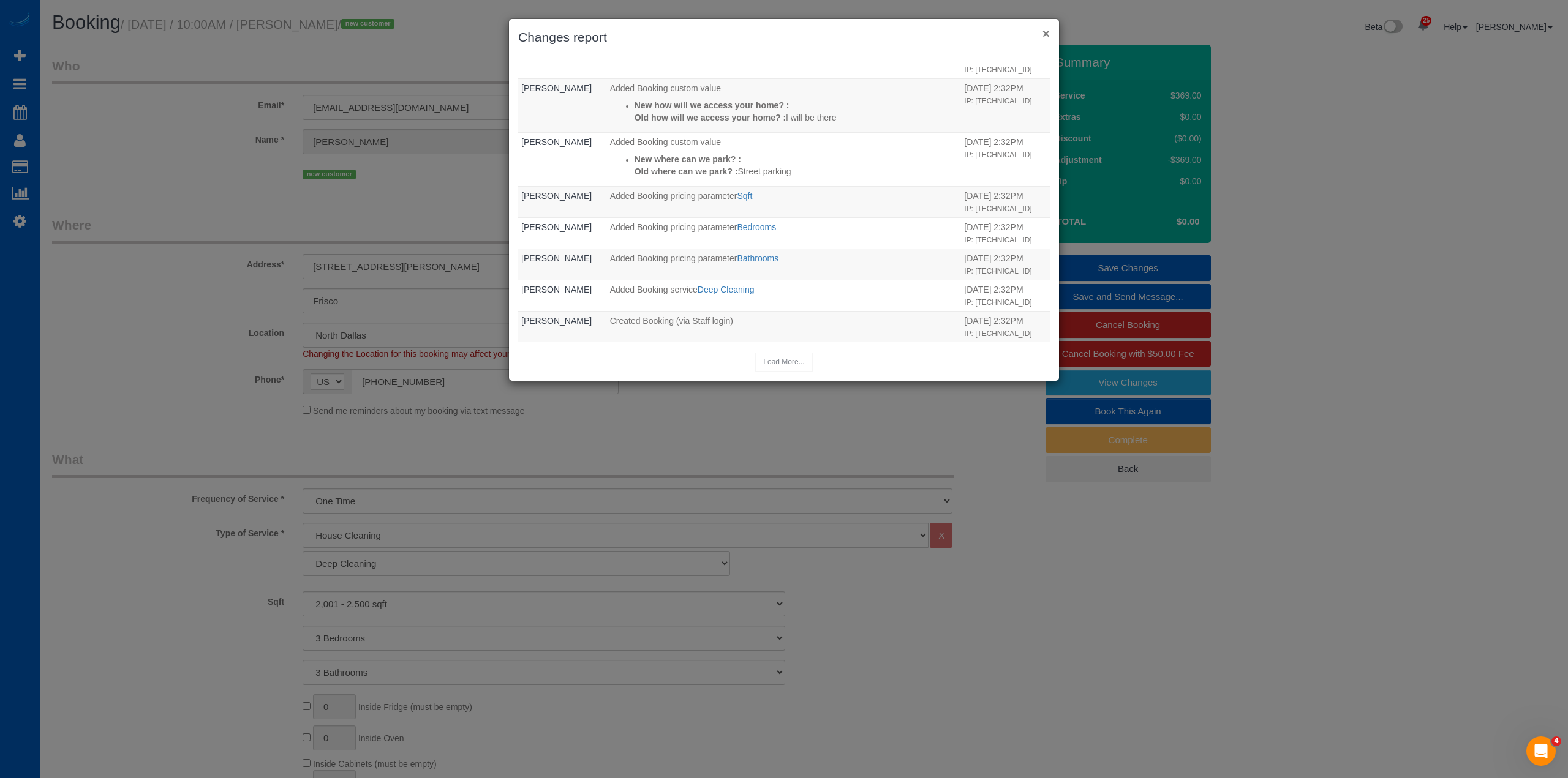
click at [1047, 28] on button "×" at bounding box center [1046, 33] width 7 height 13
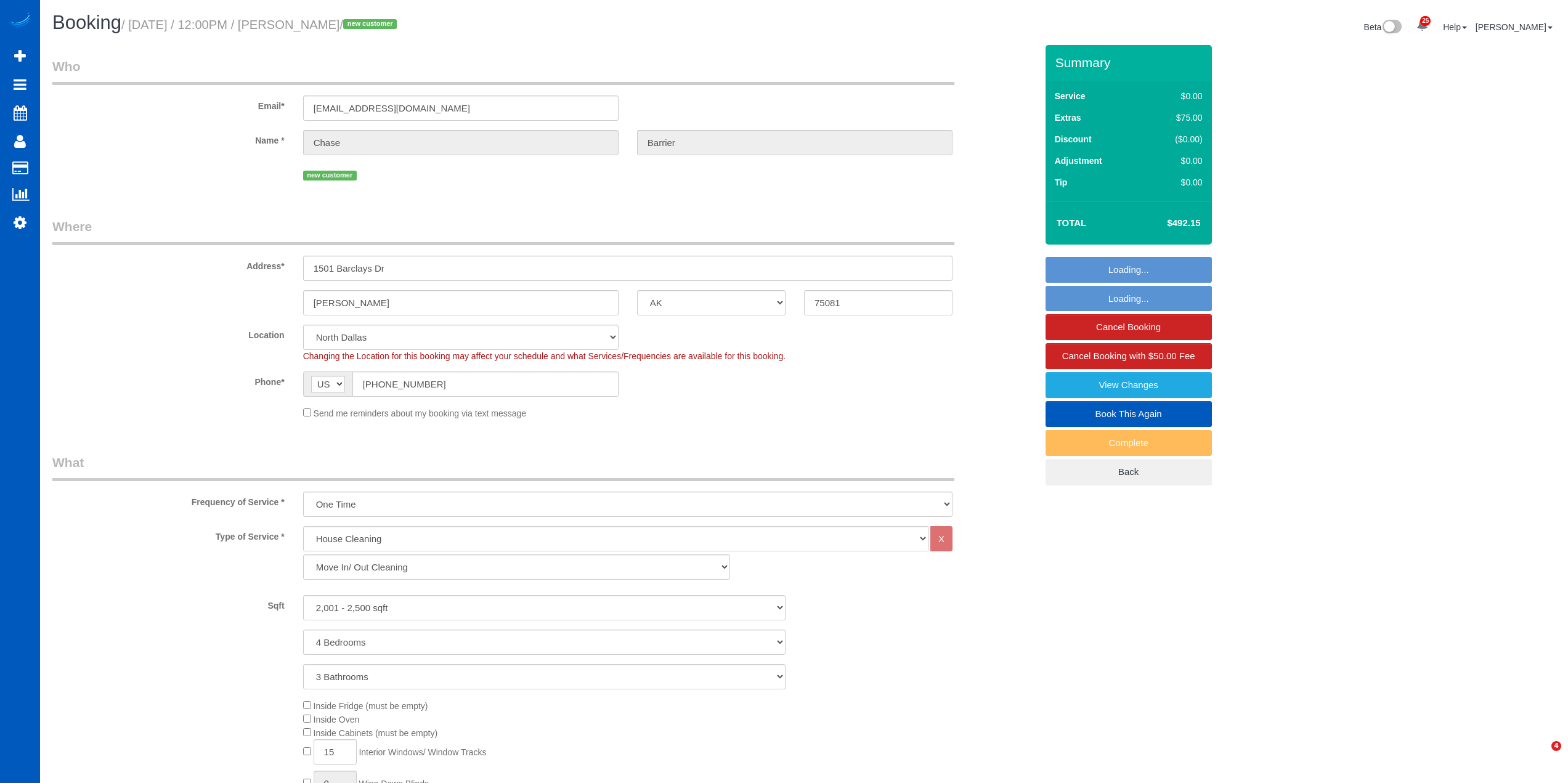
select select "[GEOGRAPHIC_DATA]"
select select "199"
select select "2001"
select select "4"
select select "3"
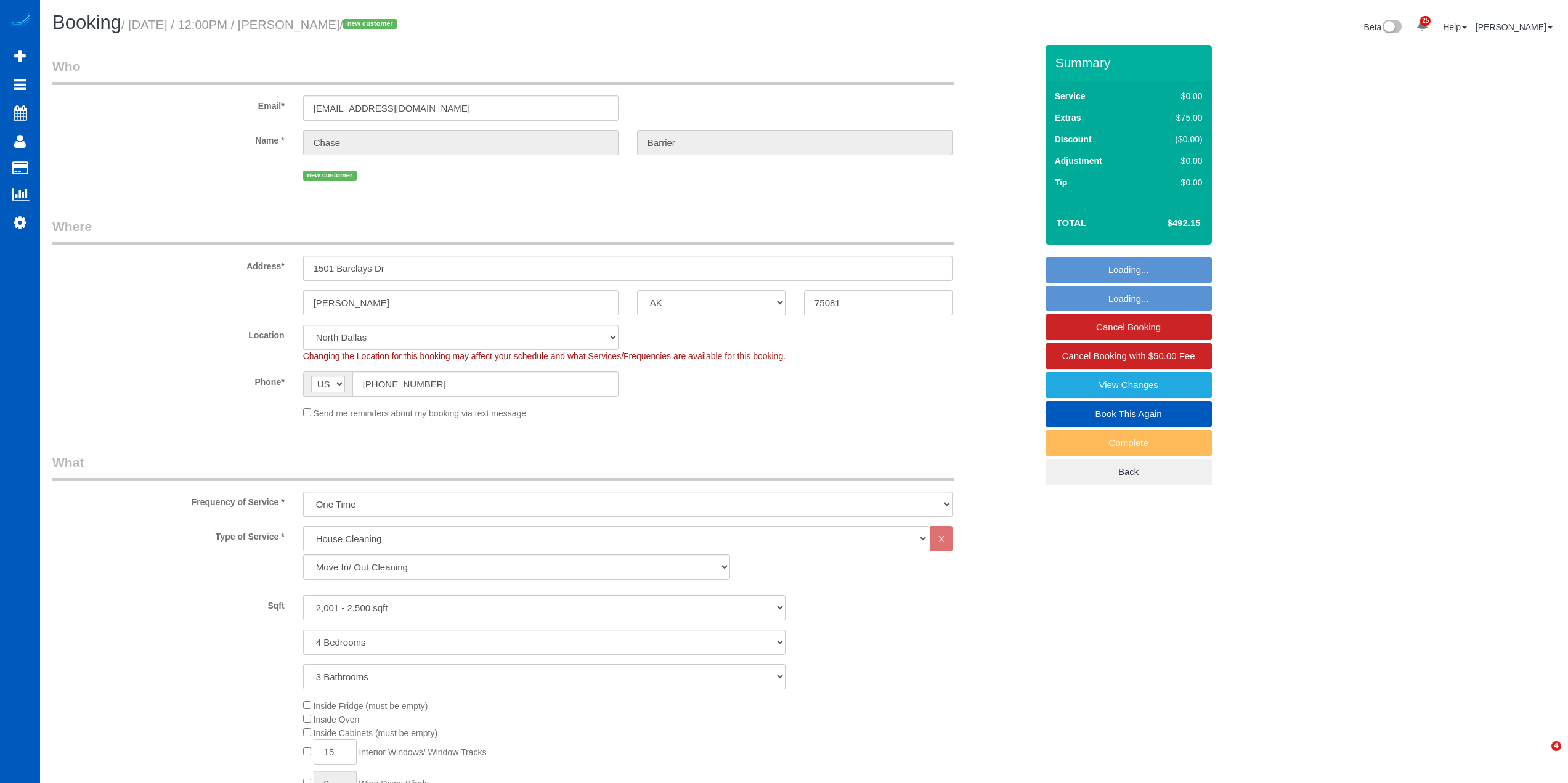
select select "spot1"
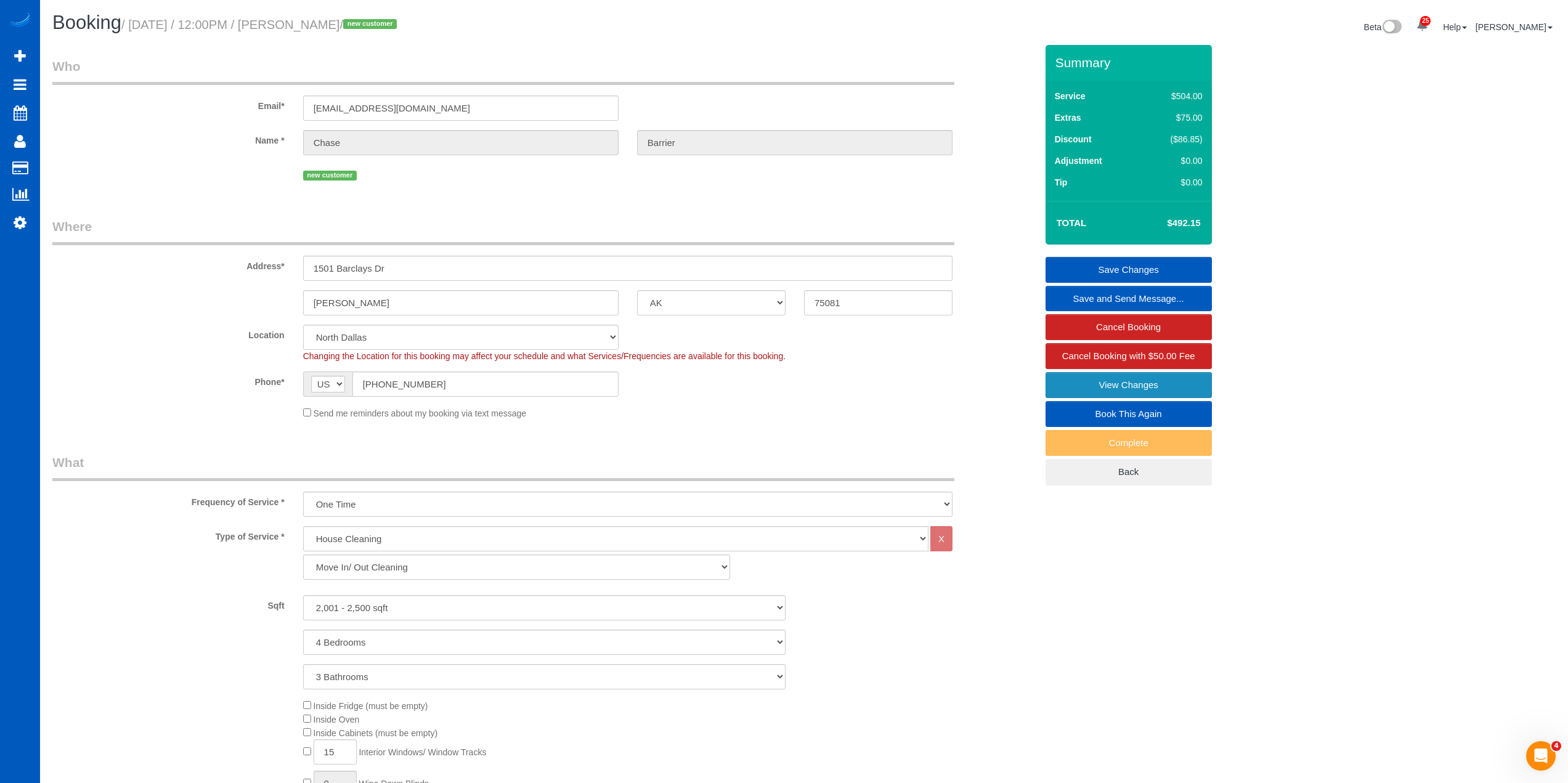
click at [1157, 386] on link "View Changes" at bounding box center [1128, 386] width 166 height 26
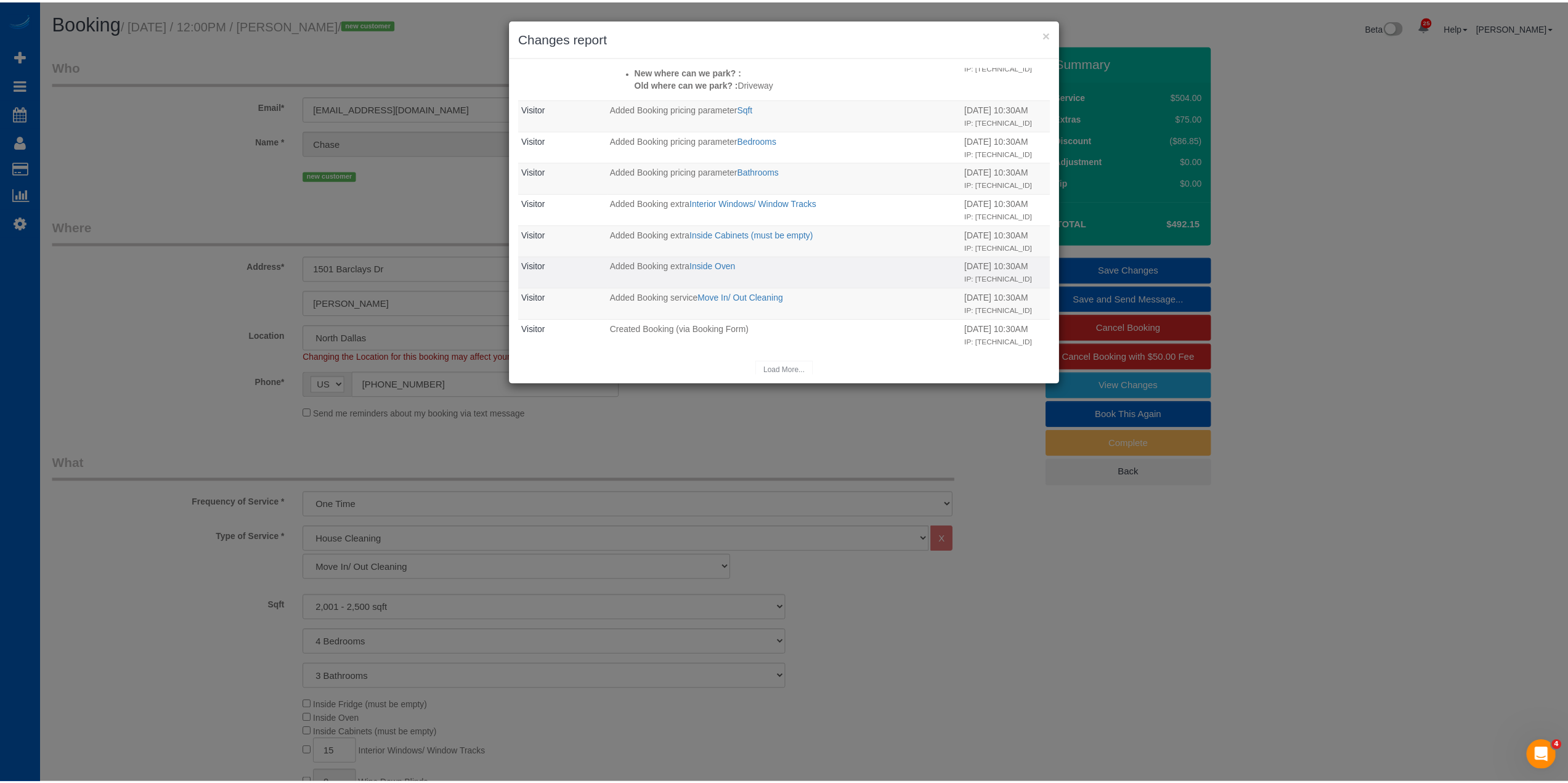
scroll to position [340, 0]
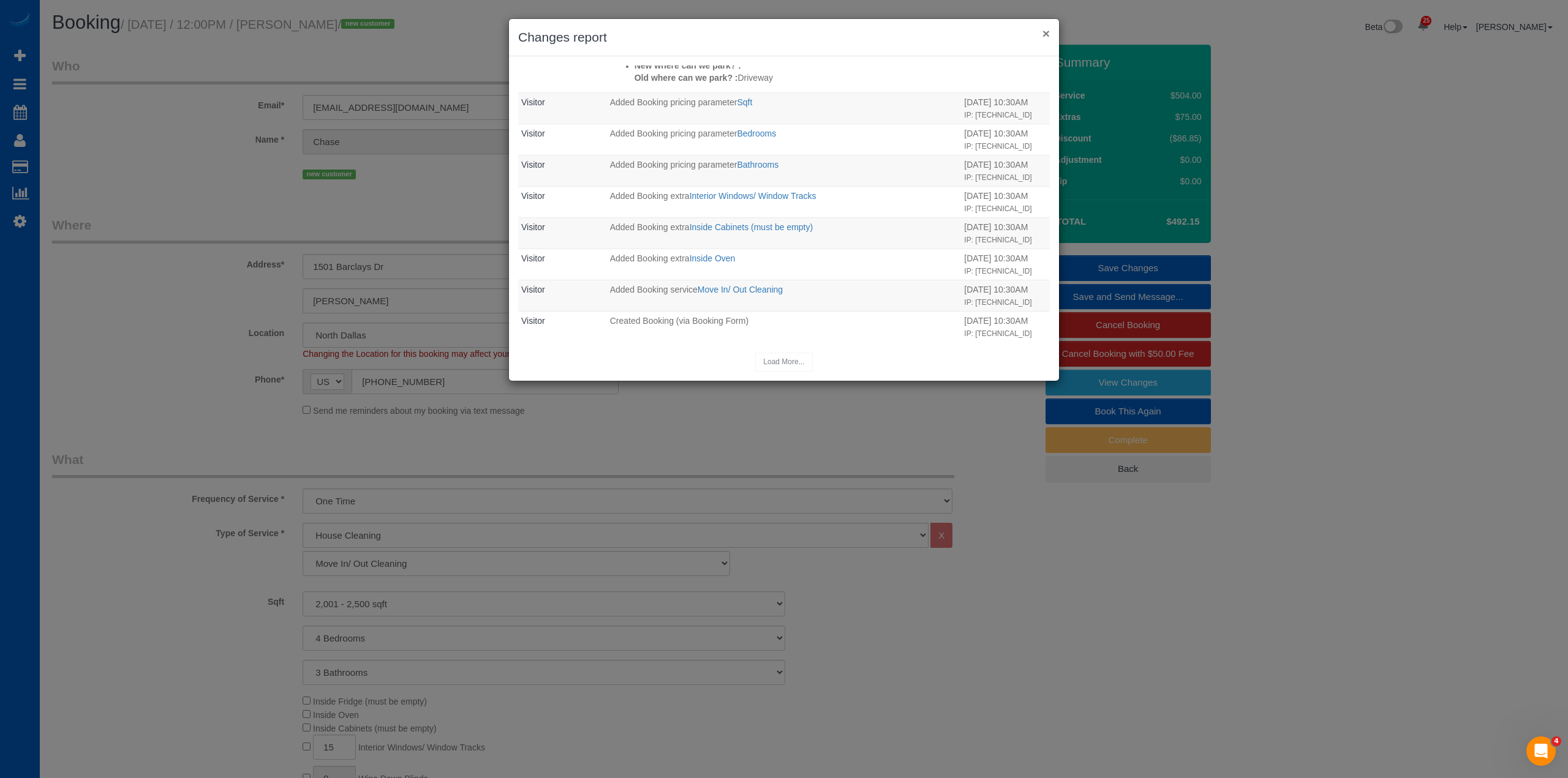
click at [1046, 32] on button "×" at bounding box center [1046, 33] width 7 height 13
